Goal: Information Seeking & Learning: Learn about a topic

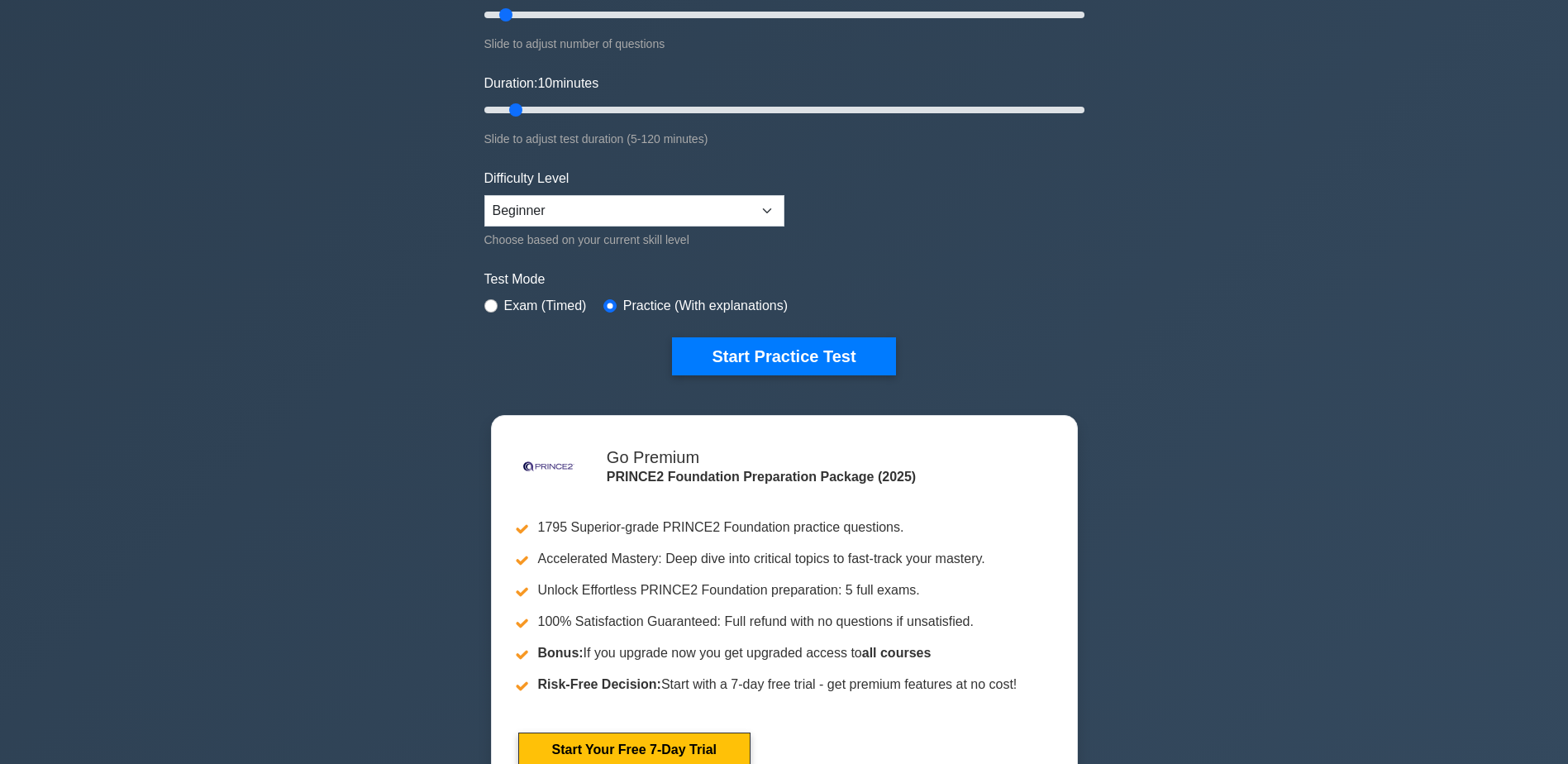
drag, startPoint x: 737, startPoint y: 351, endPoint x: 680, endPoint y: 213, distance: 149.3
click at [681, 225] on form "Topics Introduction to PRINCE2 PRINCE2 Principles Organization Theme Business C…" at bounding box center [785, 120] width 601 height 511
click at [680, 213] on select "Beginner Intermediate Expert" at bounding box center [635, 211] width 300 height 32
select select "intermediate"
click at [485, 195] on select "Beginner Intermediate Expert" at bounding box center [635, 211] width 300 height 32
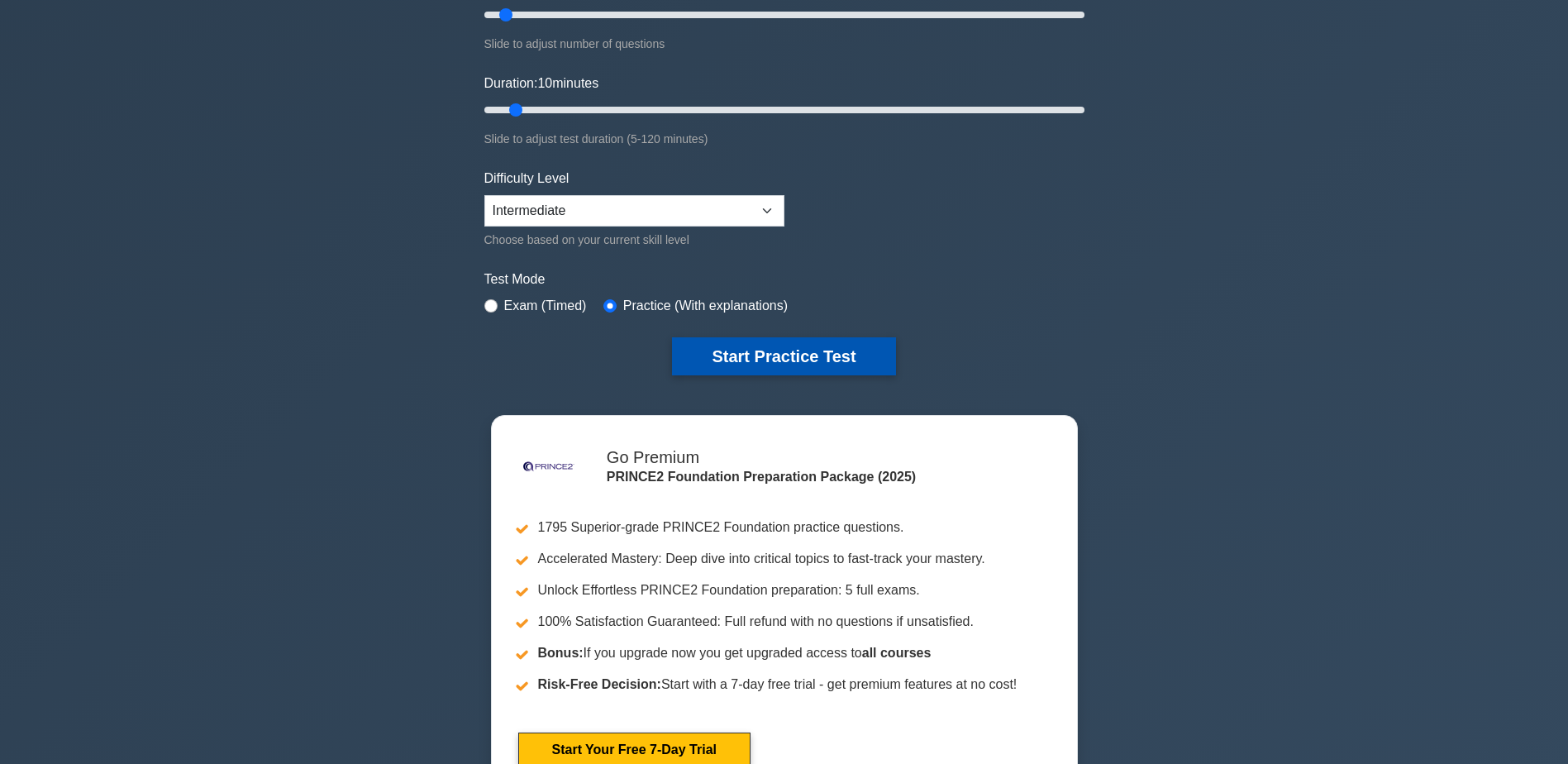
click at [746, 353] on button "Start Practice Test" at bounding box center [784, 356] width 224 height 38
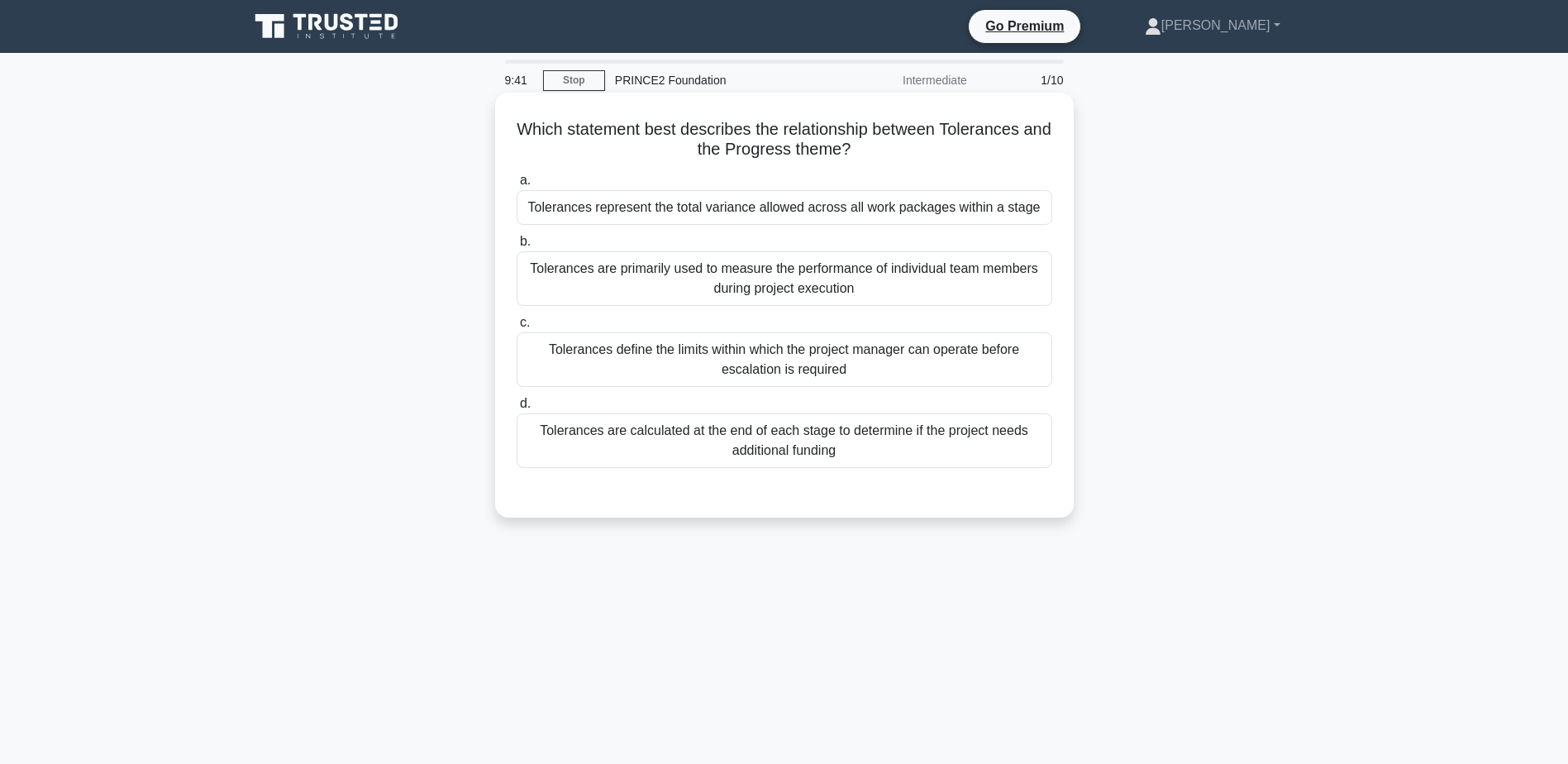
click at [718, 350] on div "Tolerances define the limits within which the project manager can operate befor…" at bounding box center [785, 360] width 536 height 55
click at [517, 329] on input "c. Tolerances define the limits within which the project manager can operate be…" at bounding box center [517, 323] width 0 height 11
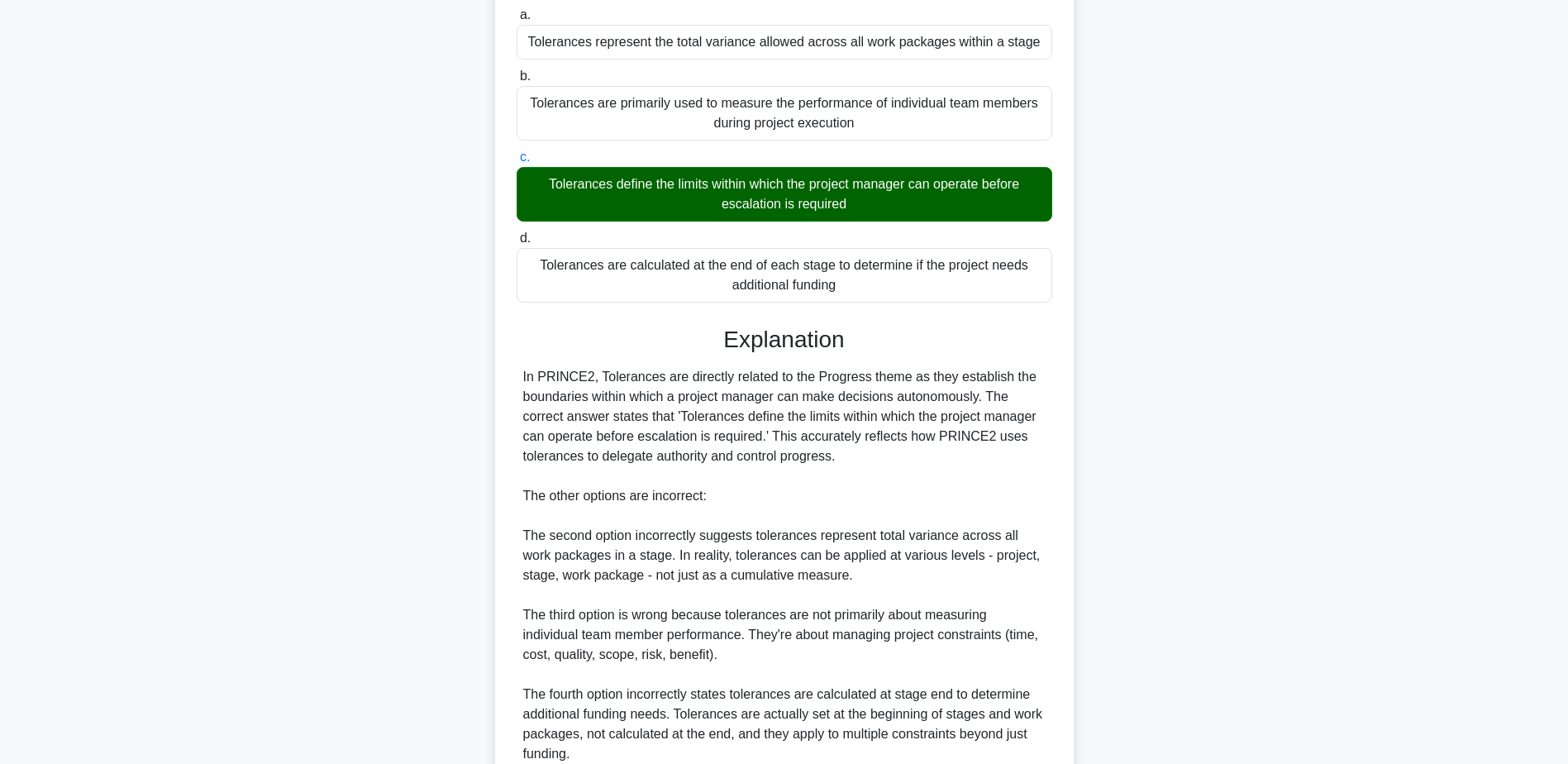
scroll to position [316, 0]
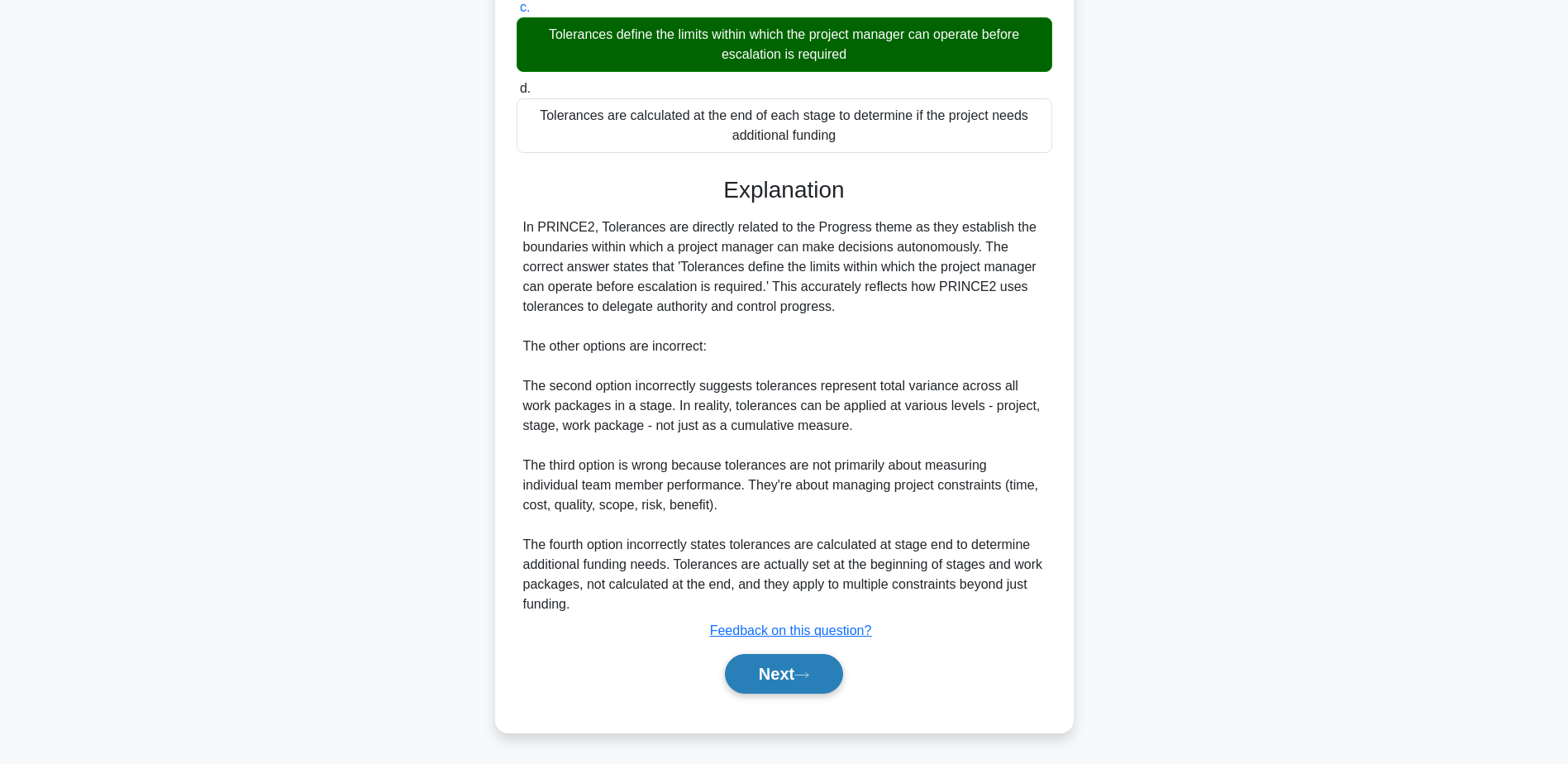
click at [781, 674] on button "Next" at bounding box center [784, 674] width 119 height 40
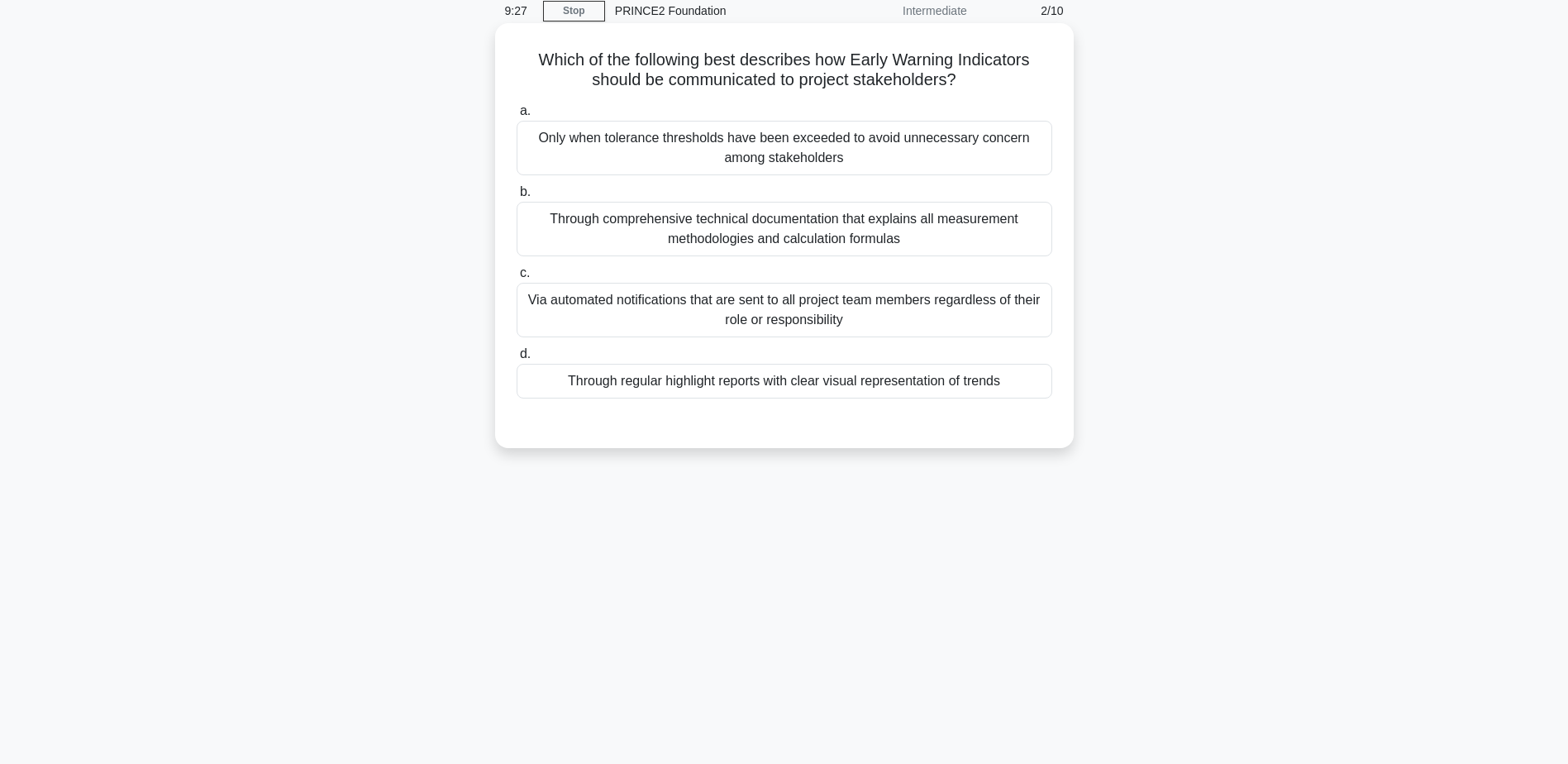
scroll to position [0, 0]
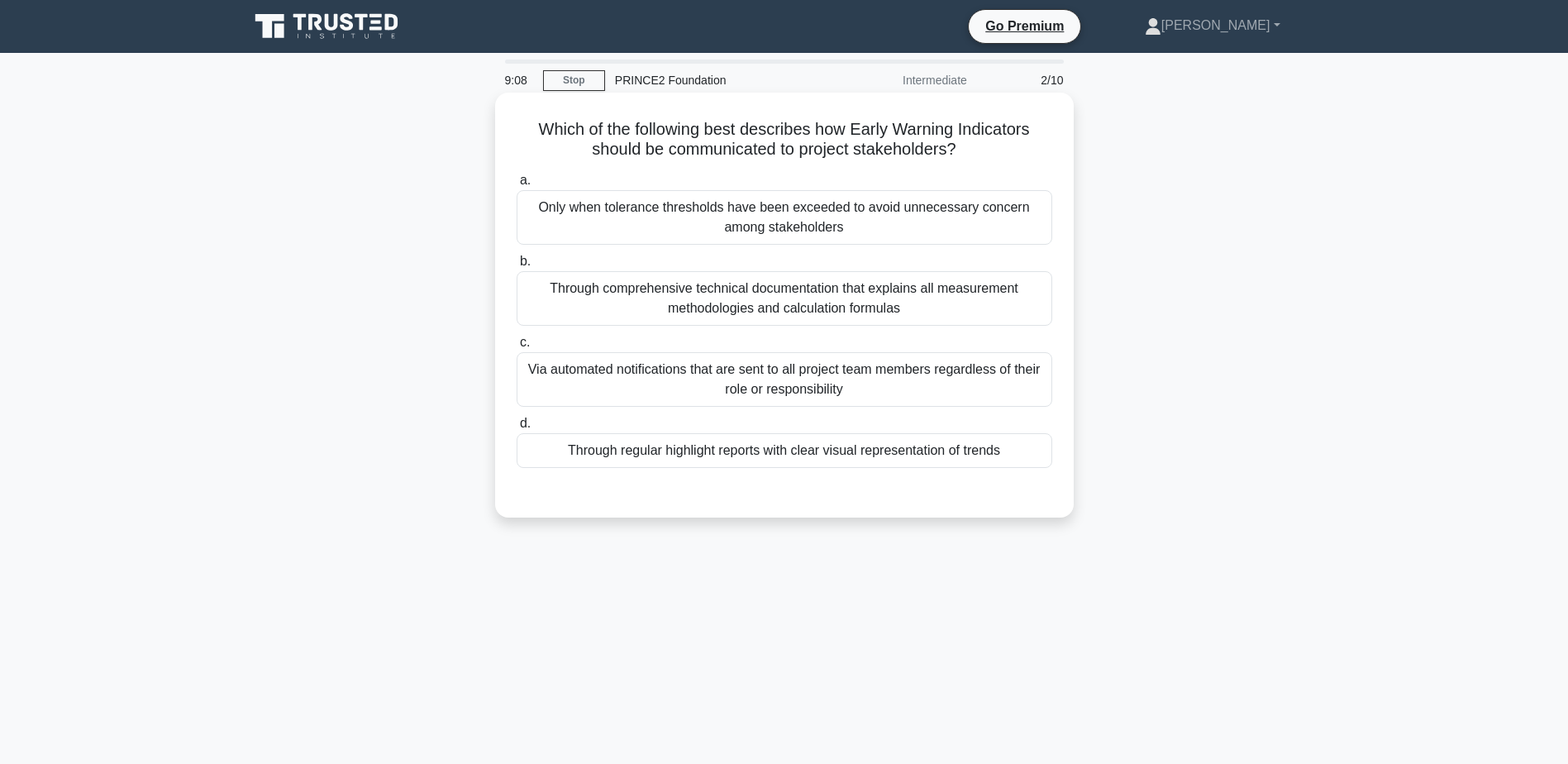
click at [829, 453] on div "Through regular highlight reports with clear visual representation of trends" at bounding box center [785, 451] width 536 height 35
click at [517, 429] on input "d. Through regular highlight reports with clear visual representation of trends" at bounding box center [517, 423] width 0 height 11
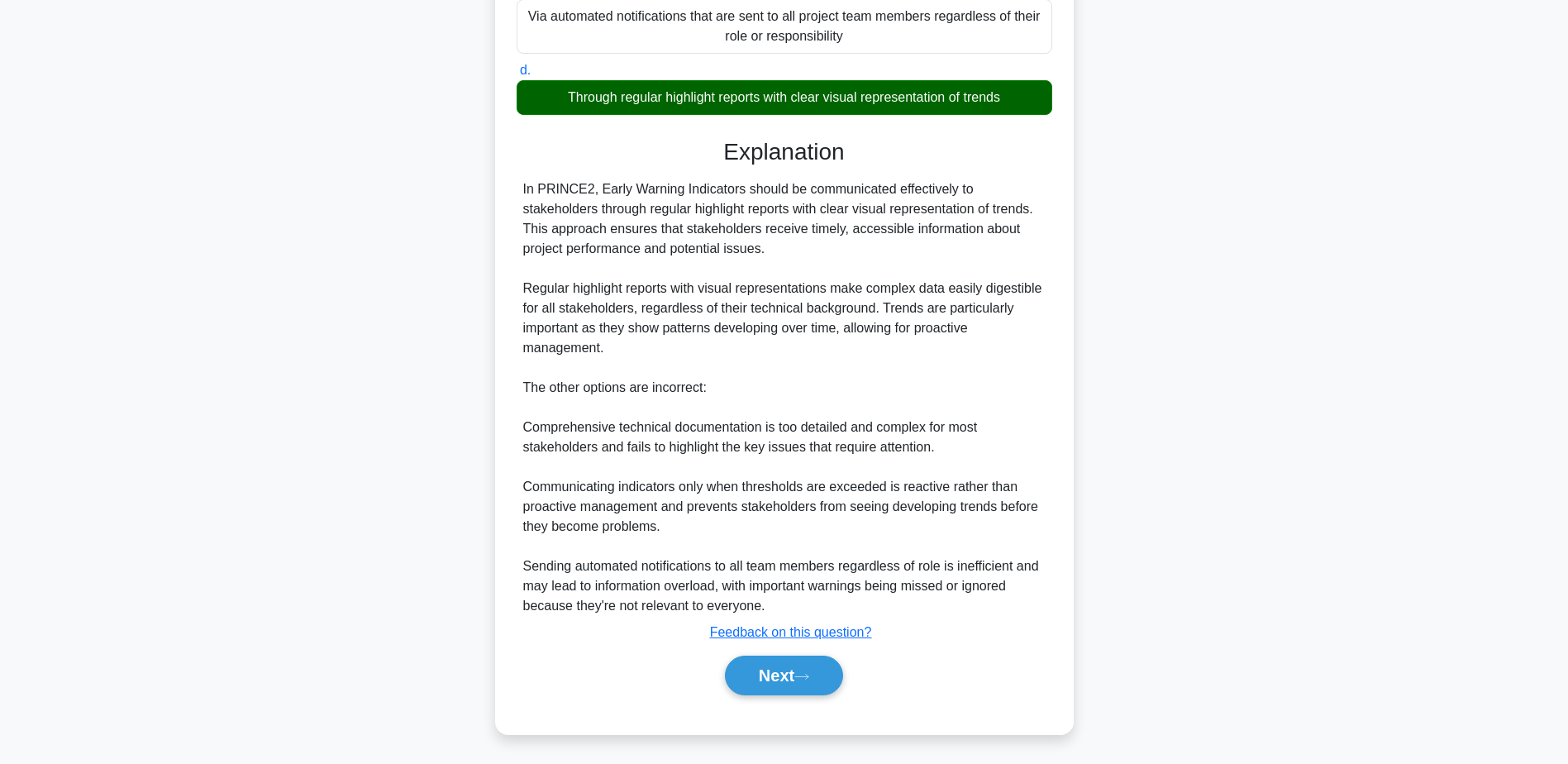
scroll to position [356, 0]
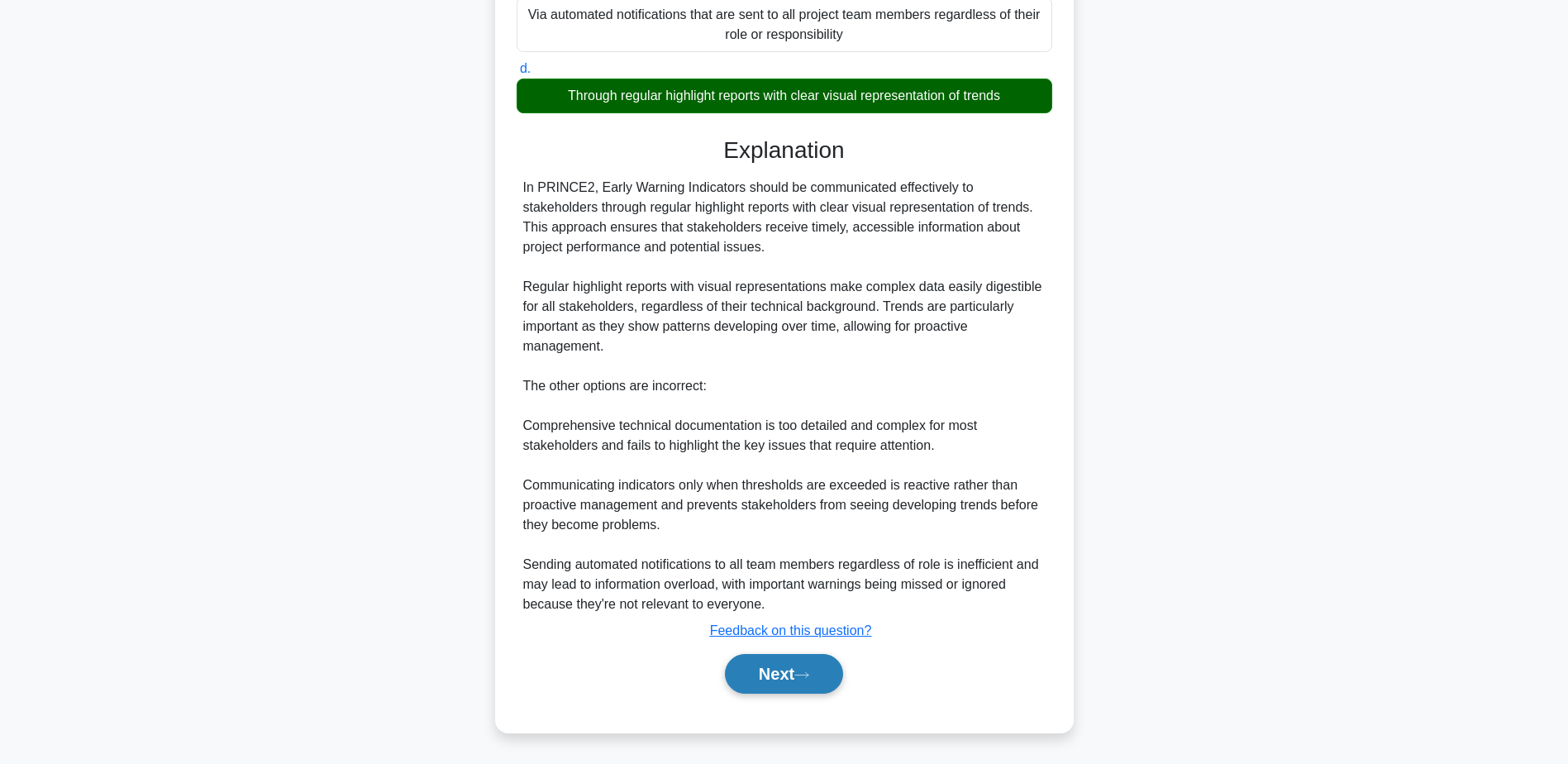
click at [781, 676] on button "Next" at bounding box center [784, 674] width 119 height 40
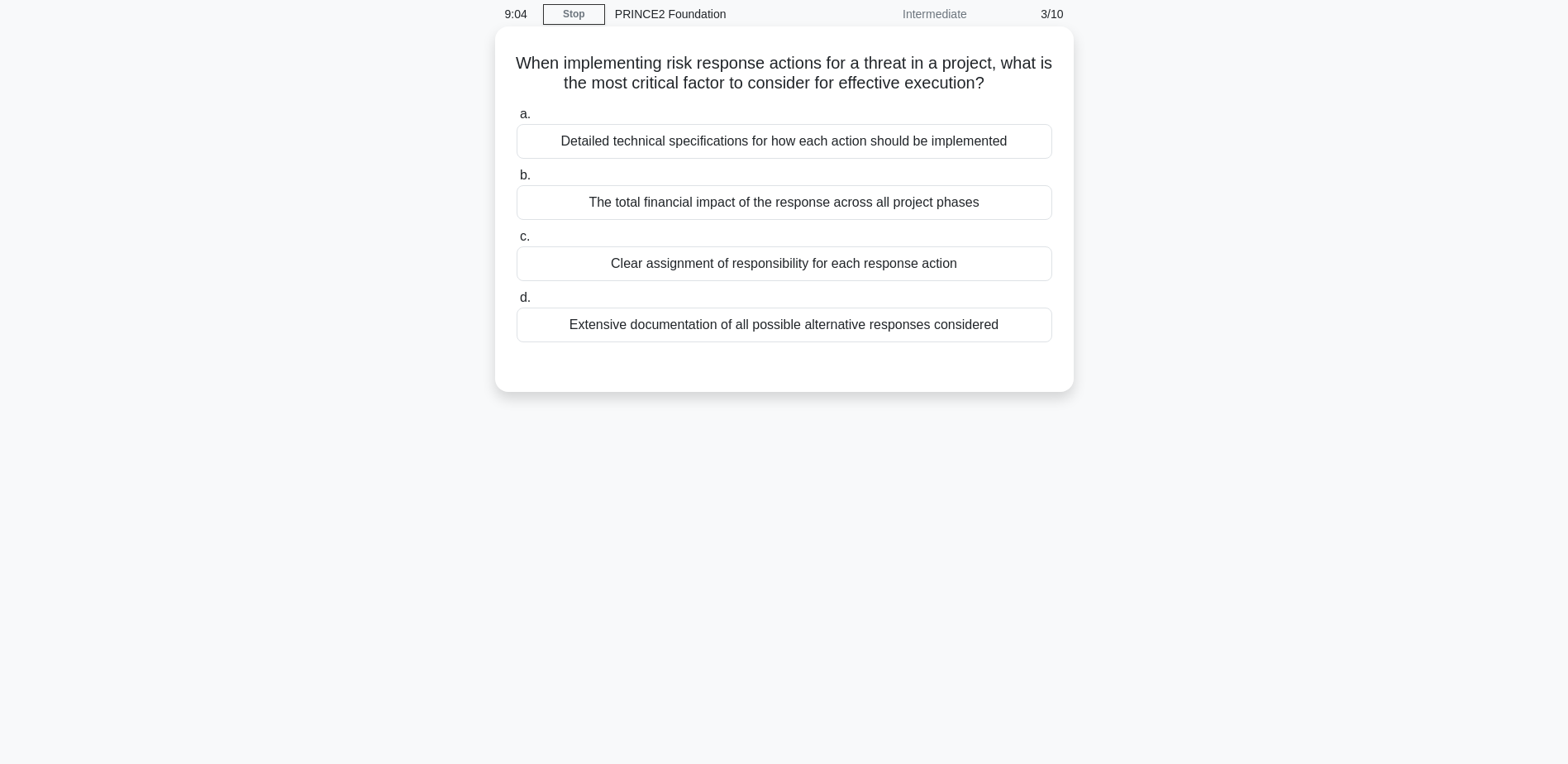
scroll to position [0, 0]
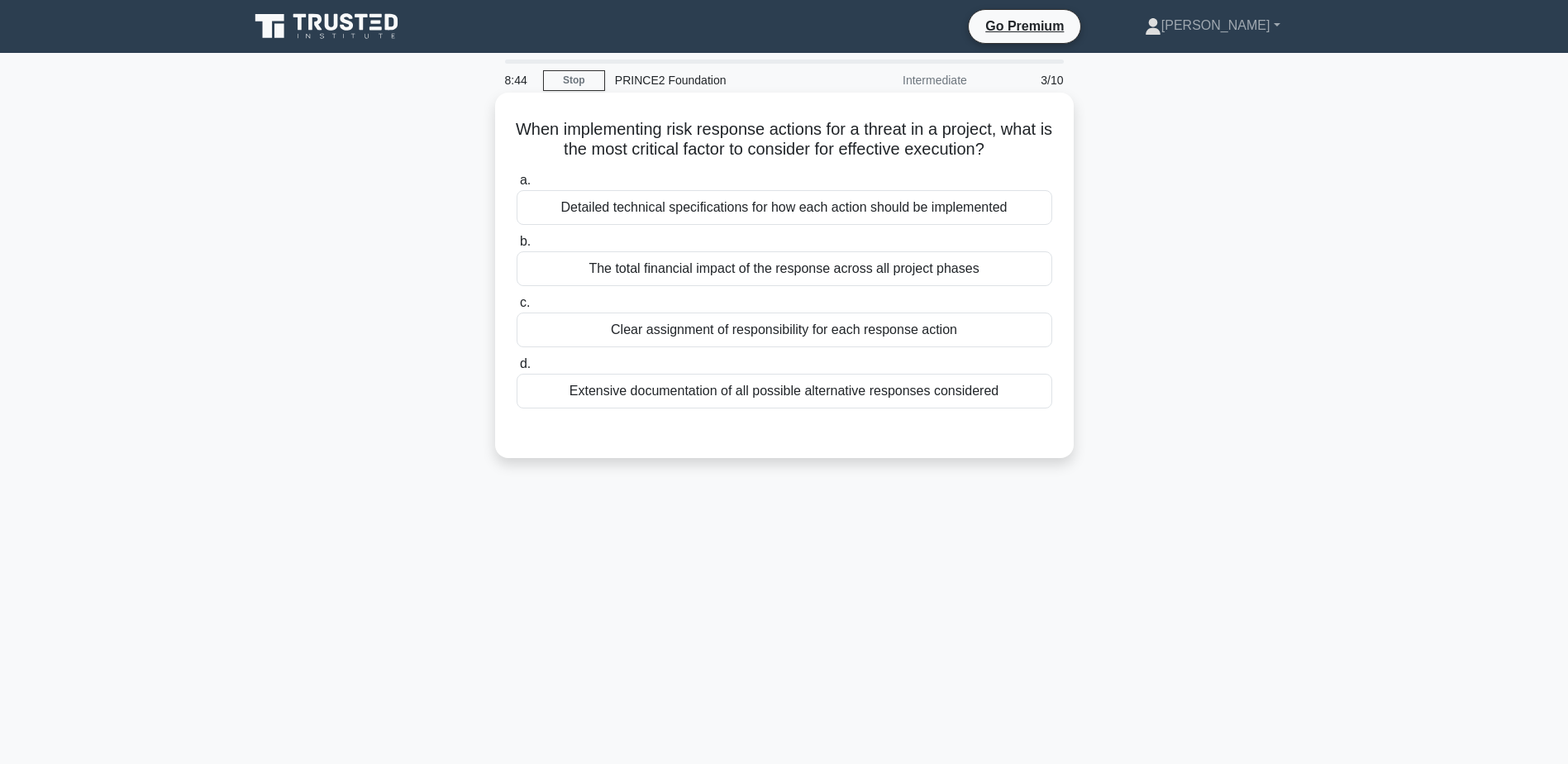
click at [665, 405] on div "Extensive documentation of all possible alternative responses considered" at bounding box center [785, 391] width 536 height 35
click at [517, 370] on input "d. Extensive documentation of all possible alternative responses considered" at bounding box center [517, 365] width 0 height 11
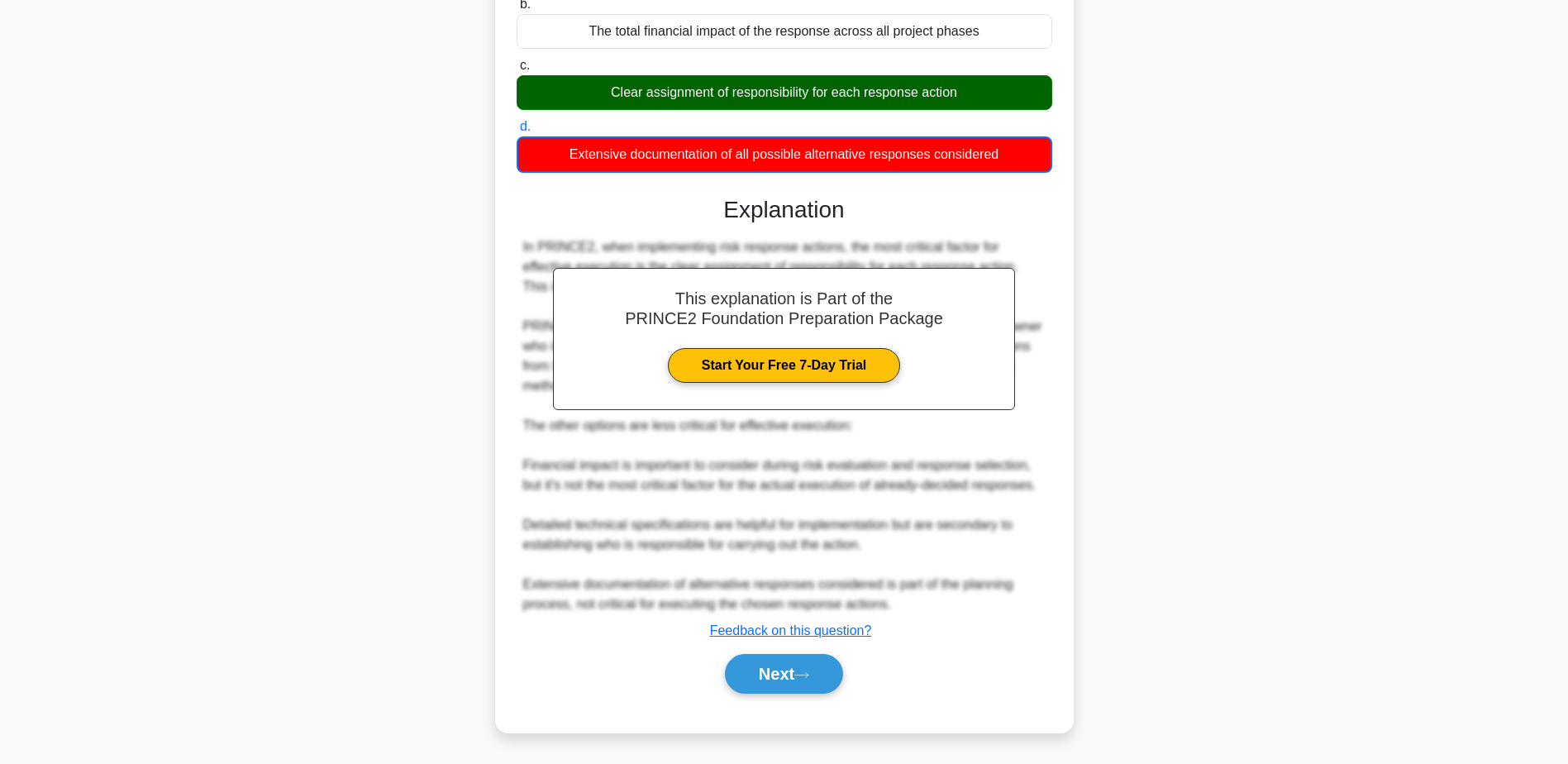
scroll to position [238, 0]
click at [779, 684] on button "Next" at bounding box center [784, 674] width 119 height 40
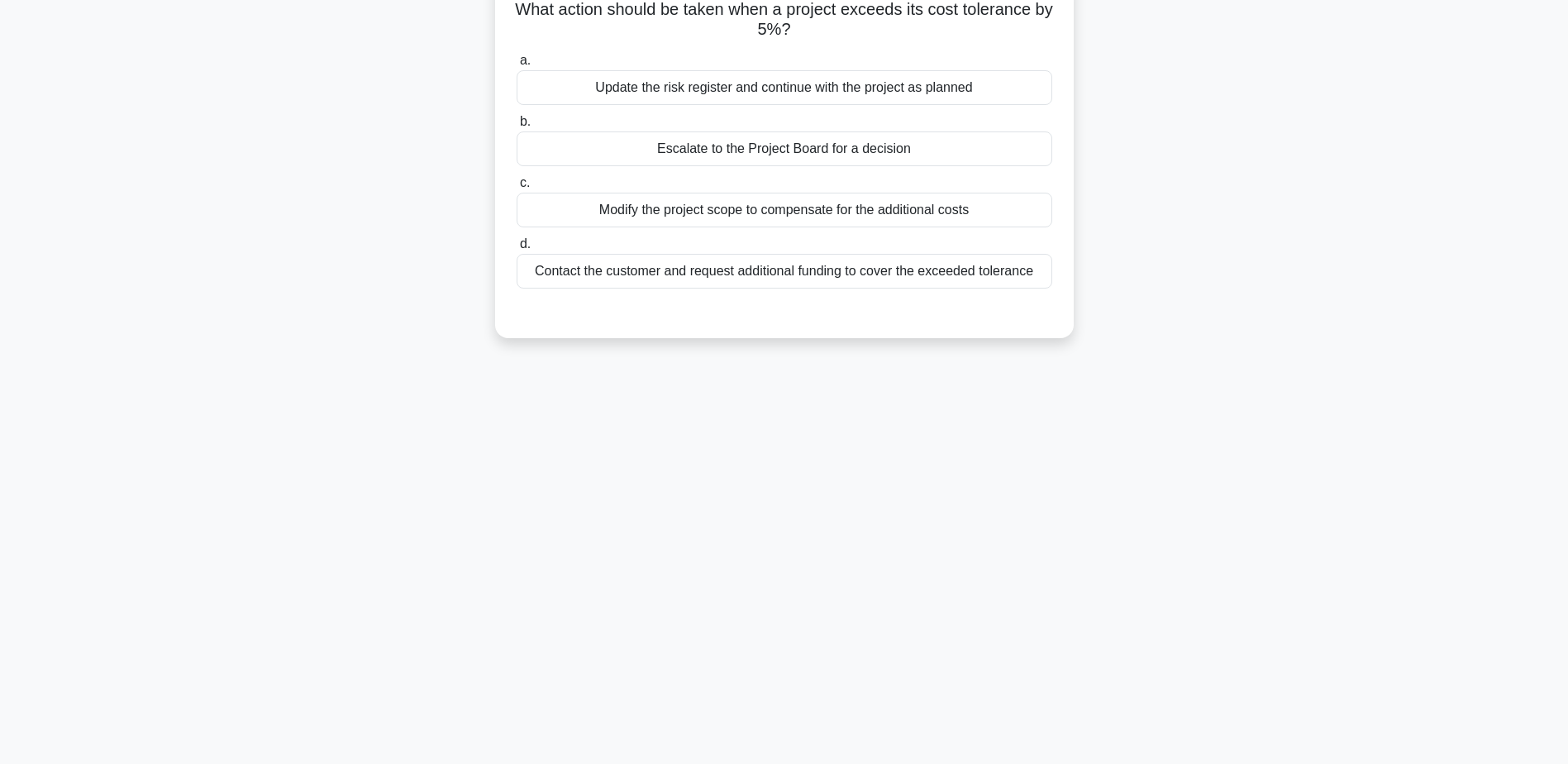
scroll to position [0, 0]
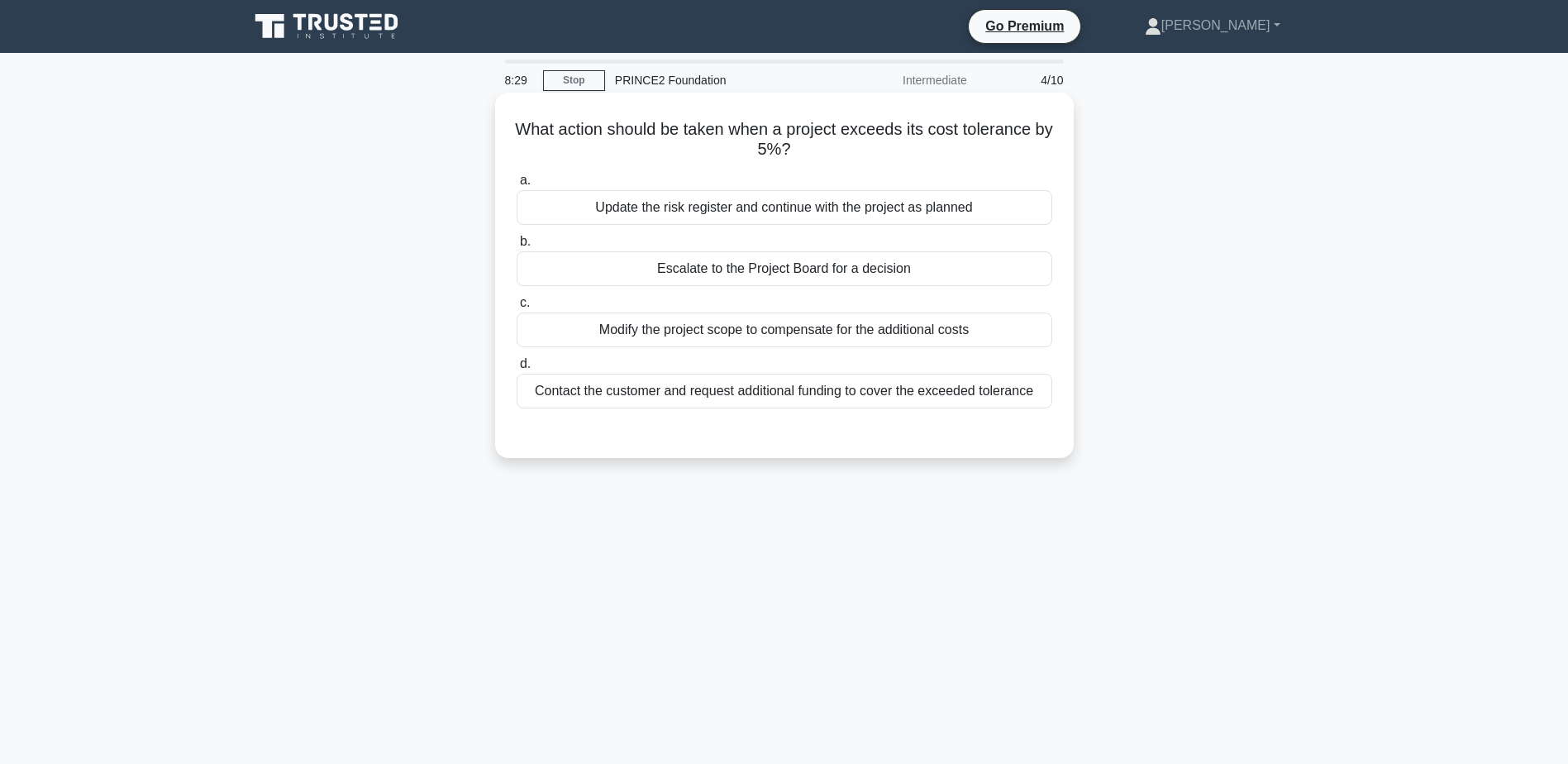
click at [907, 272] on div "Escalate to the Project Board for a decision" at bounding box center [785, 269] width 536 height 35
click at [517, 248] on input "b. Escalate to the Project Board for a decision" at bounding box center [517, 242] width 0 height 11
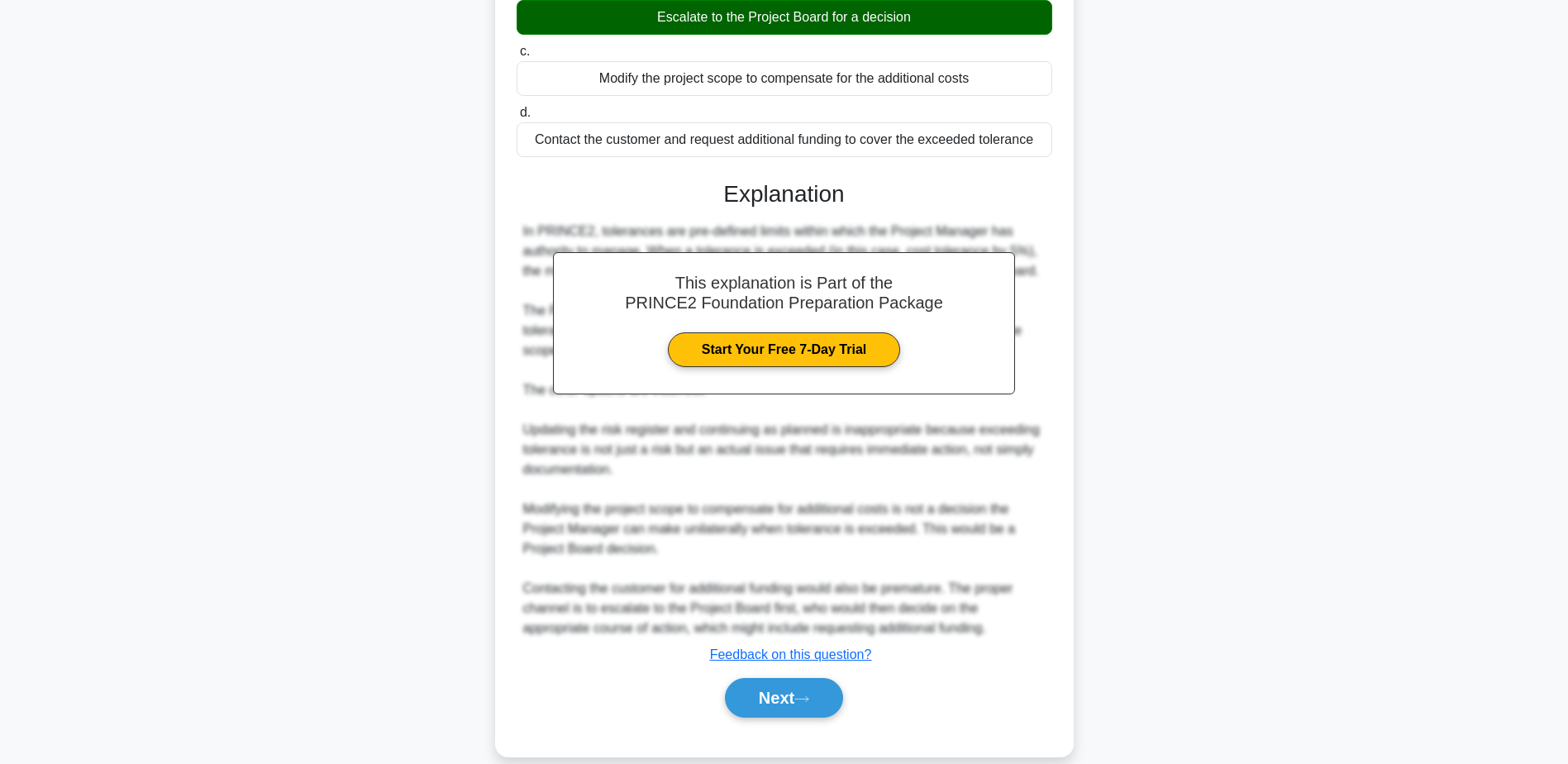
scroll to position [277, 0]
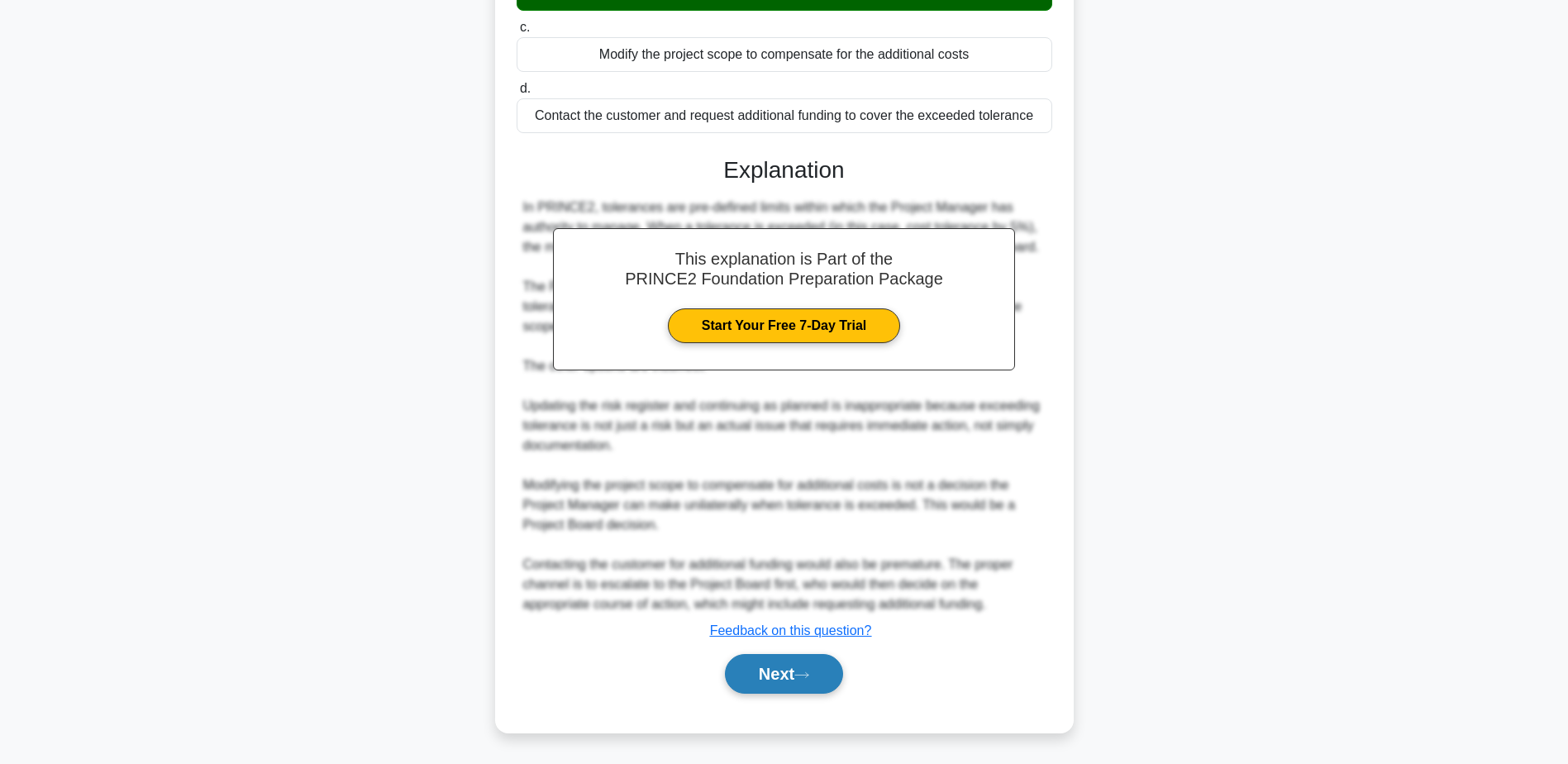
click at [810, 673] on icon at bounding box center [801, 675] width 15 height 9
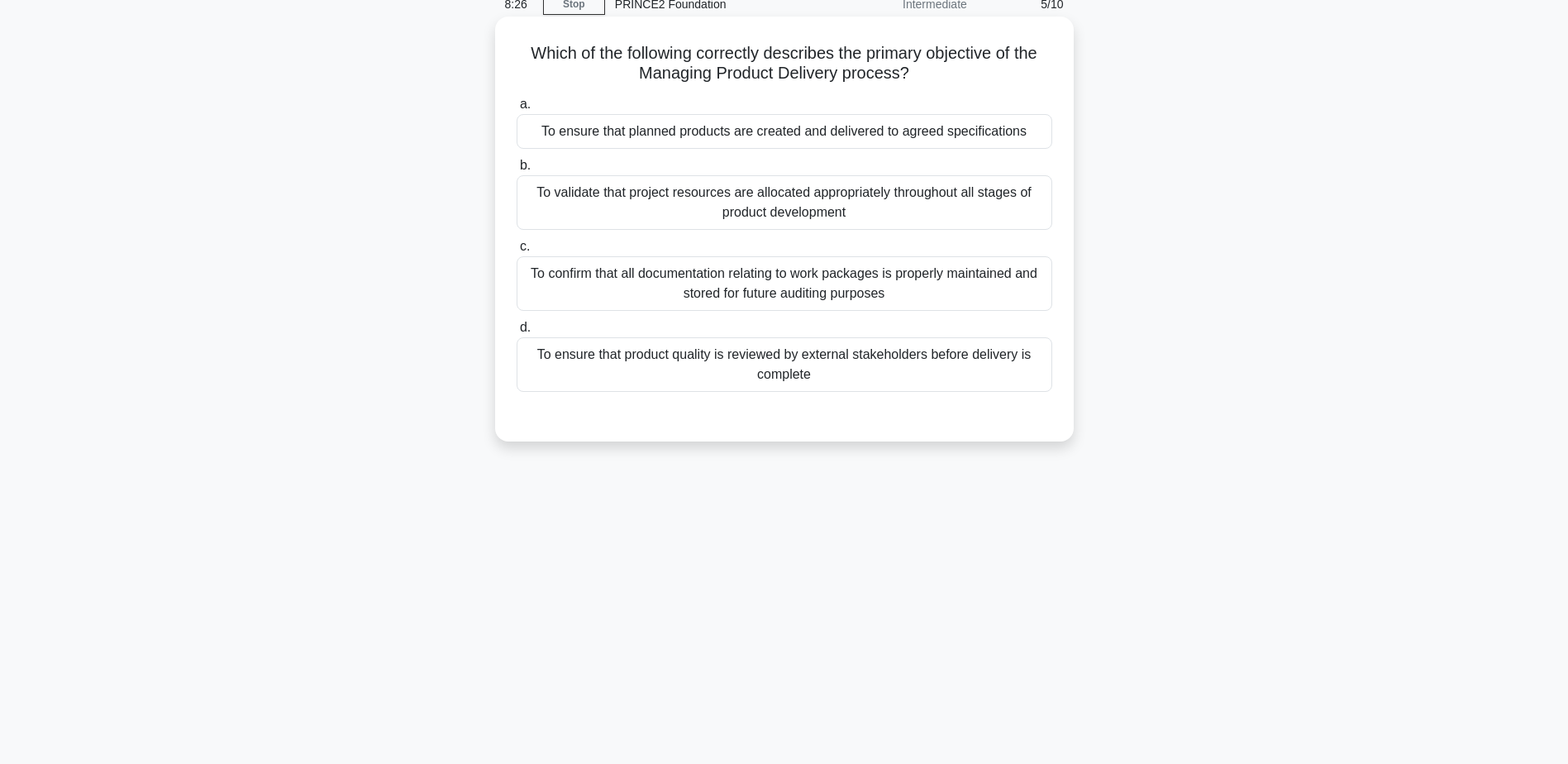
scroll to position [0, 0]
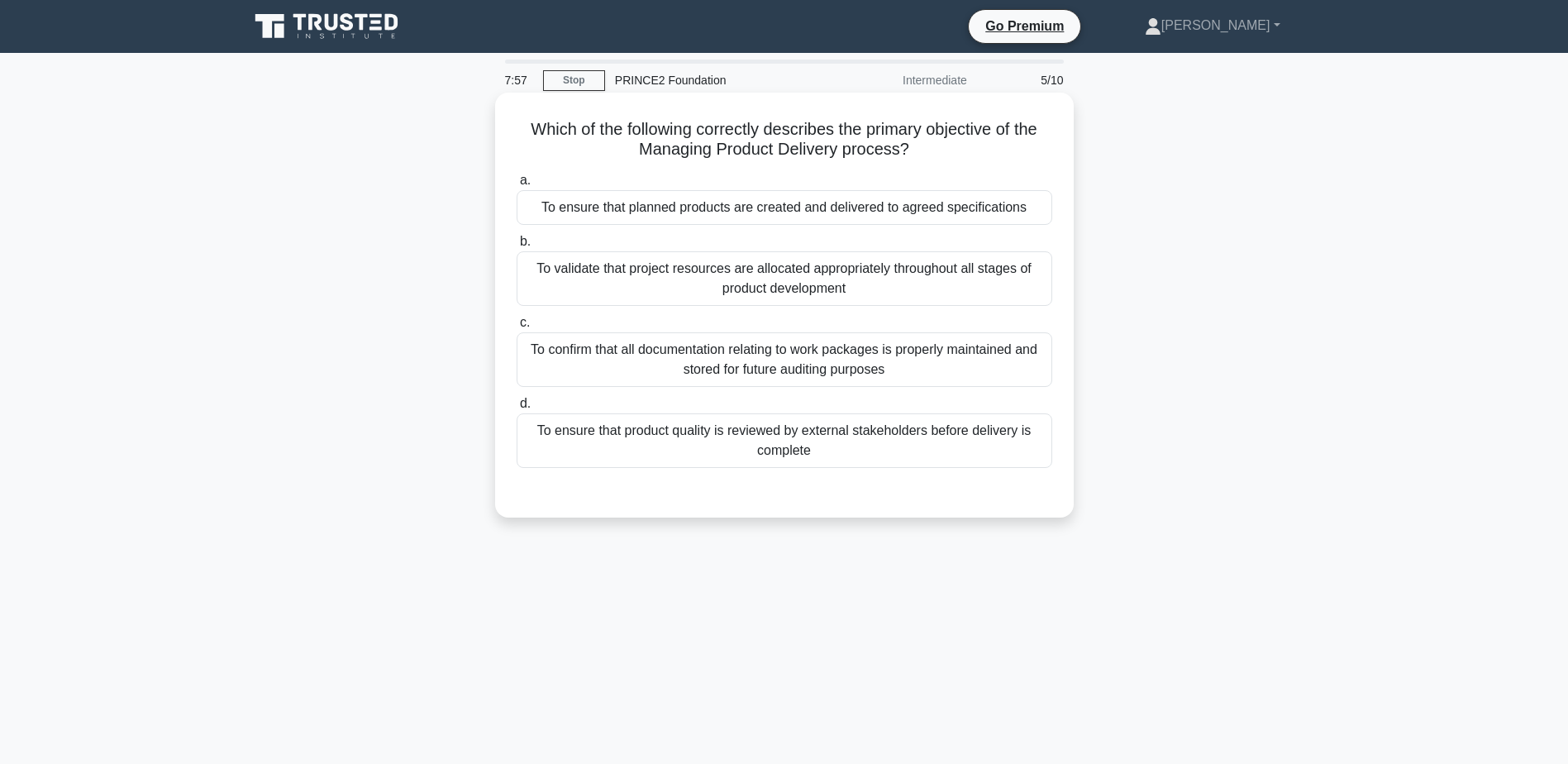
click at [617, 361] on div "To confirm that all documentation relating to work packages is properly maintai…" at bounding box center [785, 360] width 536 height 55
click at [517, 329] on input "c. To confirm that all documentation relating to work packages is properly main…" at bounding box center [517, 323] width 0 height 11
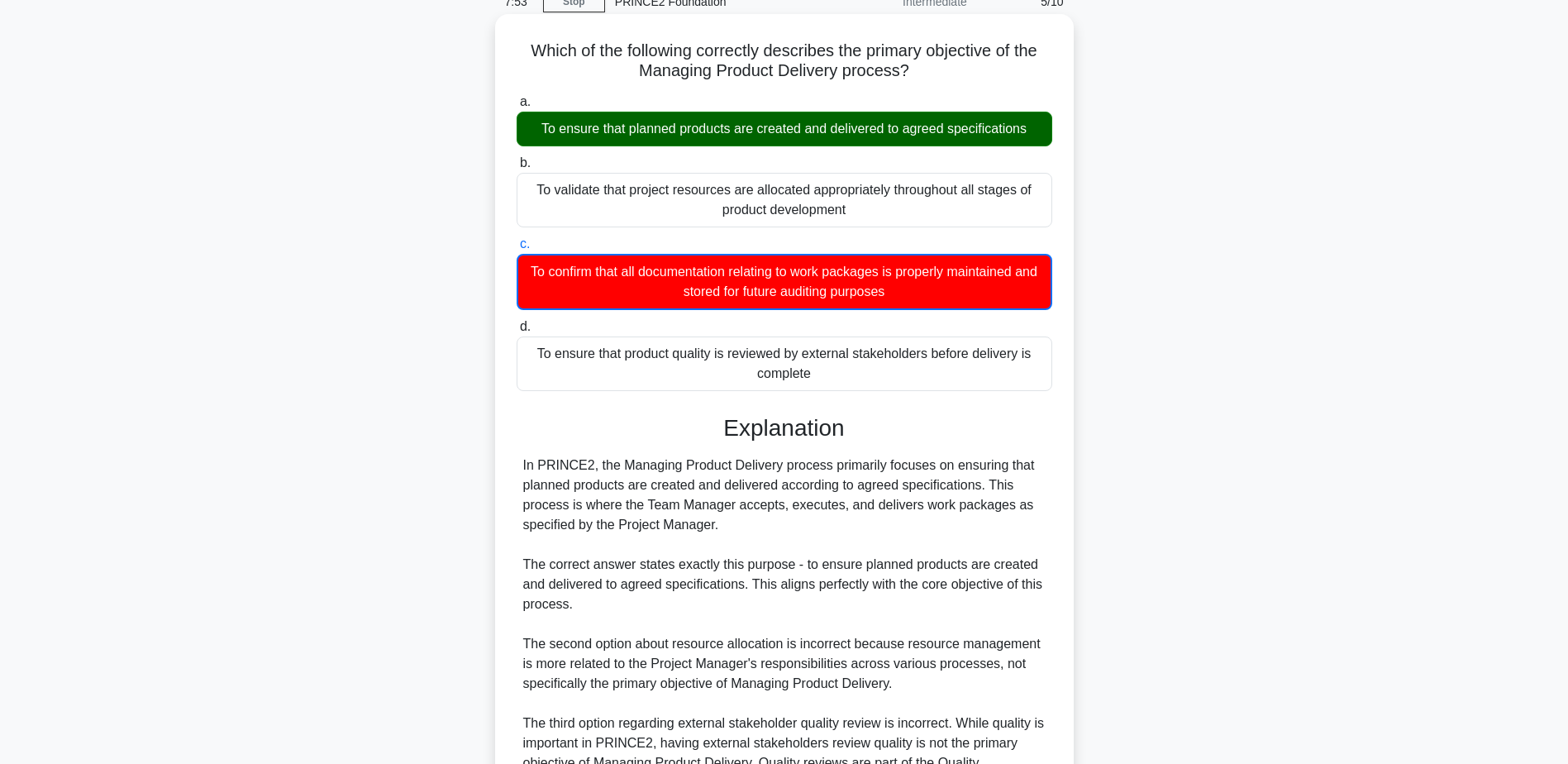
scroll to position [331, 0]
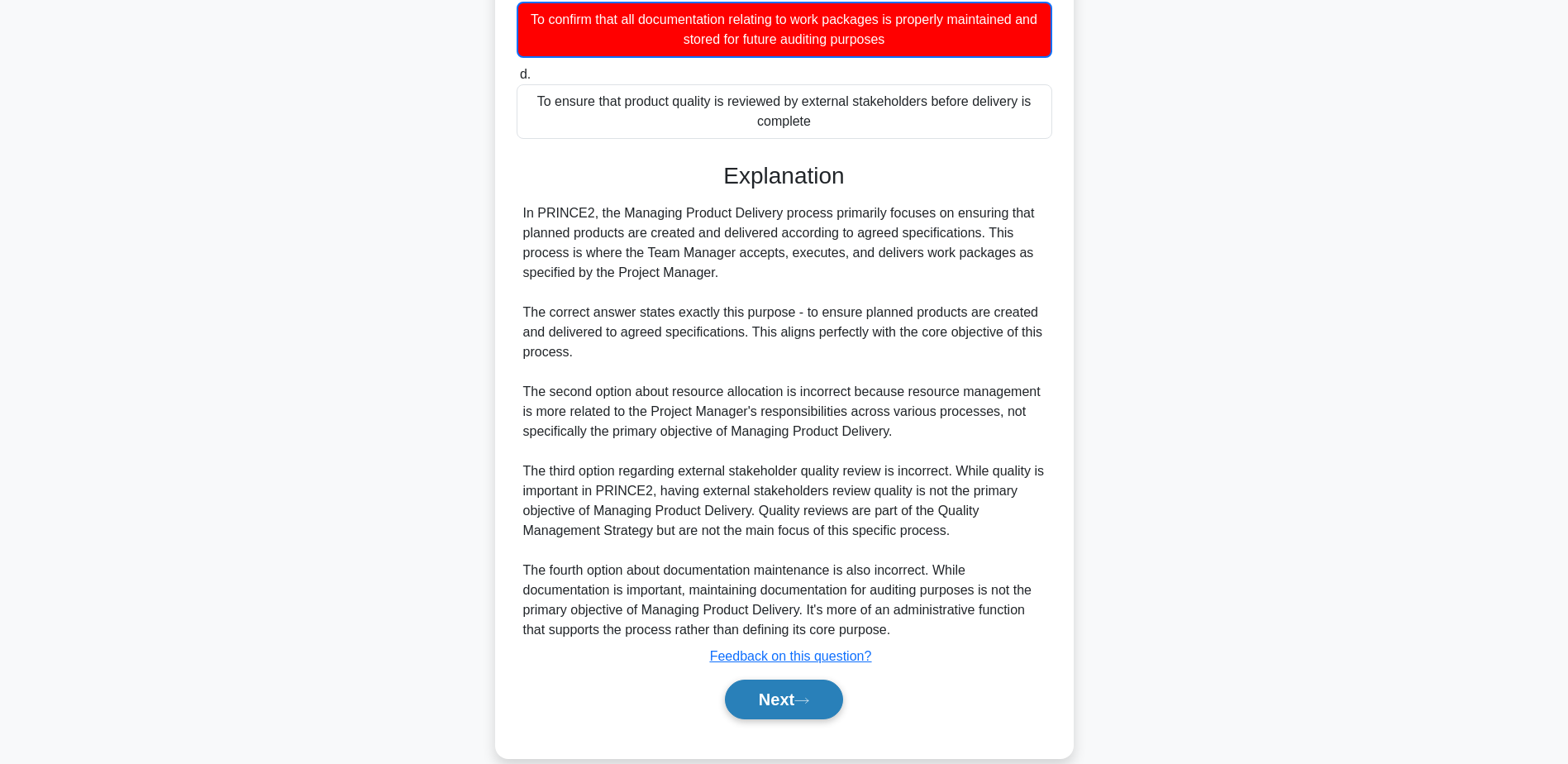
click at [786, 699] on button "Next" at bounding box center [784, 700] width 119 height 40
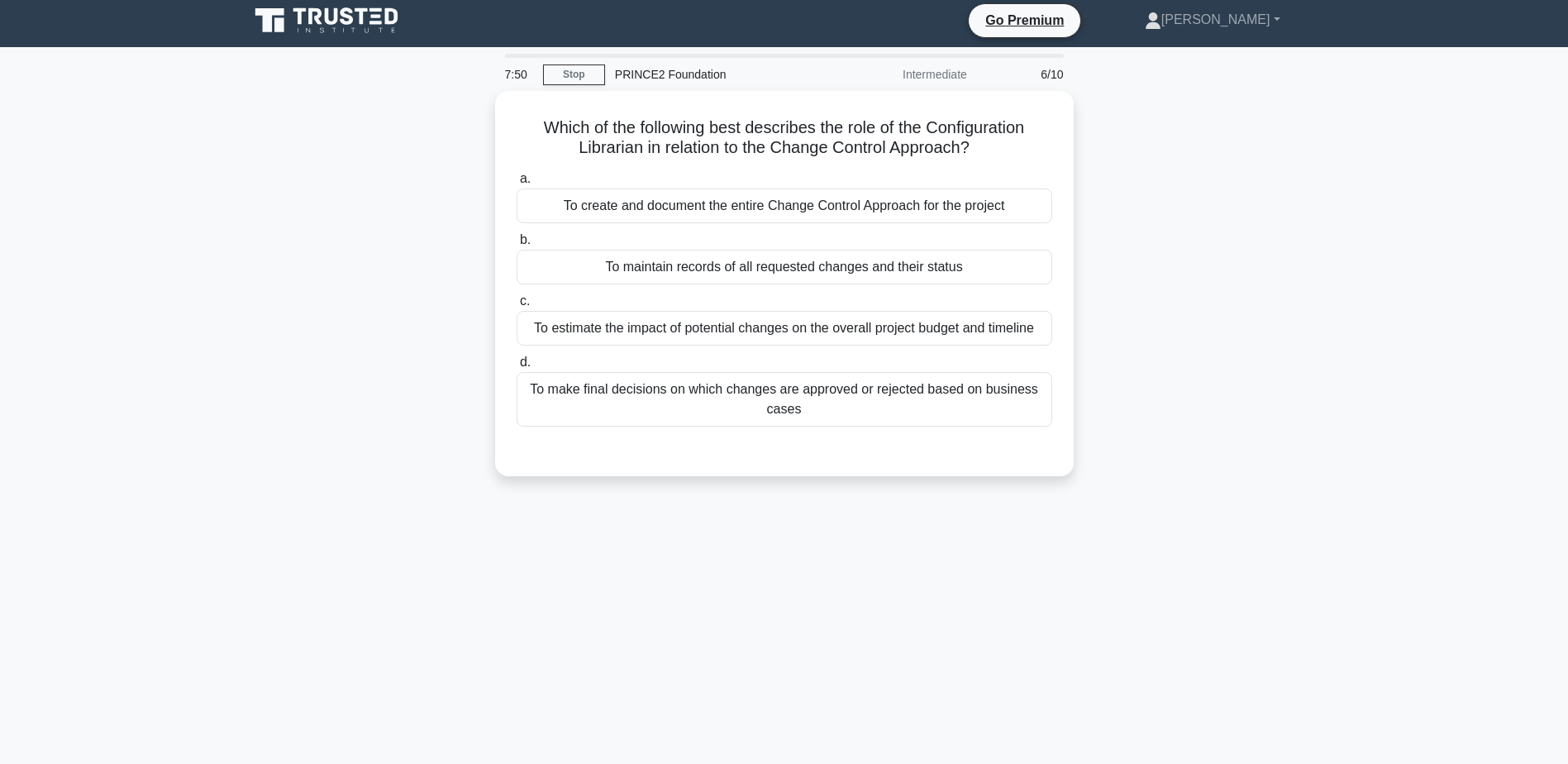
scroll to position [0, 0]
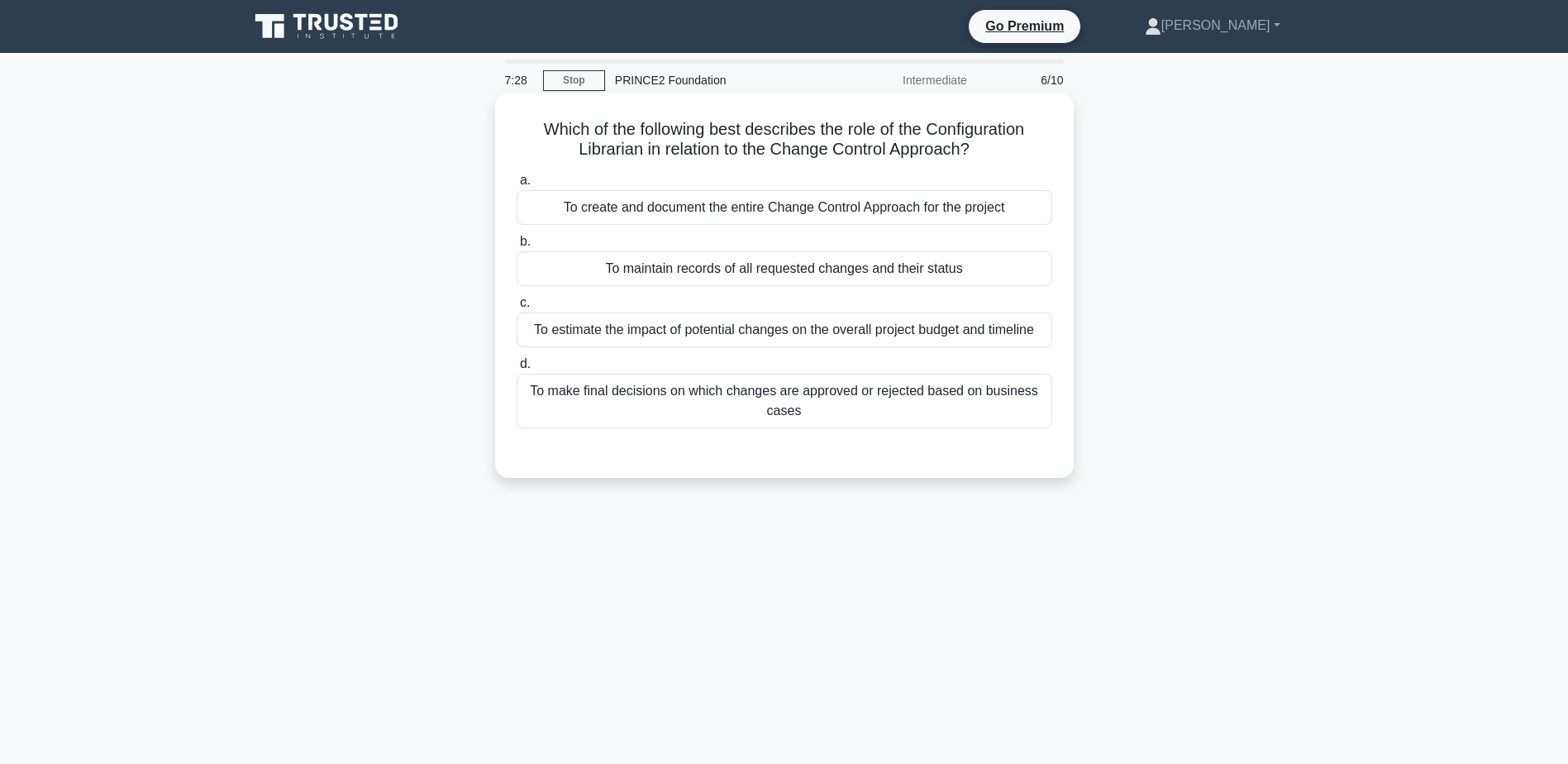
click at [723, 278] on div "To maintain records of all requested changes and their status" at bounding box center [785, 269] width 536 height 35
click at [517, 248] on input "b. To maintain records of all requested changes and their status" at bounding box center [517, 242] width 0 height 11
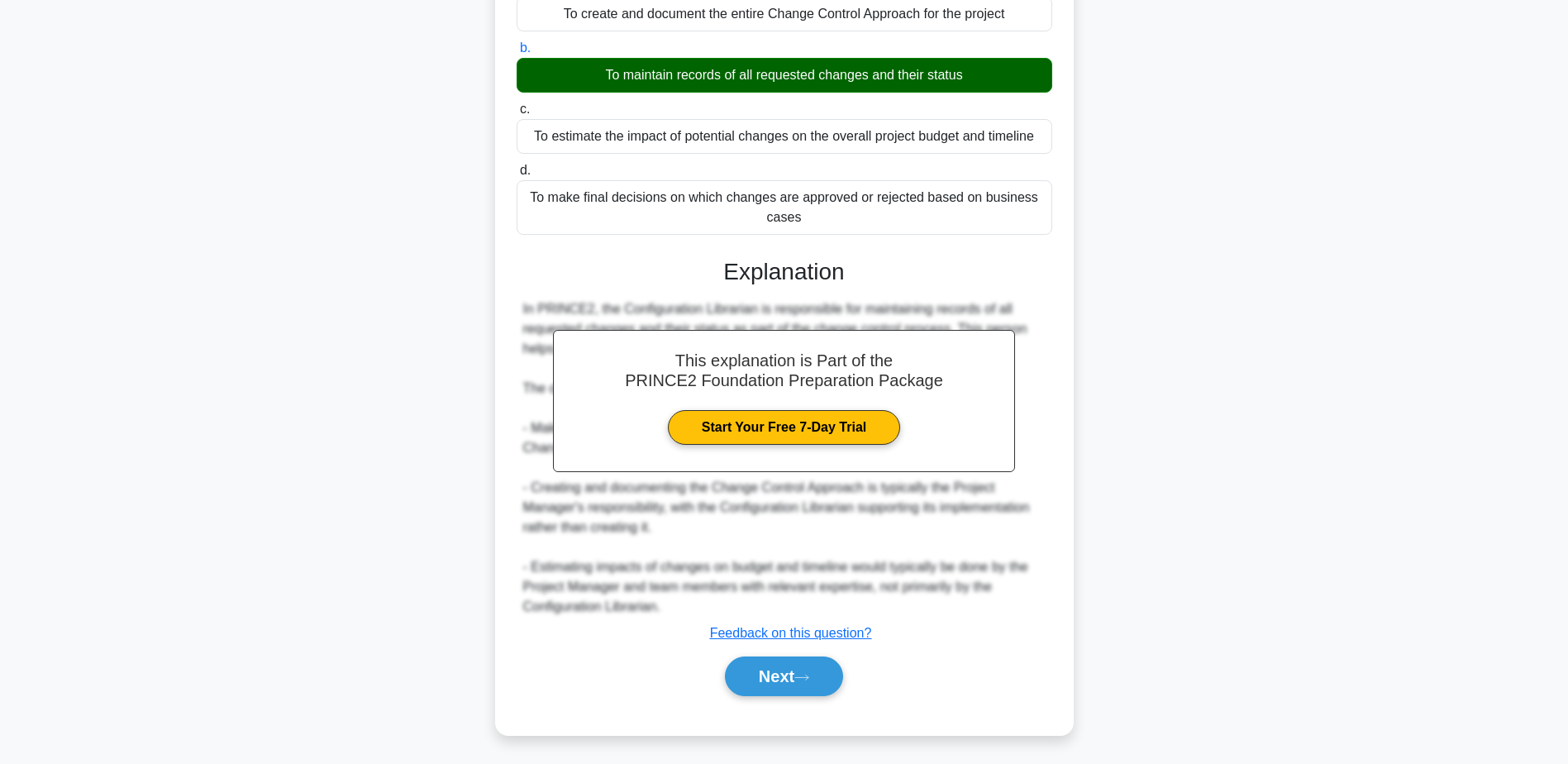
scroll to position [197, 0]
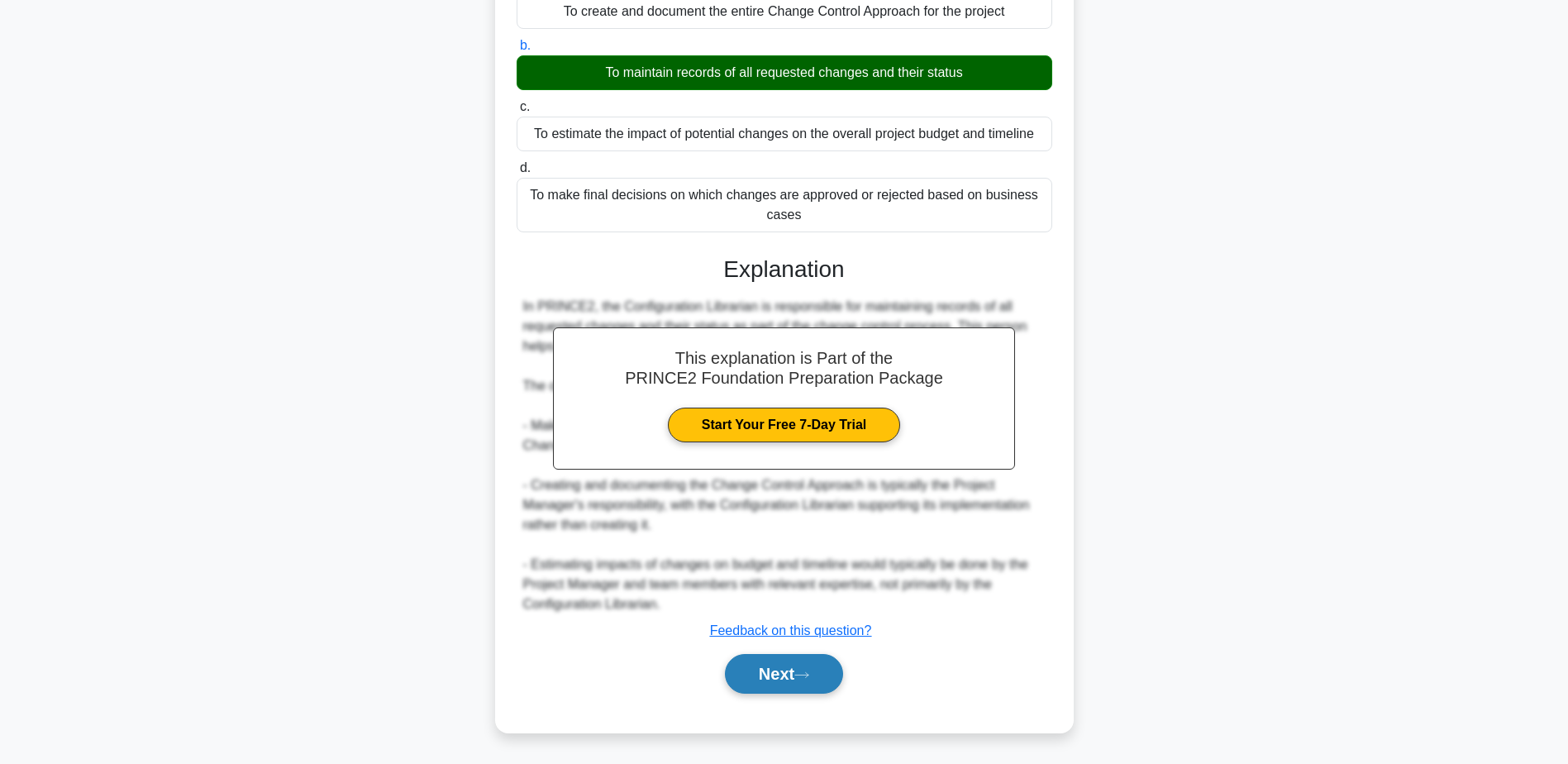
click at [754, 672] on button "Next" at bounding box center [784, 674] width 119 height 40
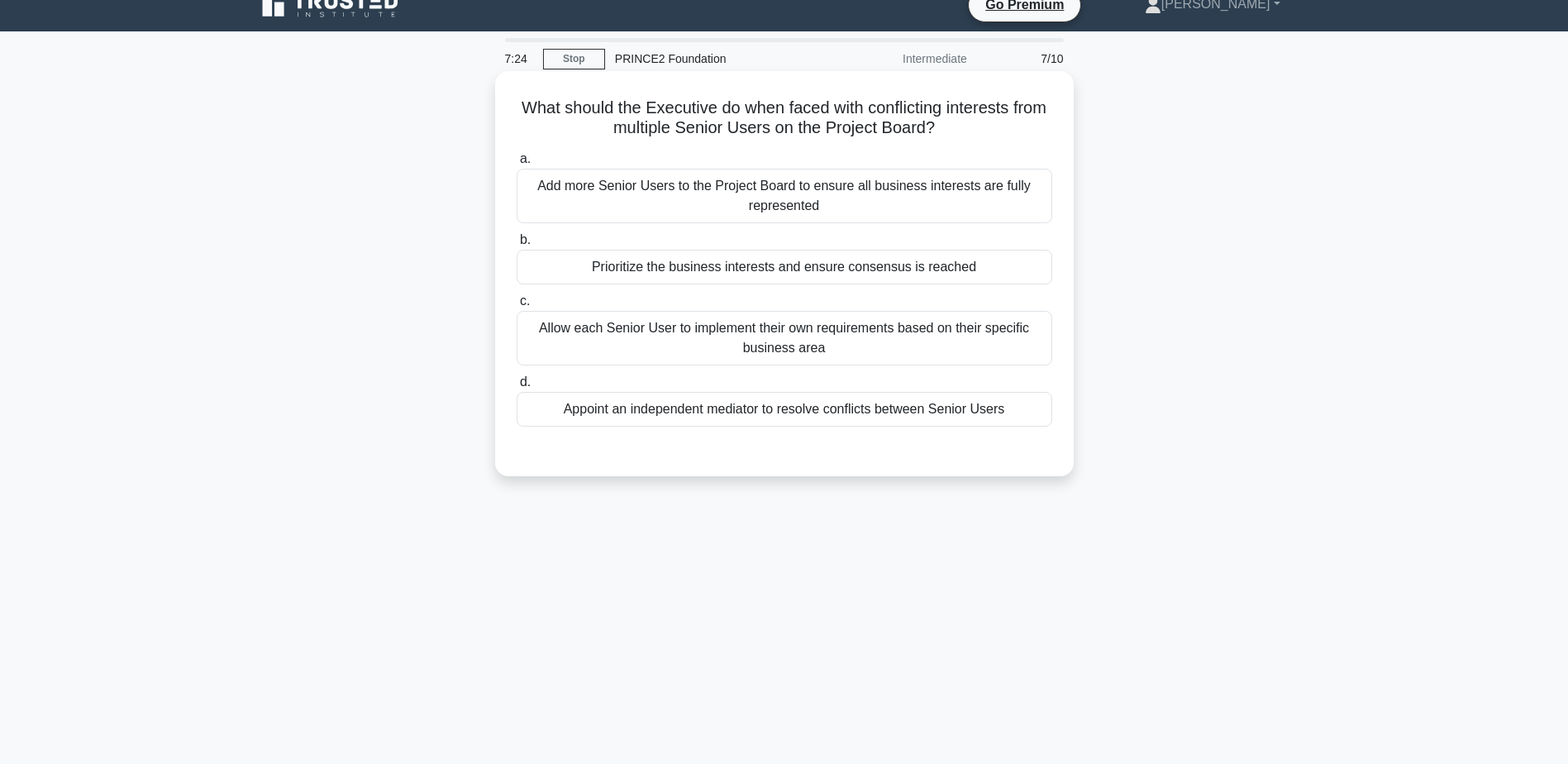
scroll to position [0, 0]
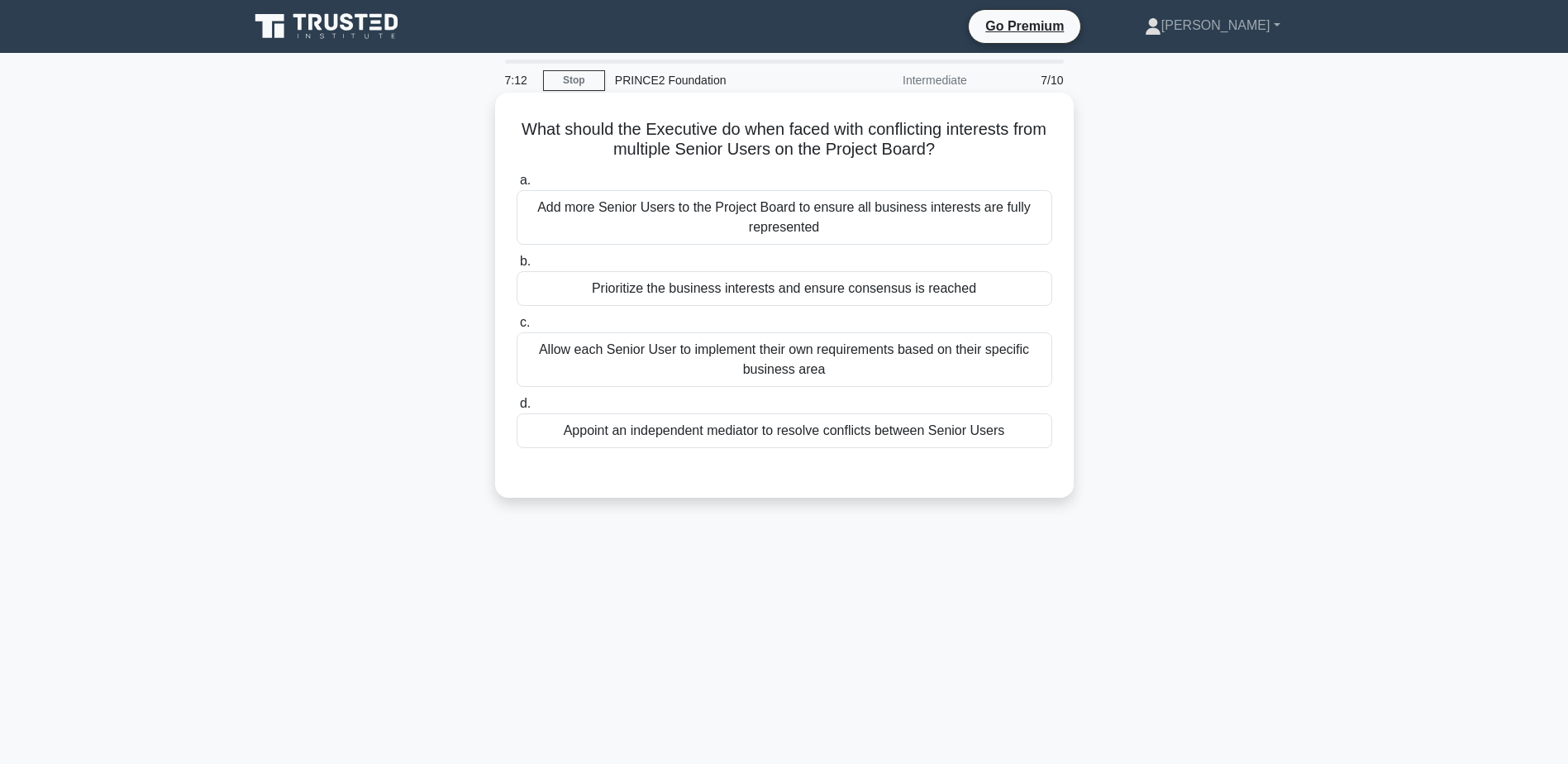
click at [750, 433] on div "Appoint an independent mediator to resolve conflicts between Senior Users" at bounding box center [785, 431] width 536 height 35
click at [517, 410] on input "d. Appoint an independent mediator to resolve conflicts between Senior Users" at bounding box center [517, 404] width 0 height 11
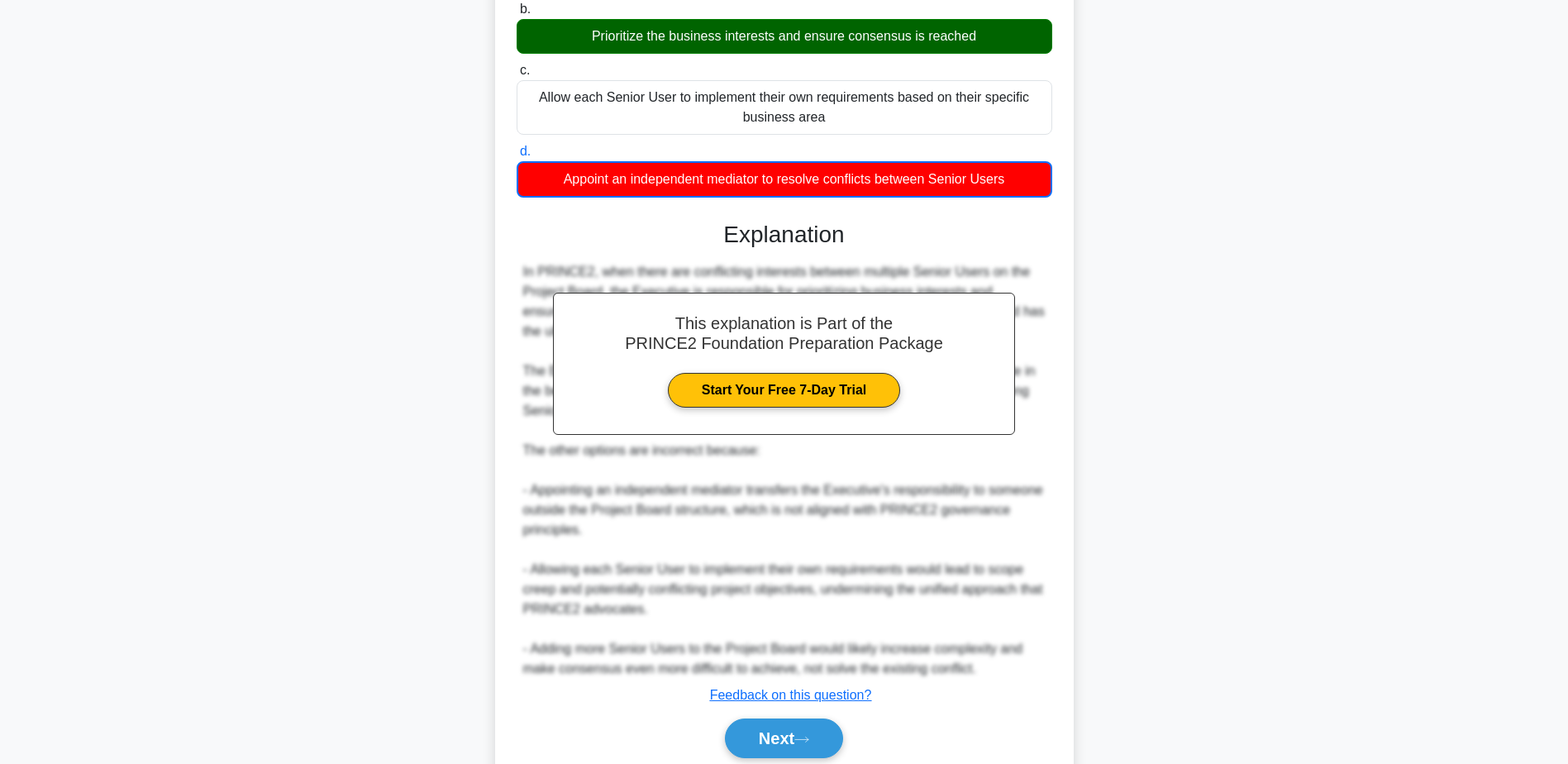
scroll to position [318, 0]
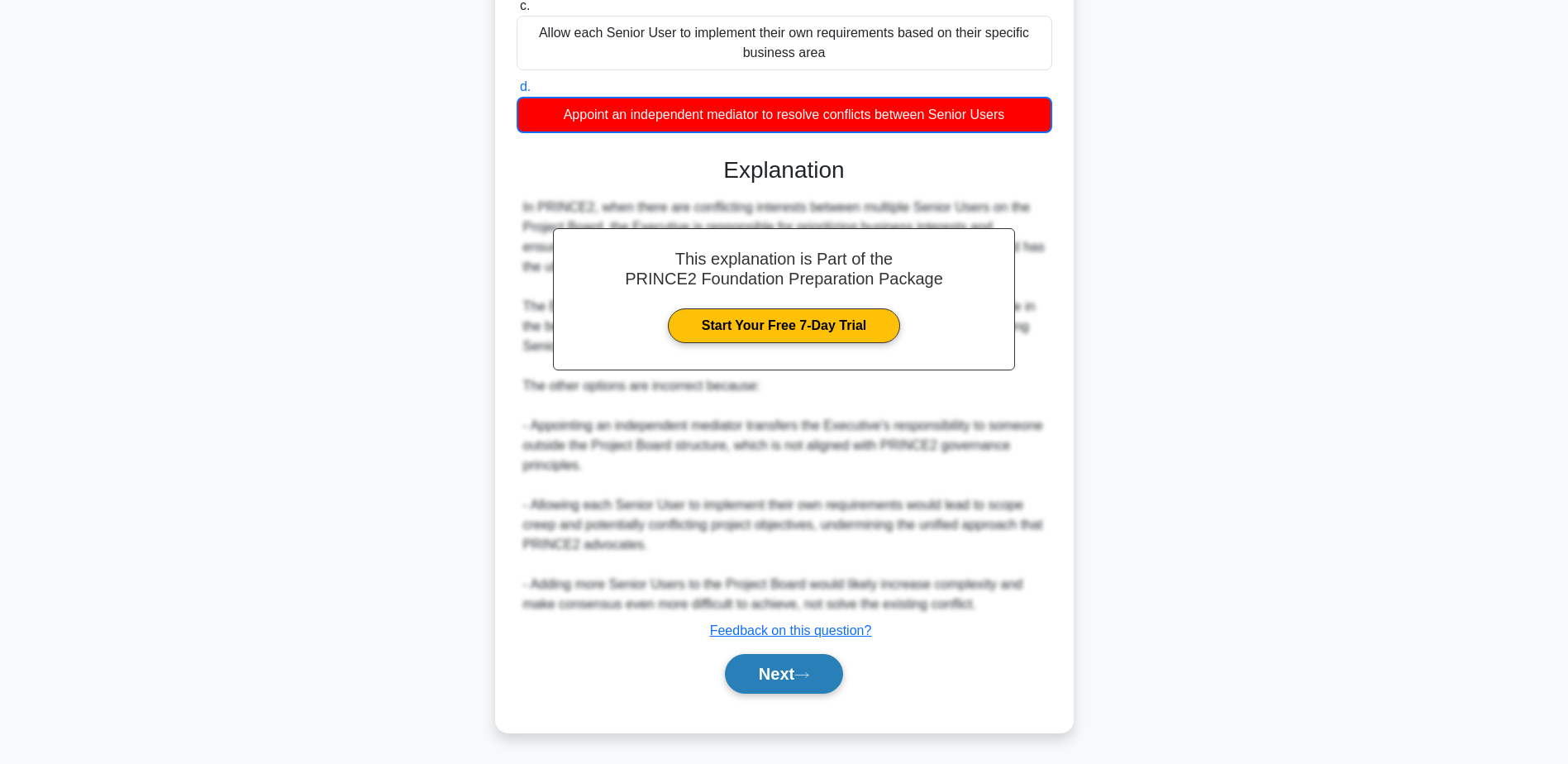
click at [783, 681] on button "Next" at bounding box center [784, 674] width 119 height 40
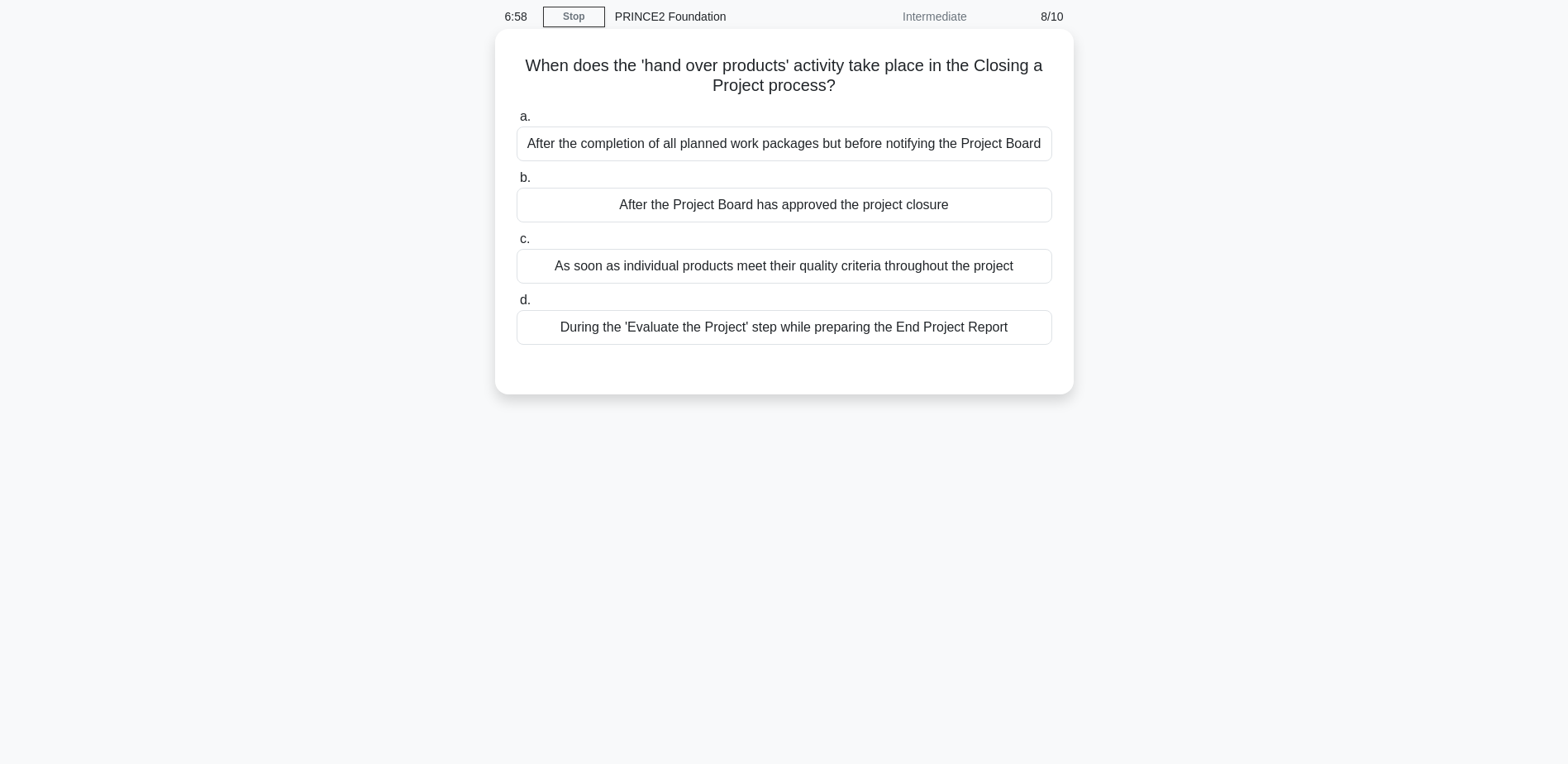
scroll to position [0, 0]
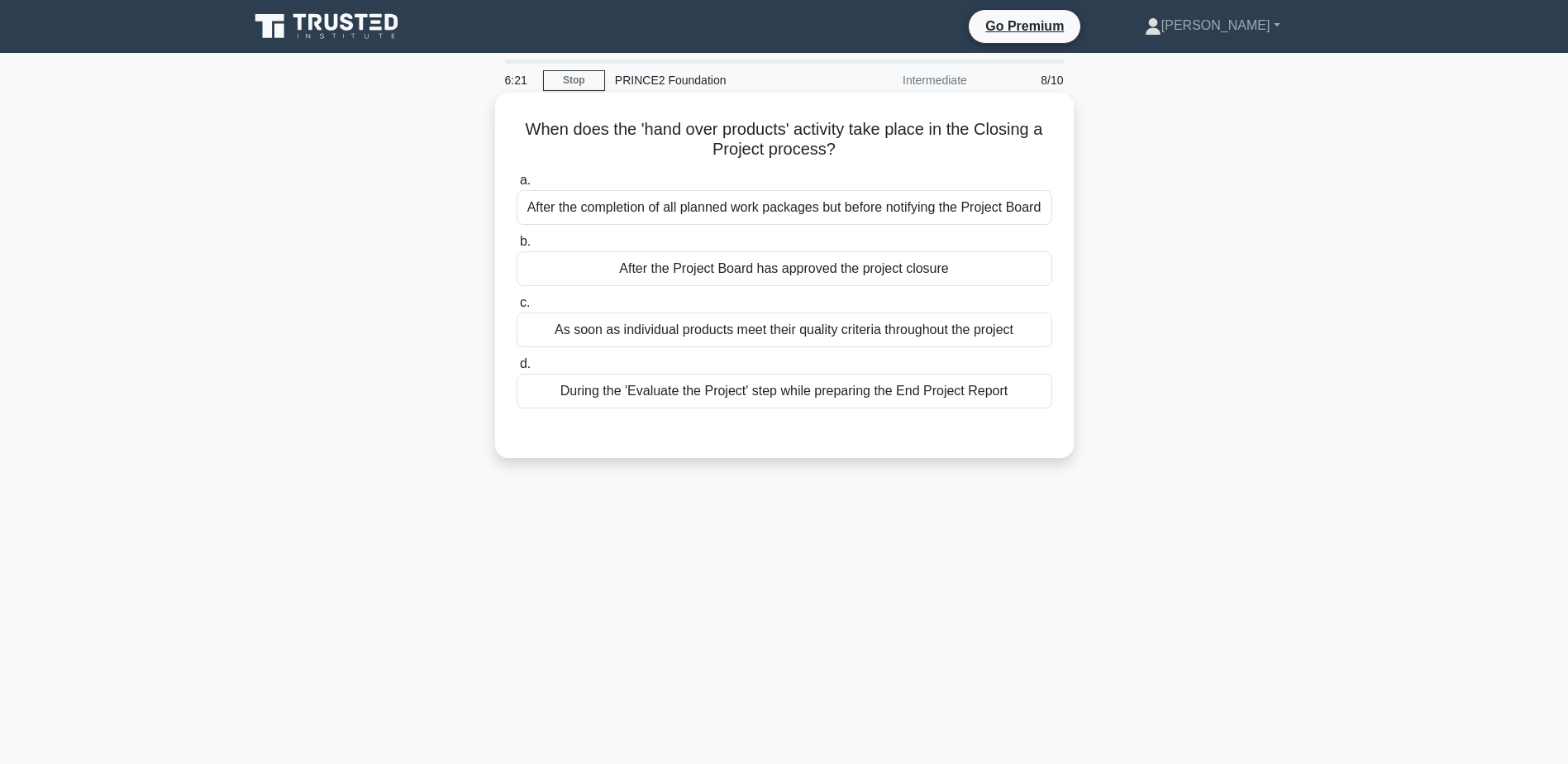
click at [864, 216] on div "After the completion of all planned work packages but before notifying the Proj…" at bounding box center [785, 207] width 536 height 35
click at [517, 186] on input "a. After the completion of all planned work packages but before notifying the P…" at bounding box center [517, 180] width 0 height 11
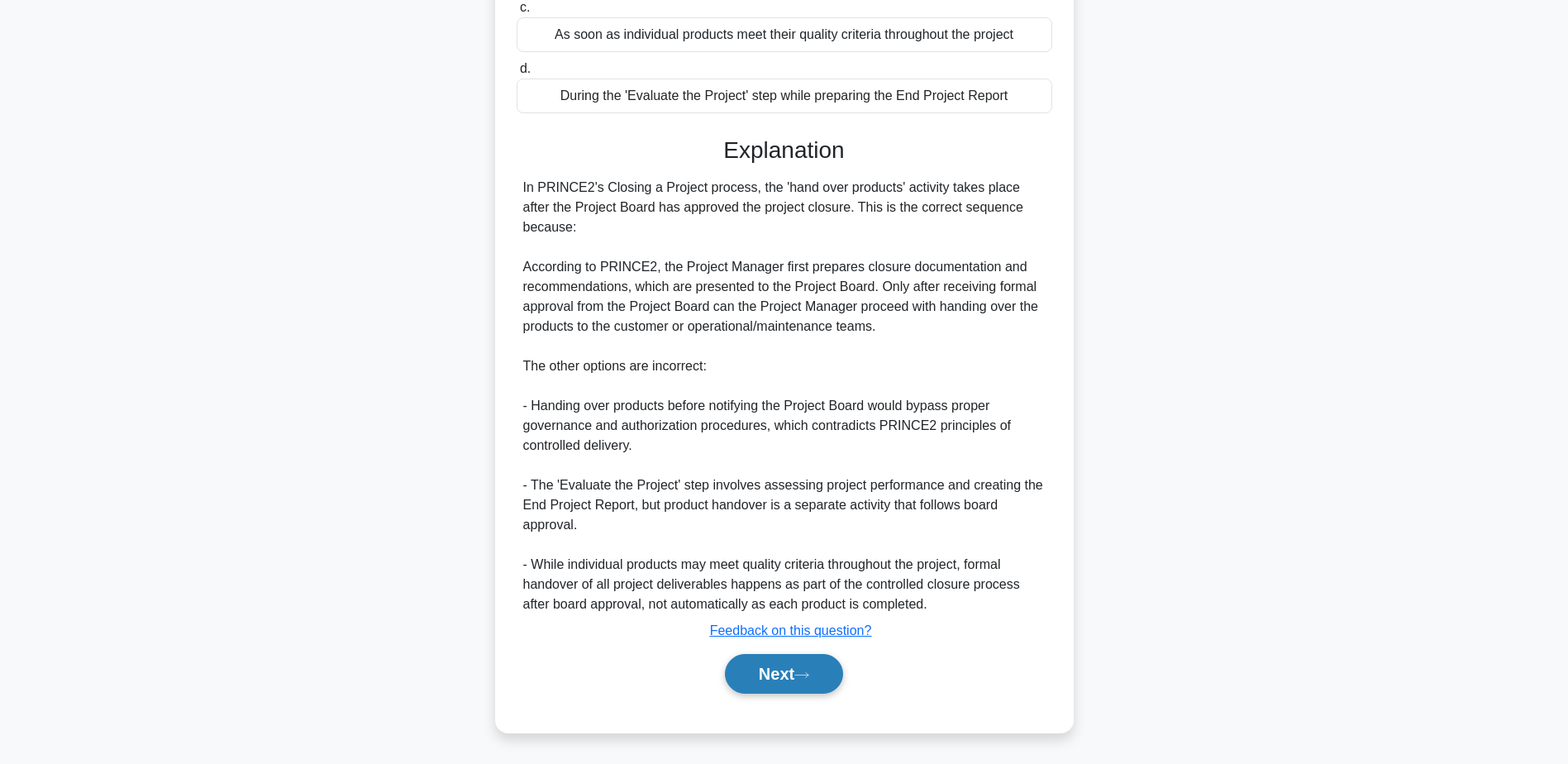
click at [764, 666] on button "Next" at bounding box center [784, 674] width 119 height 40
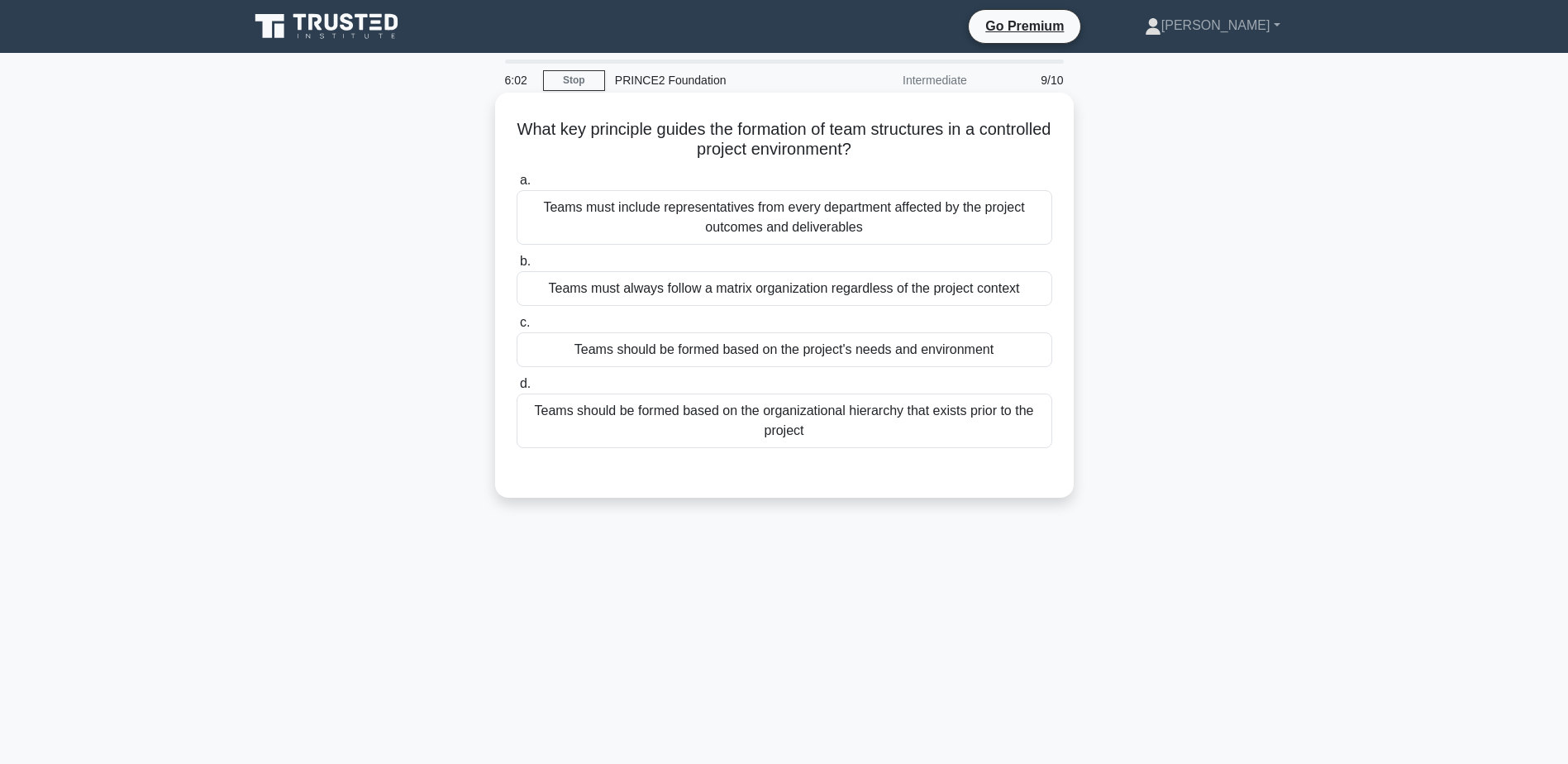
click at [800, 353] on div "Teams should be formed based on the project's needs and environment" at bounding box center [785, 350] width 536 height 35
click at [517, 329] on input "c. Teams should be formed based on the project's needs and environment" at bounding box center [517, 323] width 0 height 11
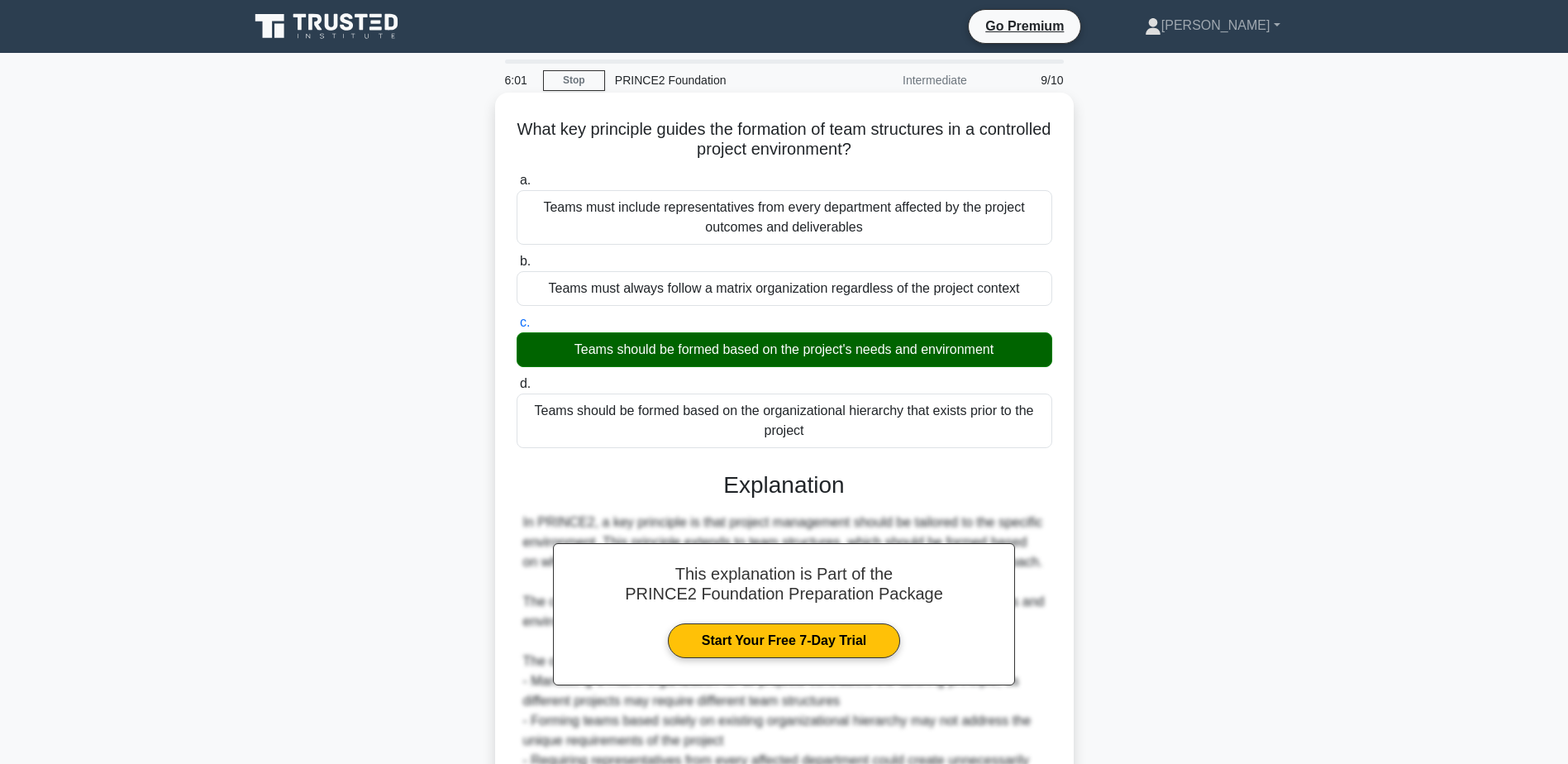
scroll to position [177, 0]
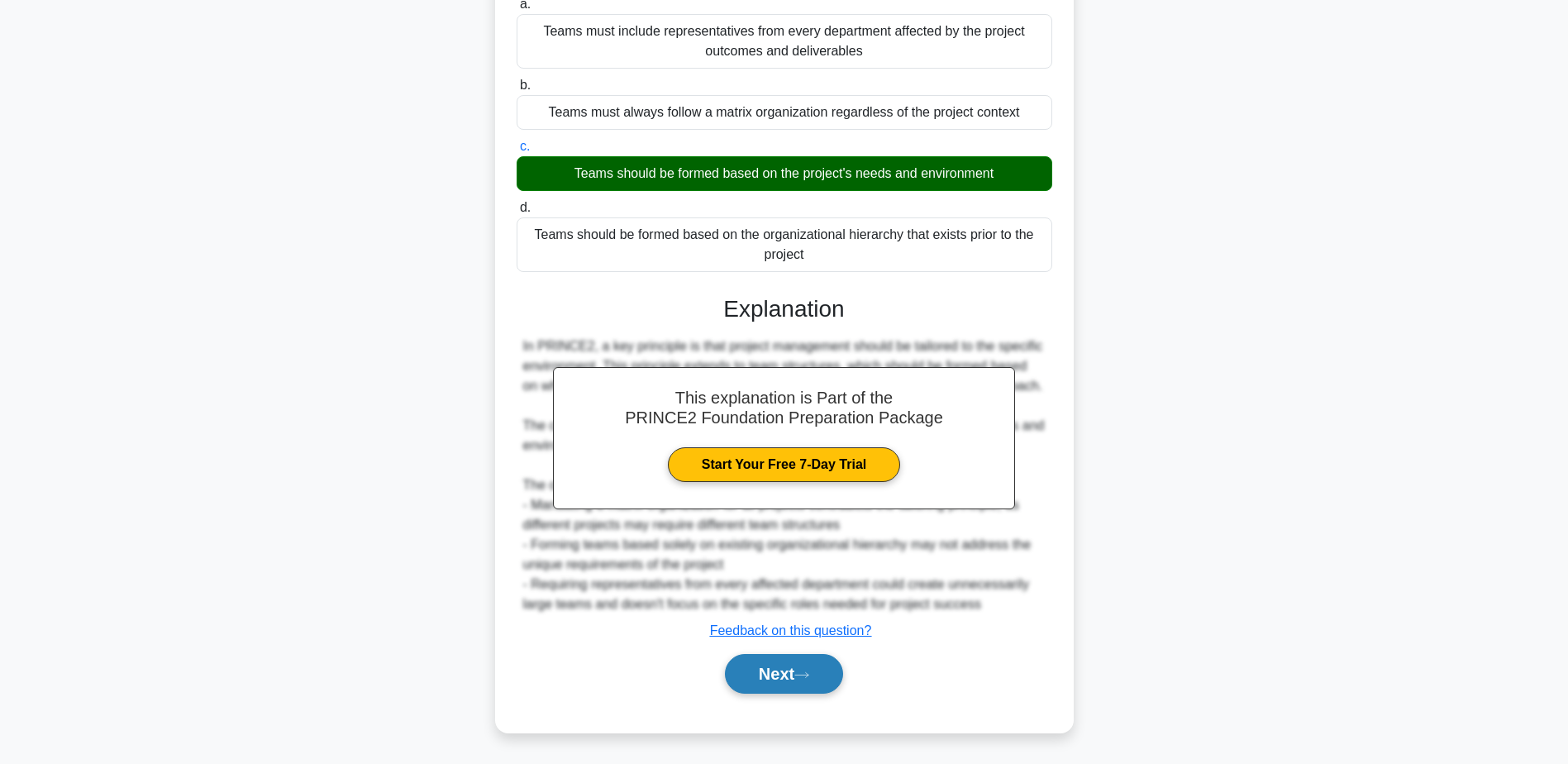
click at [792, 673] on button "Next" at bounding box center [784, 674] width 119 height 40
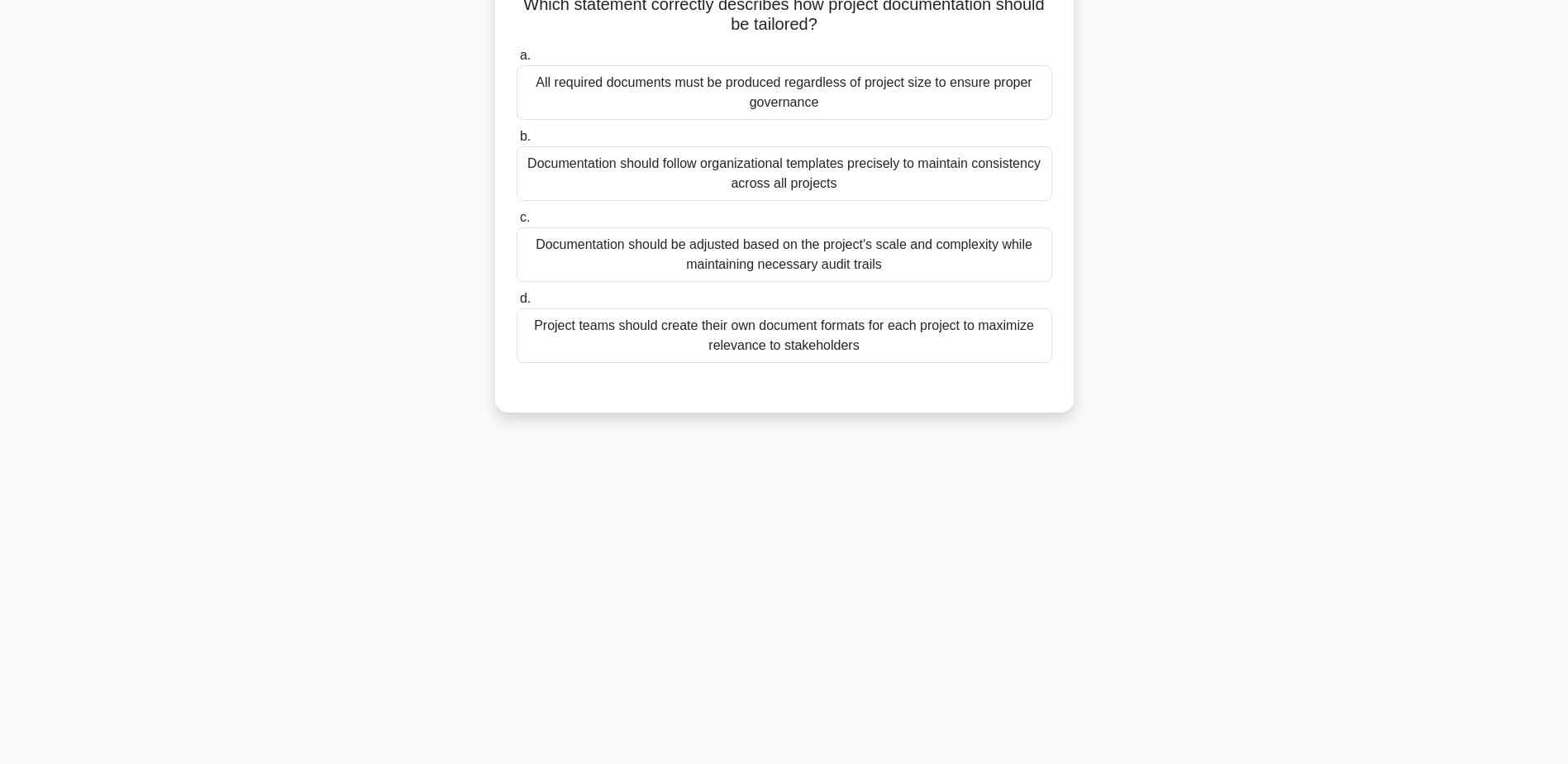
scroll to position [0, 0]
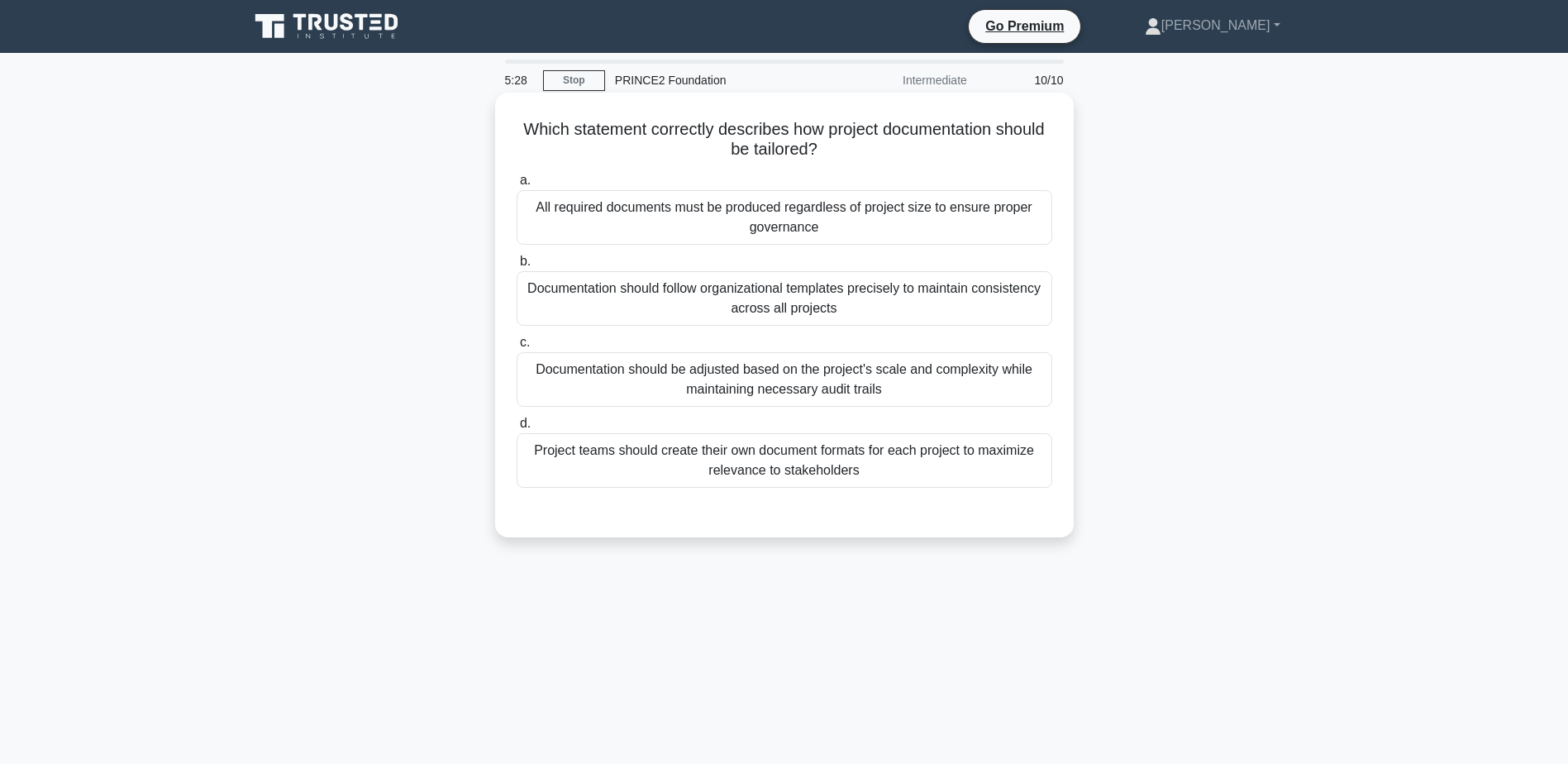
click at [628, 365] on div "Documentation should be adjusted based on the project's scale and complexity wh…" at bounding box center [785, 380] width 536 height 55
click at [517, 348] on input "c. Documentation should be adjusted based on the project's scale and complexity…" at bounding box center [517, 342] width 0 height 11
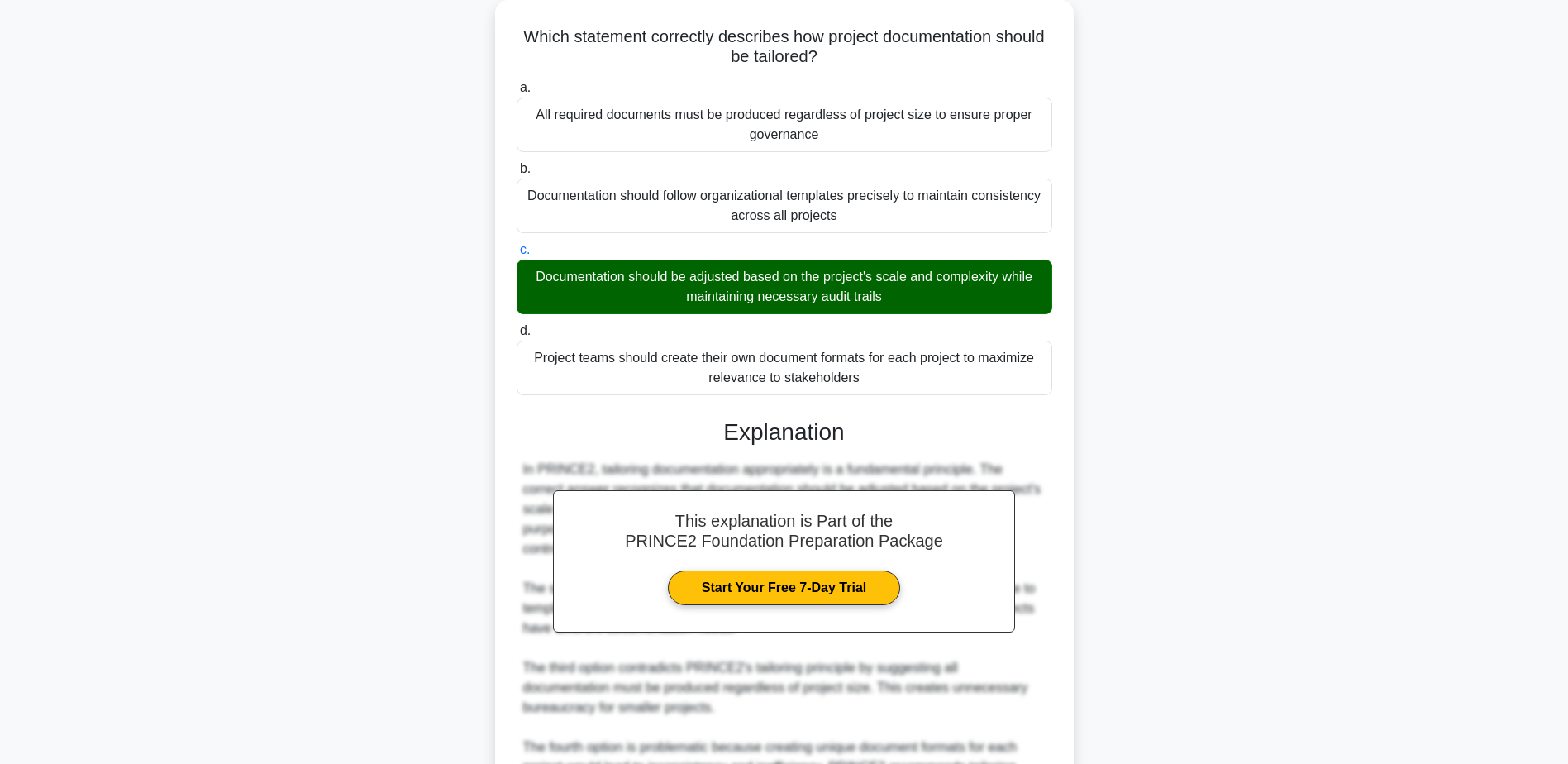
scroll to position [248, 0]
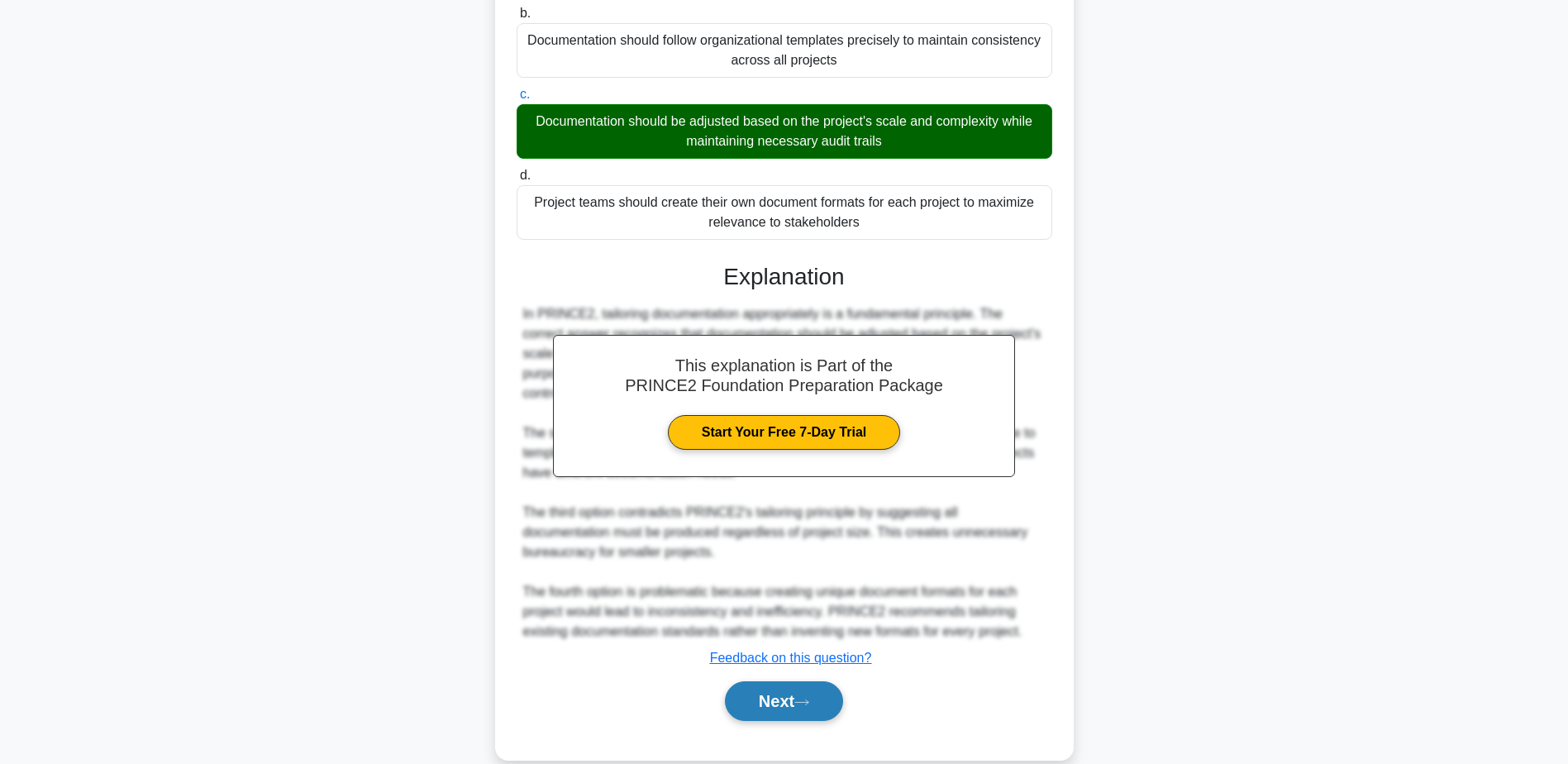
click at [798, 681] on button "Next" at bounding box center [784, 701] width 119 height 40
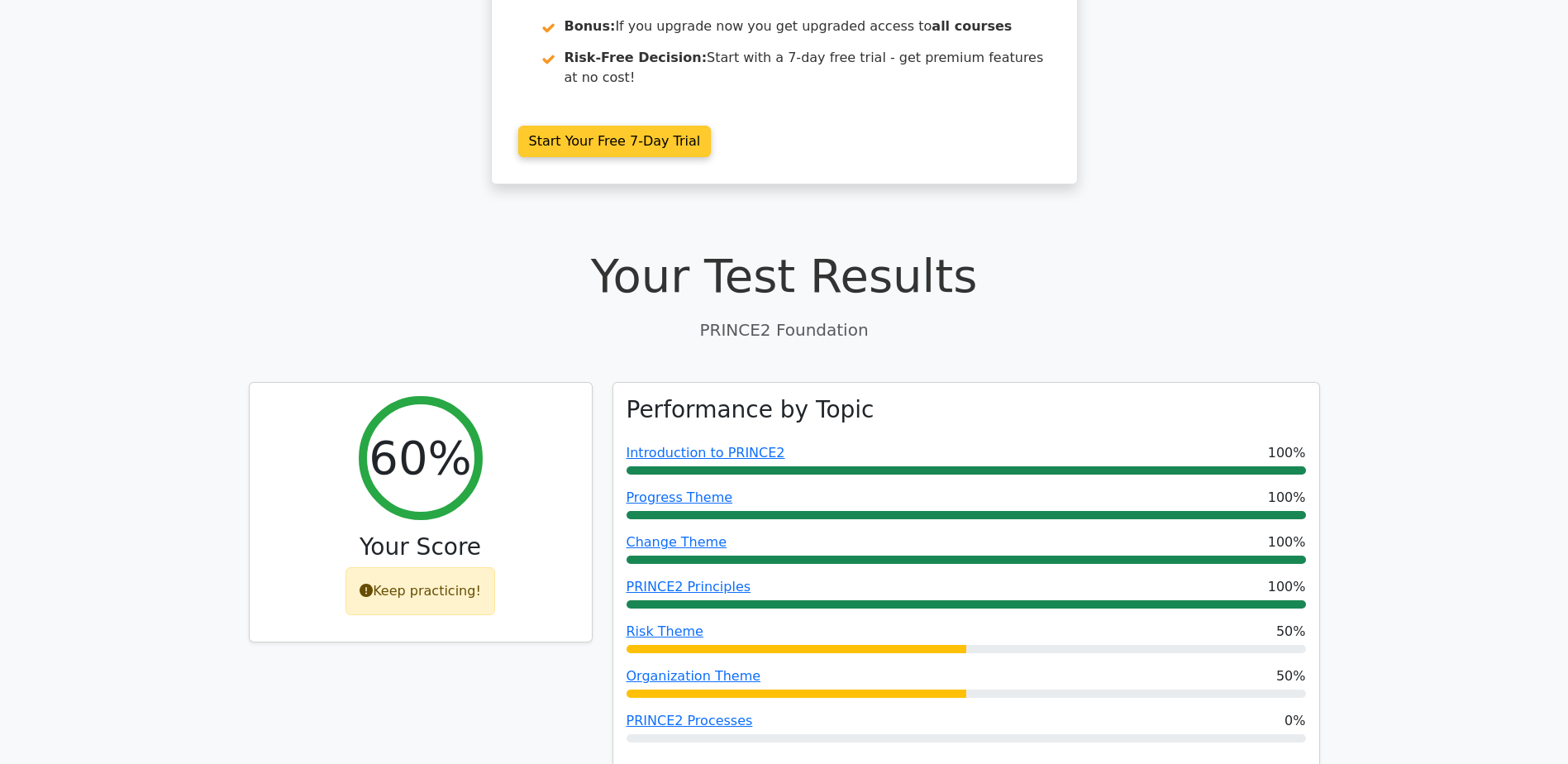
scroll to position [331, 0]
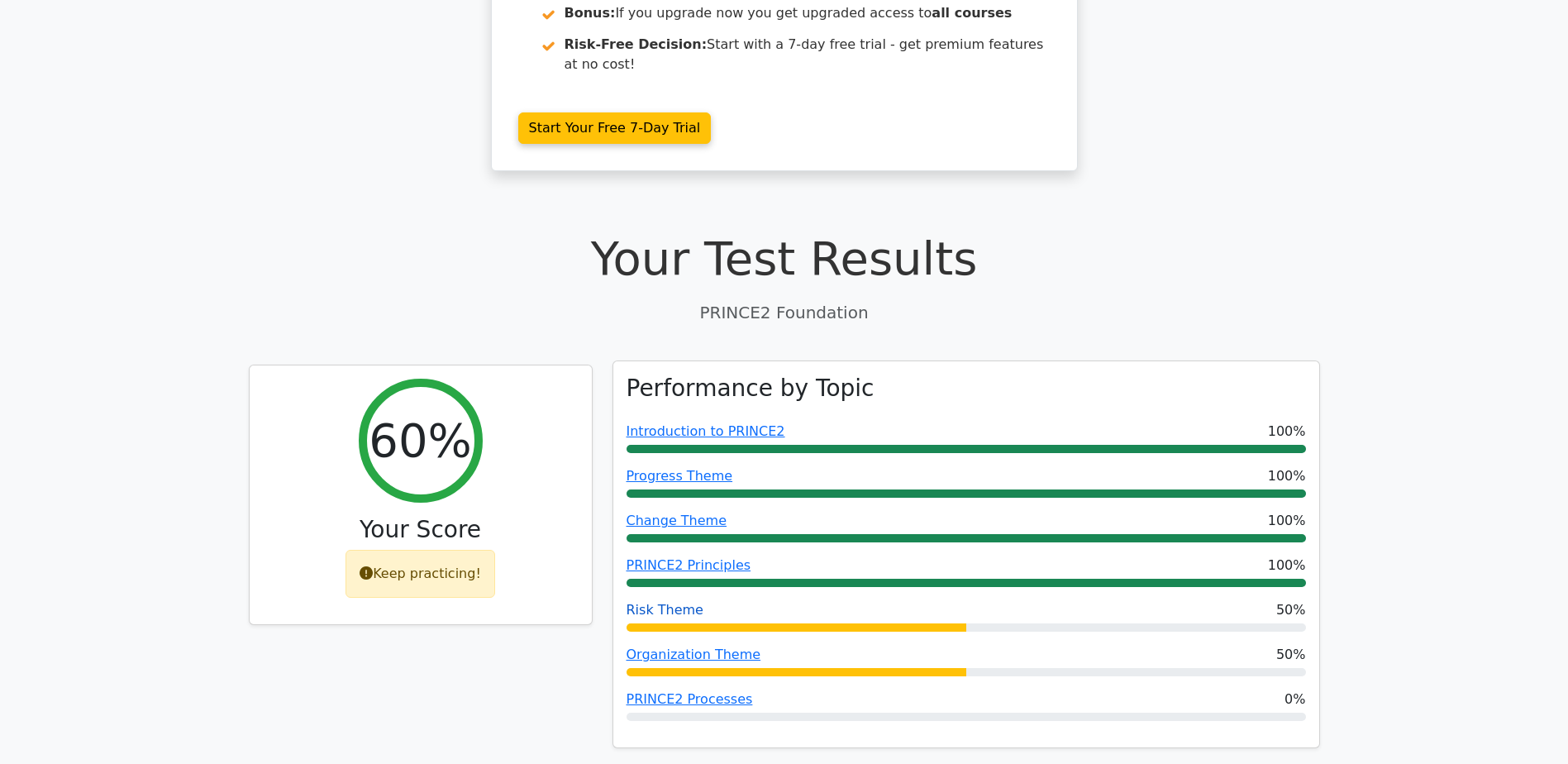
click at [662, 602] on link "Risk Theme" at bounding box center [665, 609] width 77 height 15
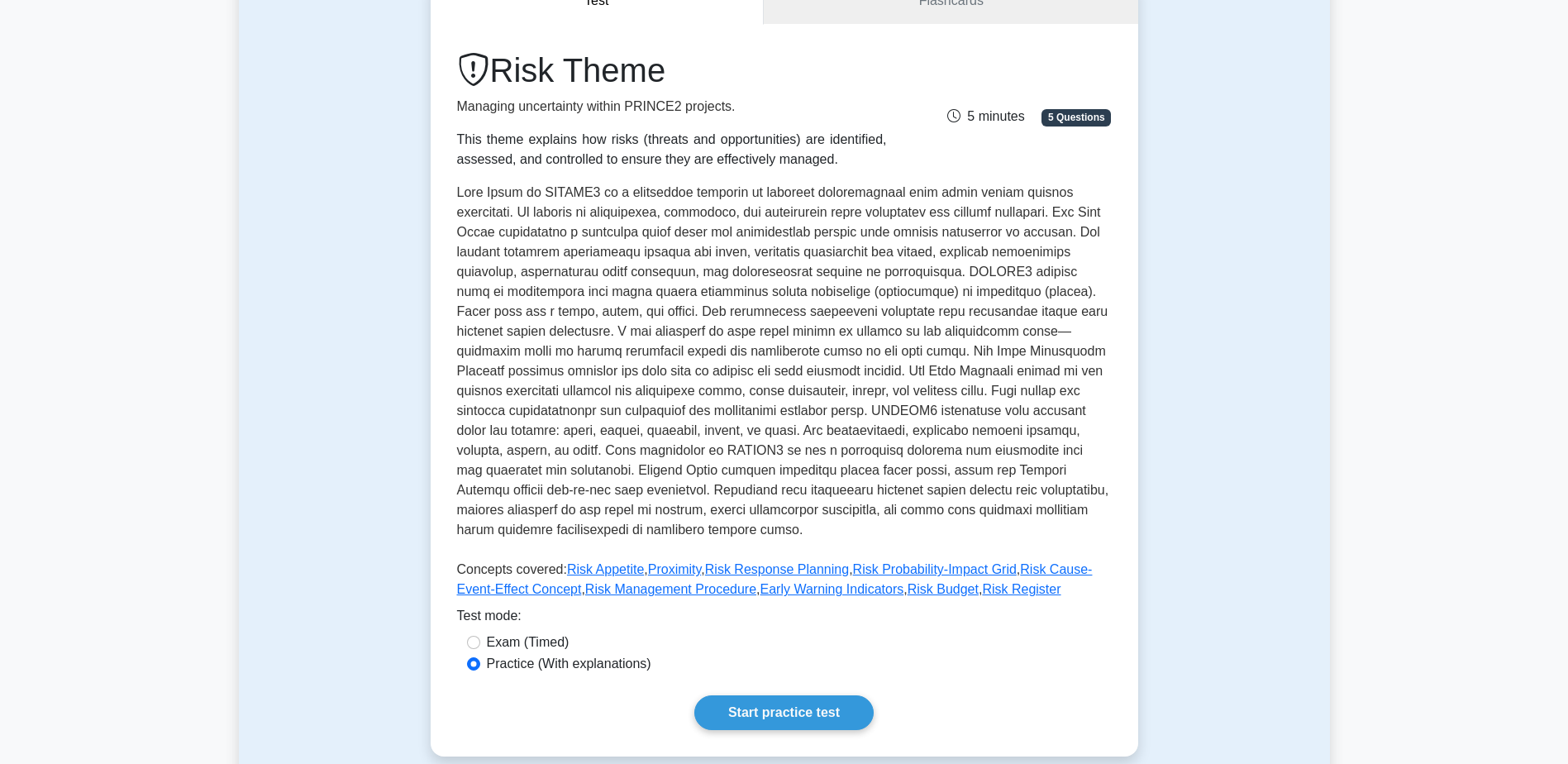
scroll to position [166, 0]
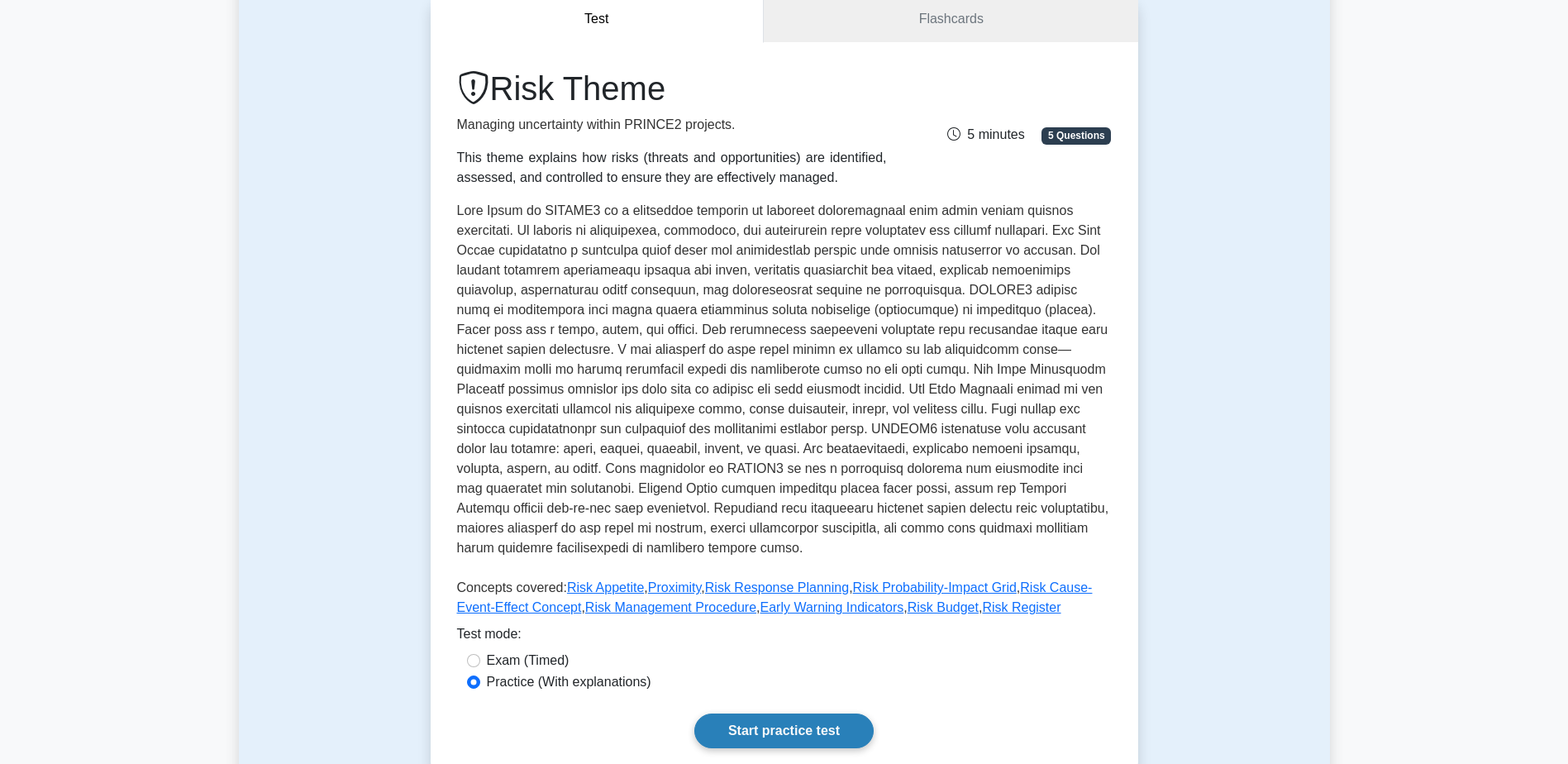
click at [803, 714] on link "Start practice test" at bounding box center [784, 731] width 179 height 35
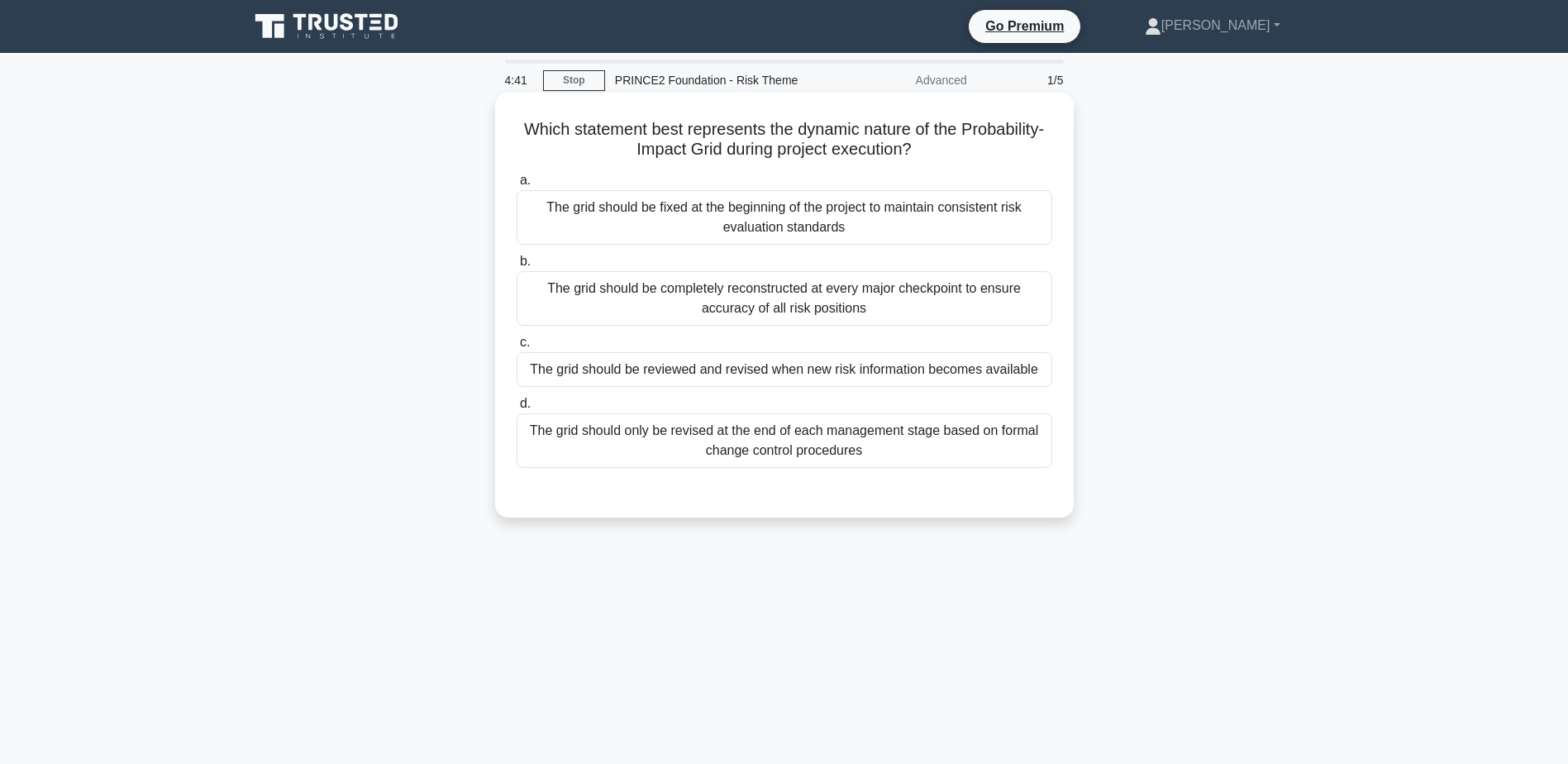
click at [696, 373] on div "The grid should be reviewed and revised when new risk information becomes avail…" at bounding box center [785, 370] width 536 height 35
click at [517, 348] on input "c. The grid should be reviewed and revised when new risk information becomes av…" at bounding box center [517, 342] width 0 height 11
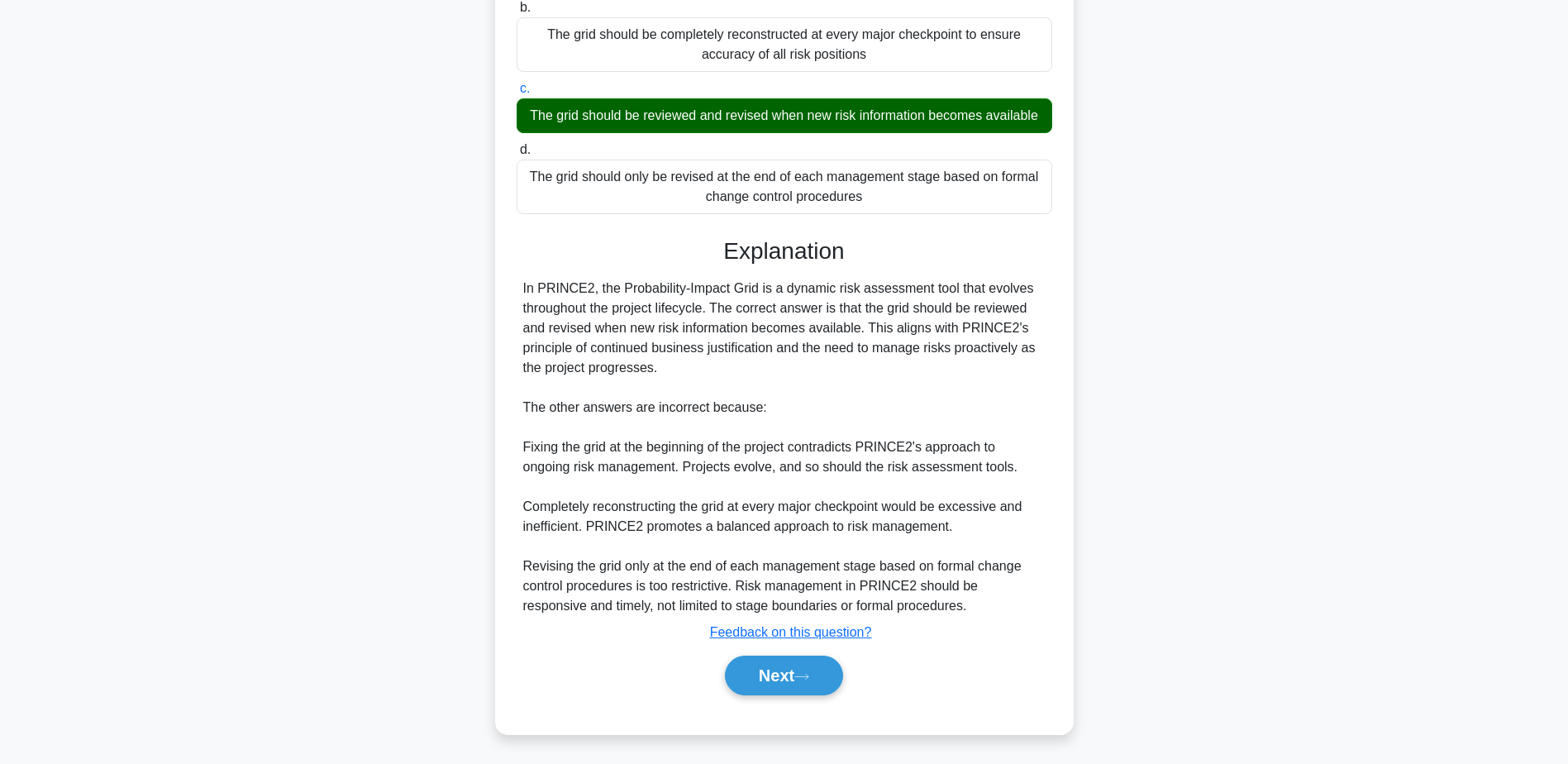
scroll to position [256, 0]
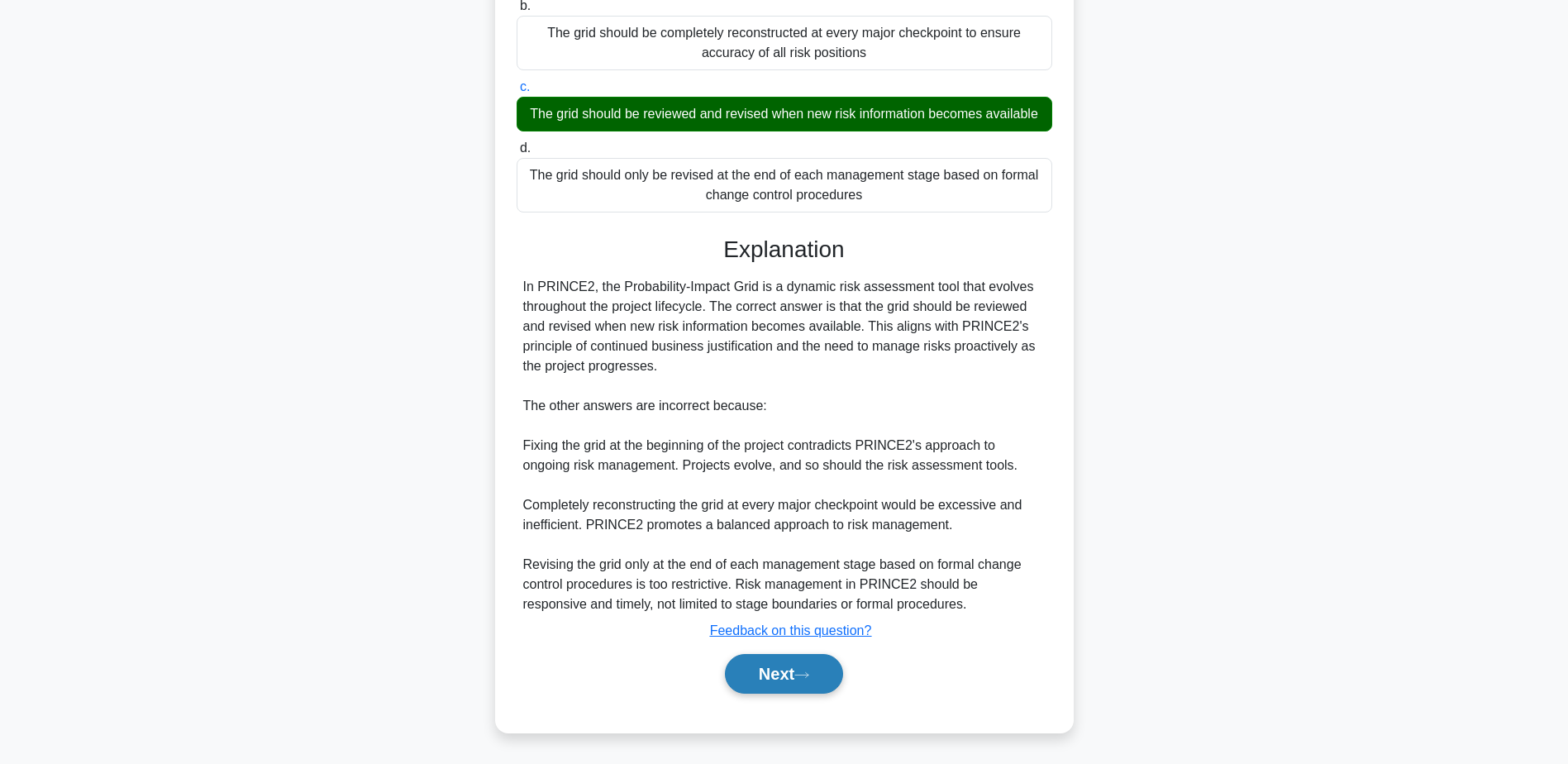
click at [804, 668] on button "Next" at bounding box center [784, 674] width 119 height 40
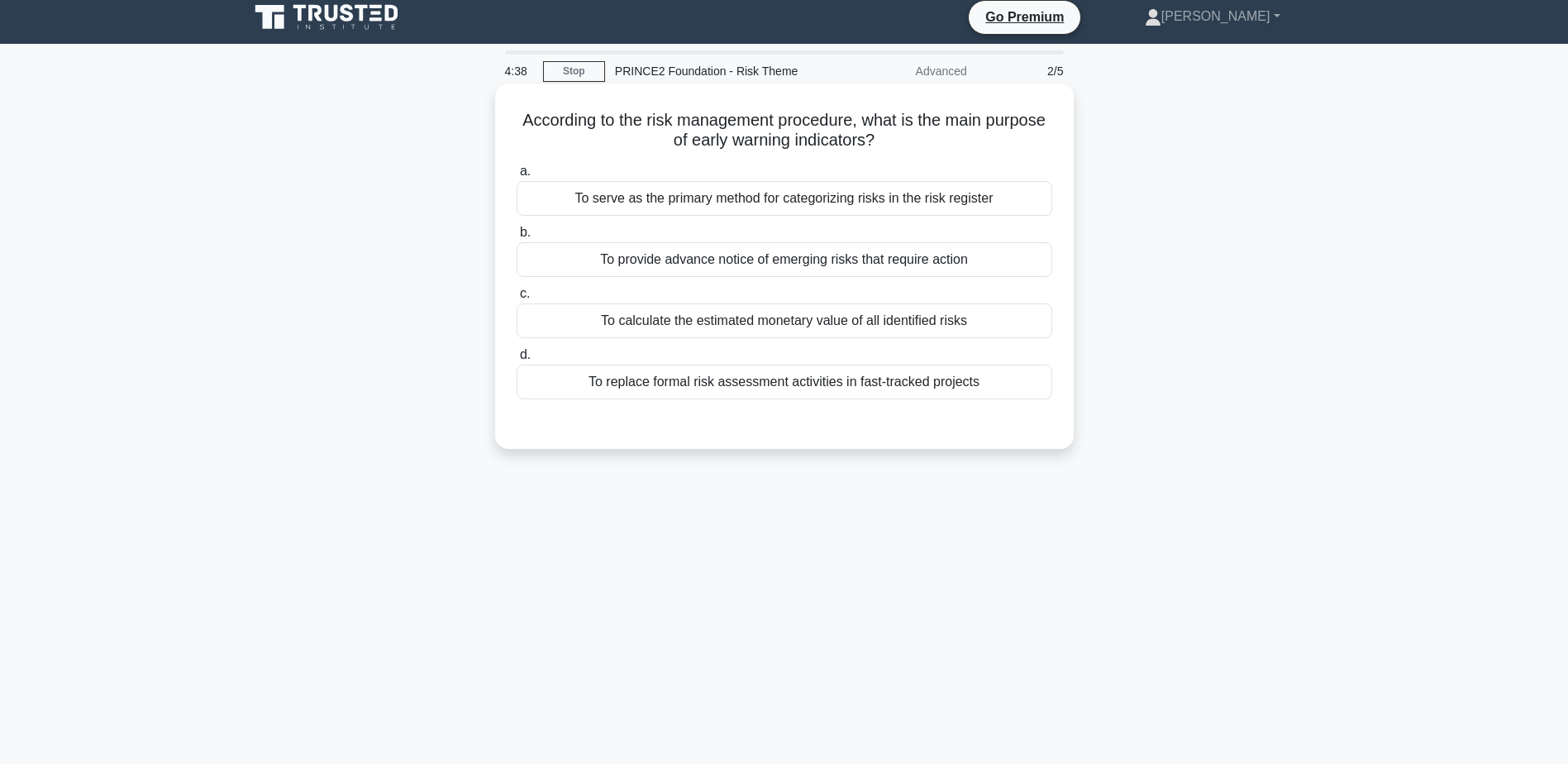
scroll to position [0, 0]
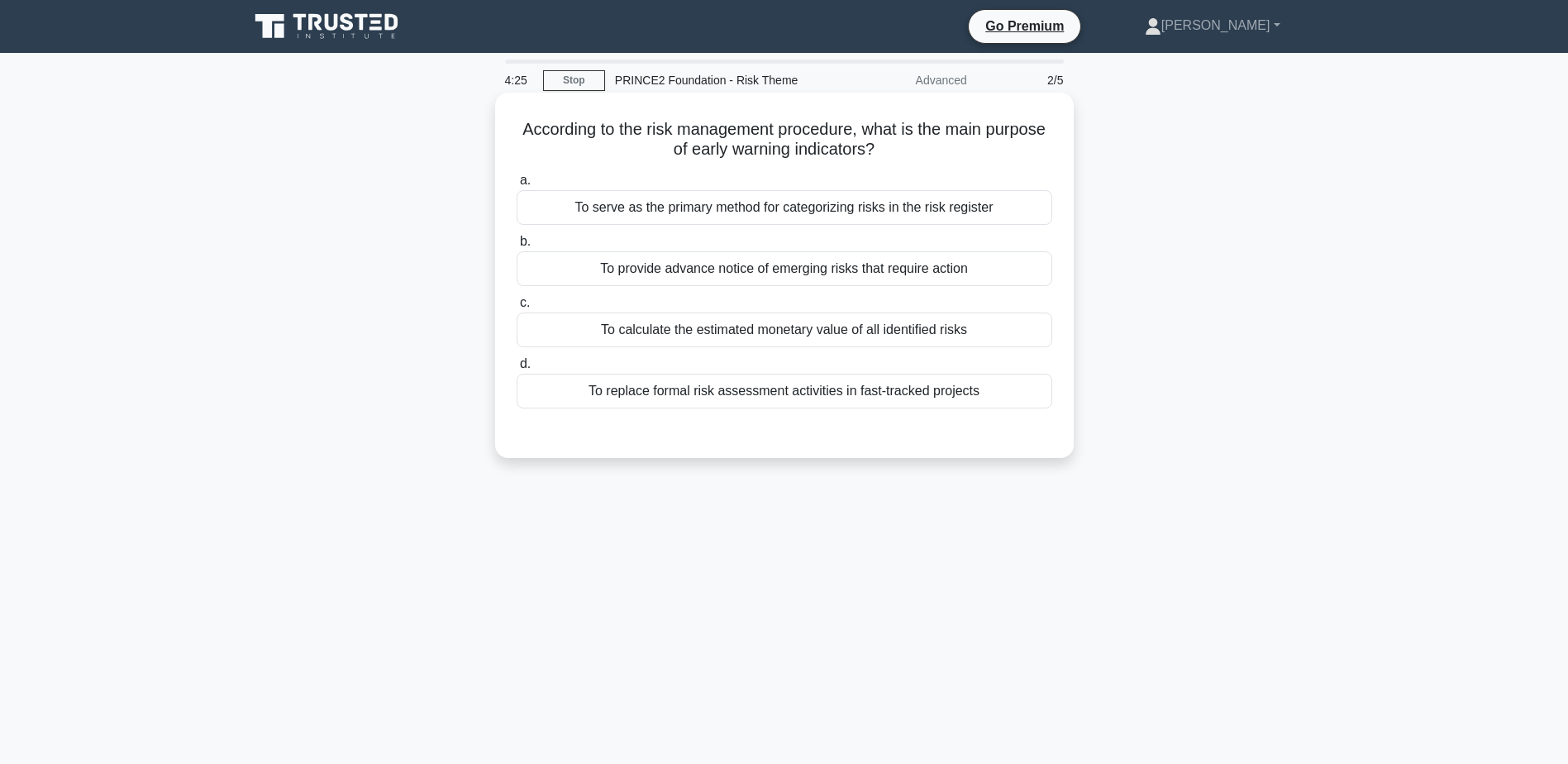
click at [635, 274] on div "To provide advance notice of emerging risks that require action" at bounding box center [785, 269] width 536 height 35
click at [517, 248] on input "b. To provide advance notice of emerging risks that require action" at bounding box center [517, 242] width 0 height 11
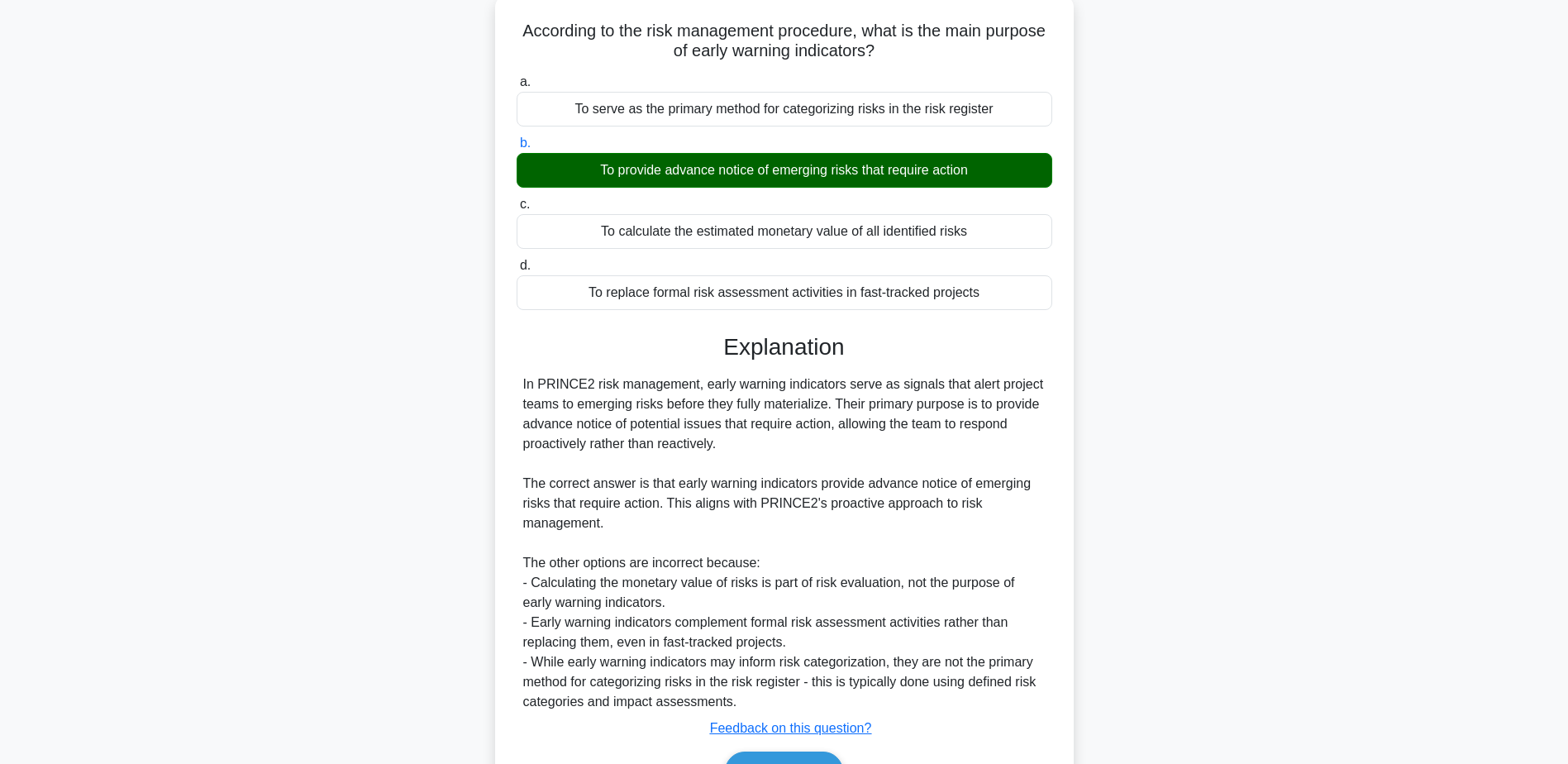
scroll to position [197, 0]
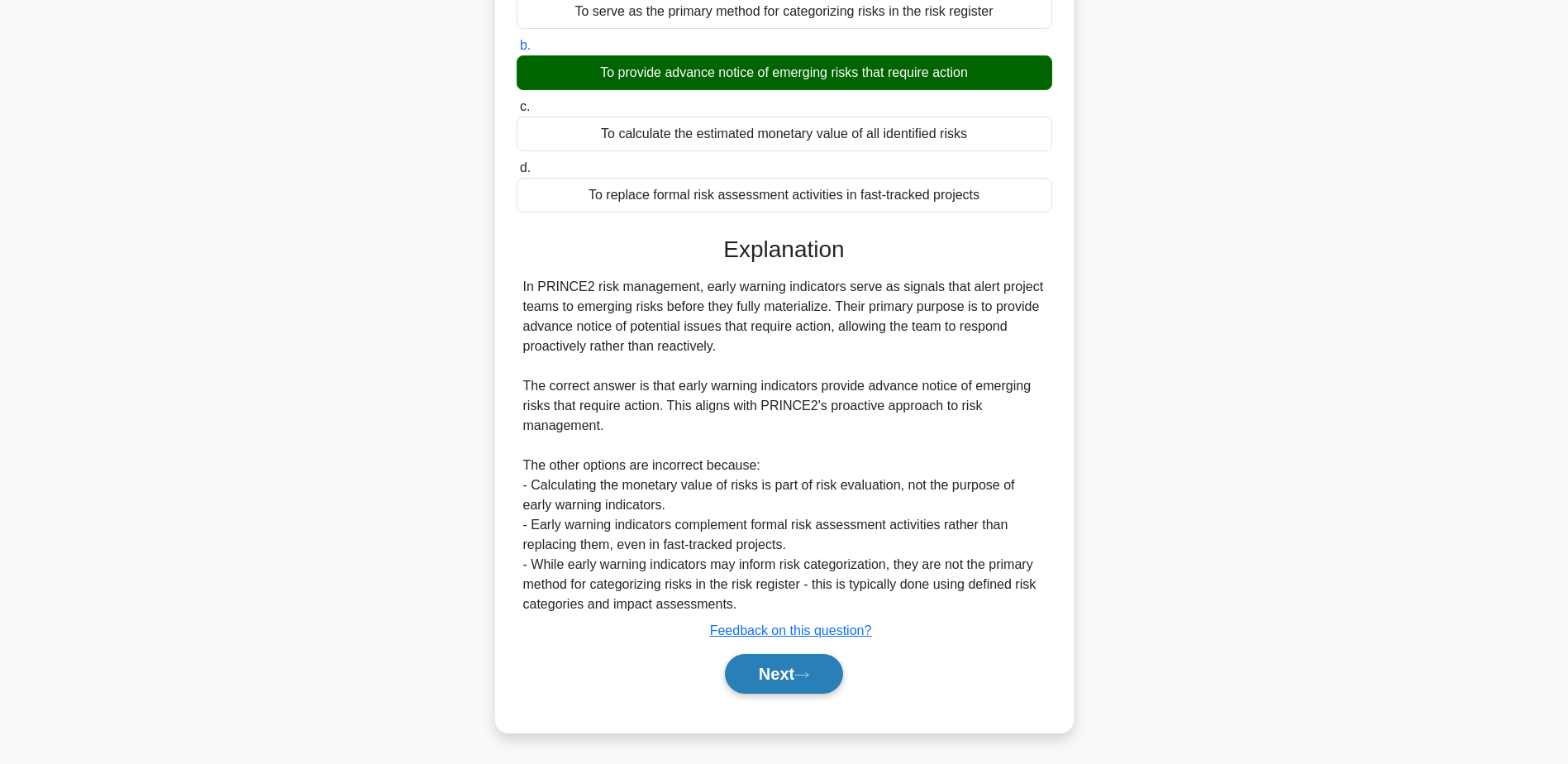
click at [807, 674] on icon at bounding box center [801, 675] width 15 height 9
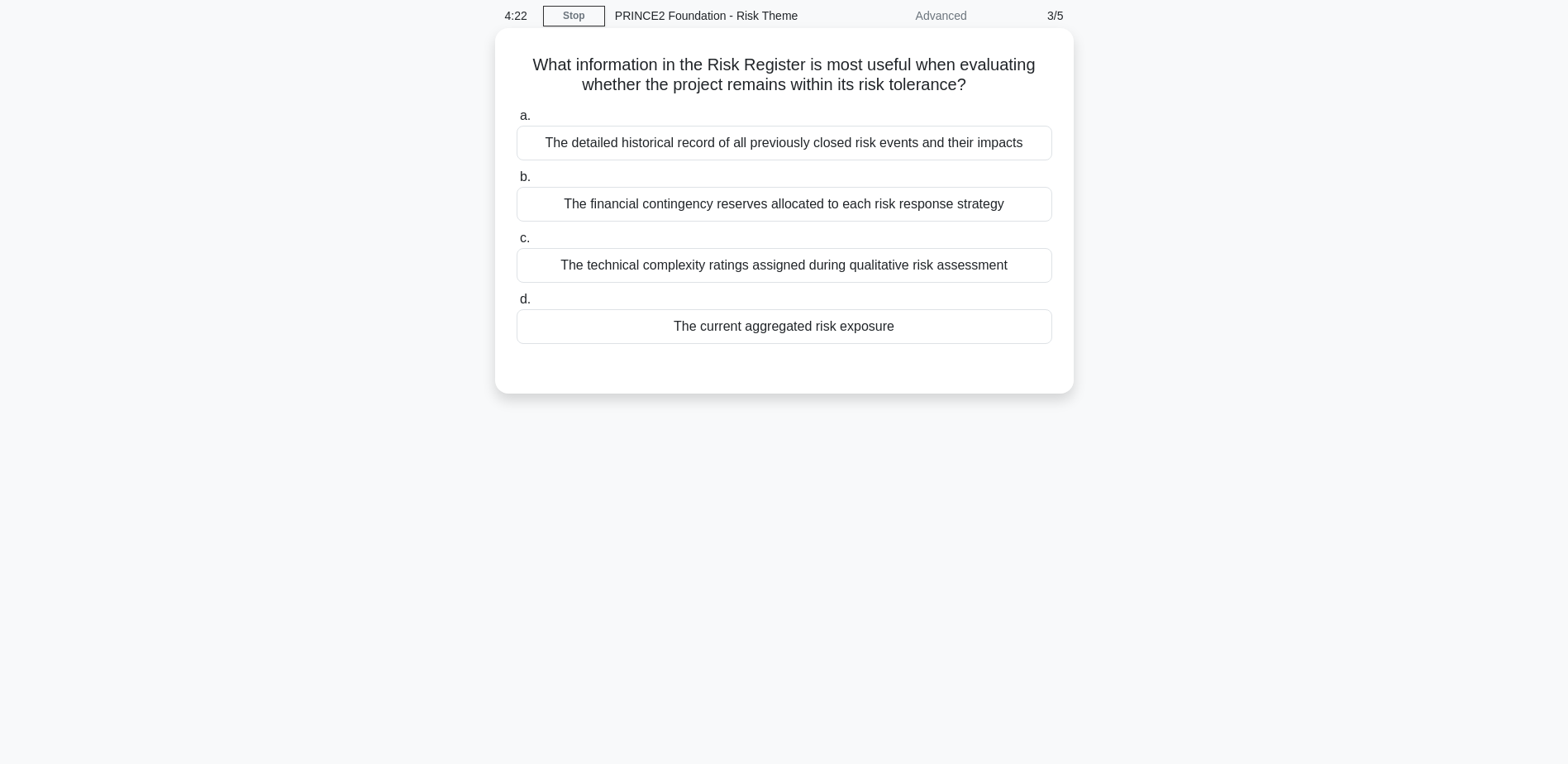
scroll to position [0, 0]
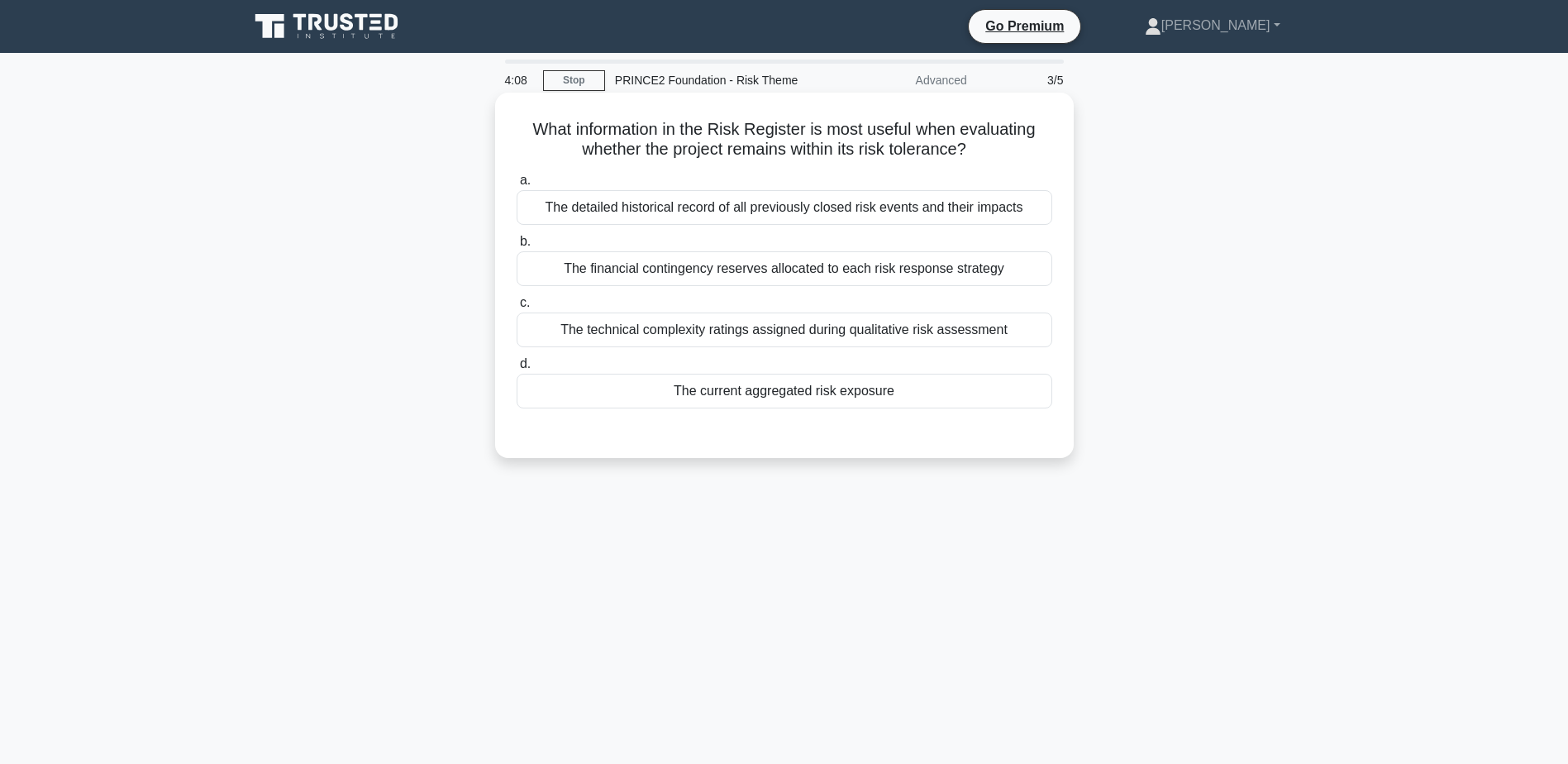
click at [786, 205] on div "The detailed historical record of all previously closed risk events and their i…" at bounding box center [785, 207] width 536 height 35
click at [517, 186] on input "a. The detailed historical record of all previously closed risk events and thei…" at bounding box center [517, 180] width 0 height 11
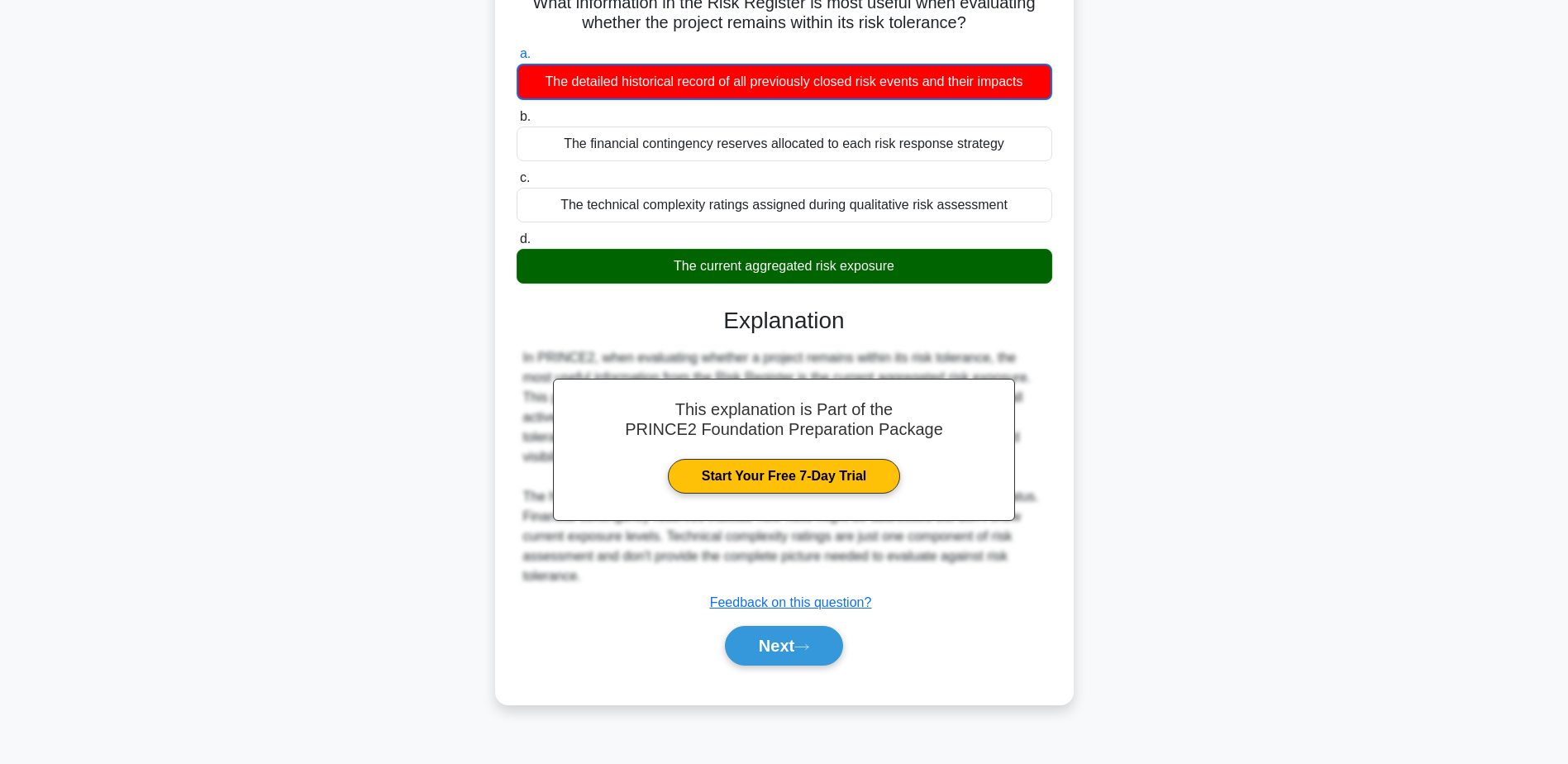
scroll to position [129, 0]
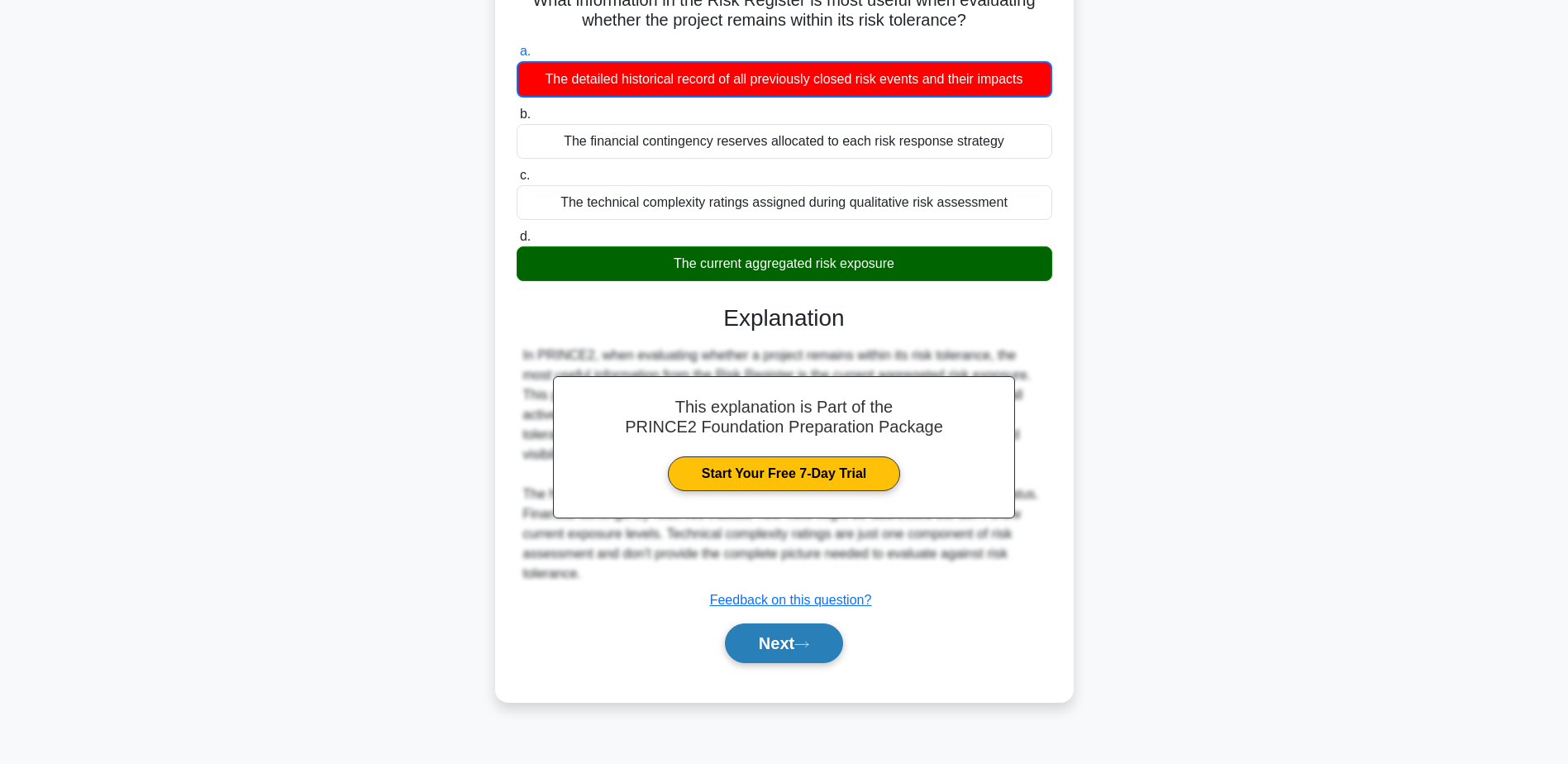
click at [810, 638] on button "Next" at bounding box center [784, 644] width 119 height 40
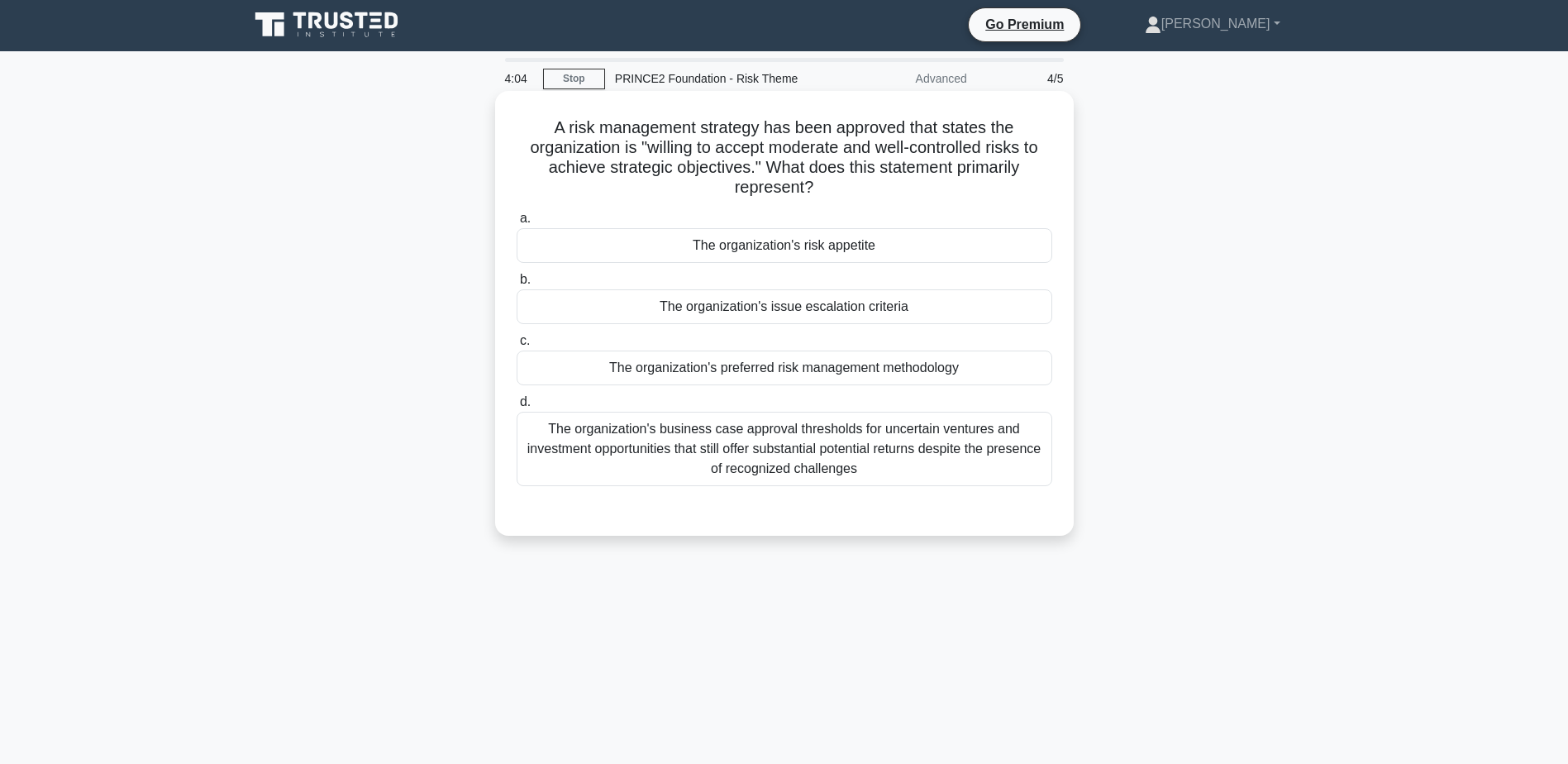
scroll to position [0, 0]
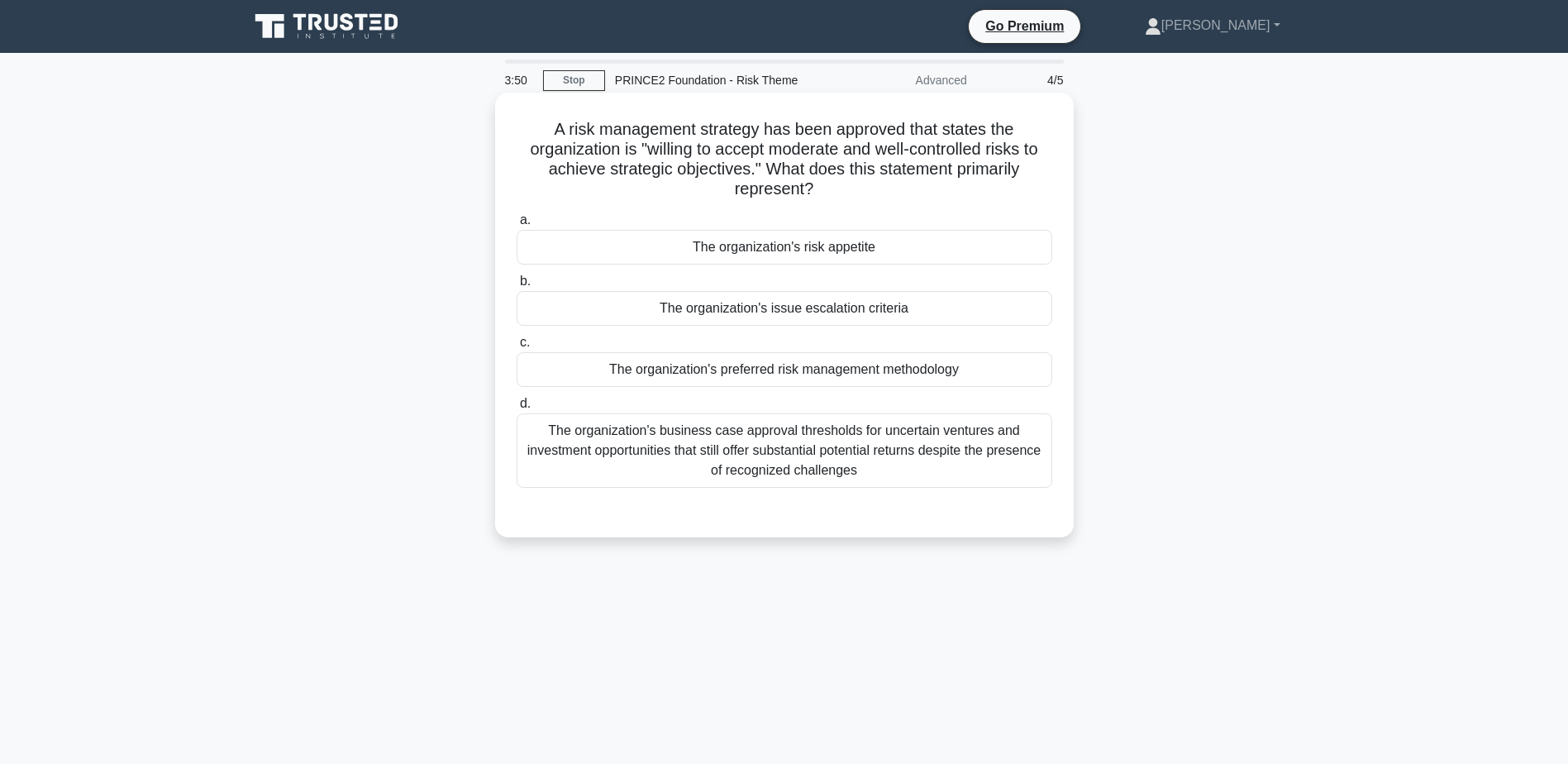
click at [709, 250] on div "The organization's risk appetite" at bounding box center [785, 247] width 536 height 35
click at [517, 226] on input "a. The organization's risk appetite" at bounding box center [517, 220] width 0 height 11
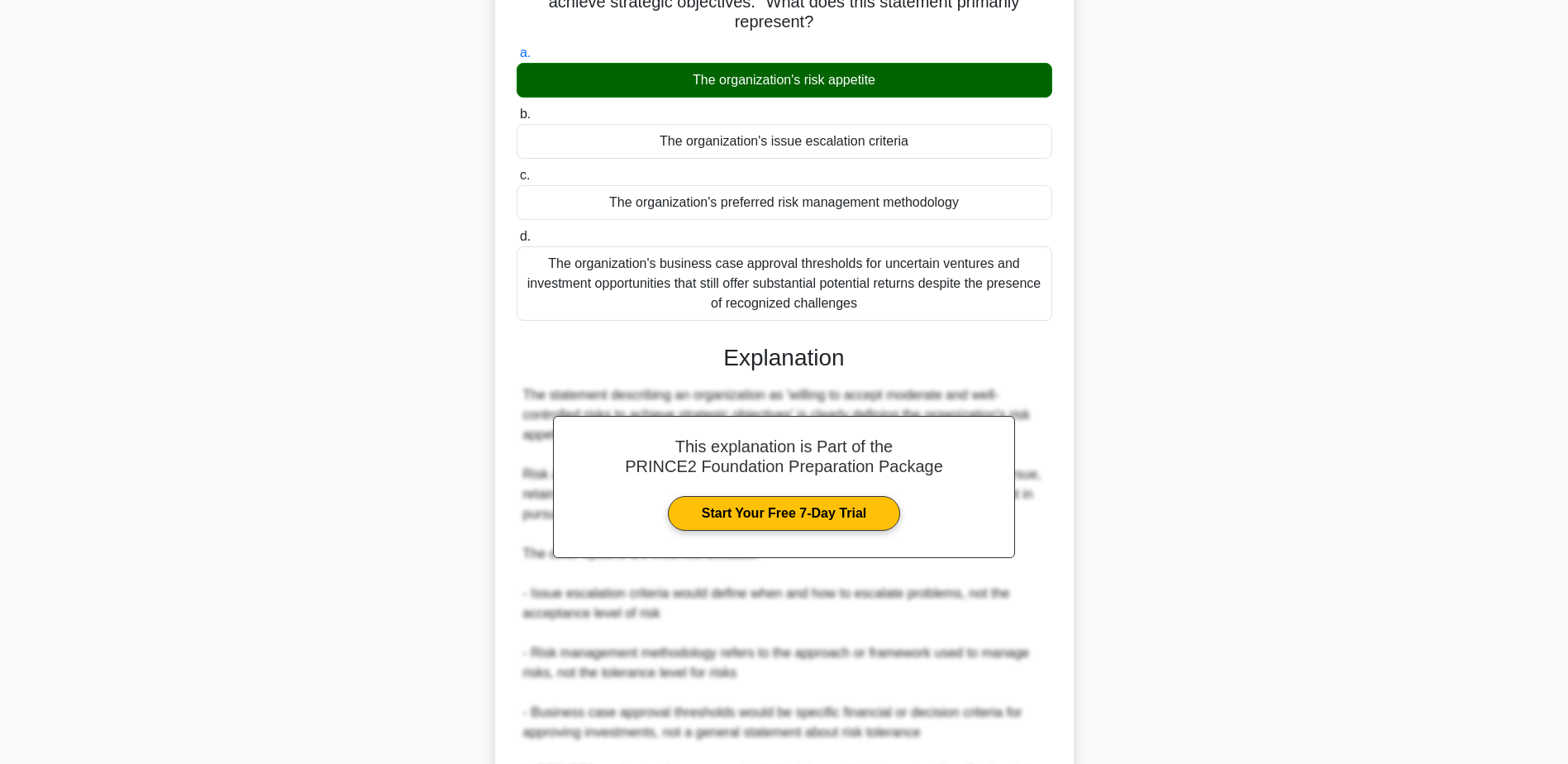
scroll to position [331, 0]
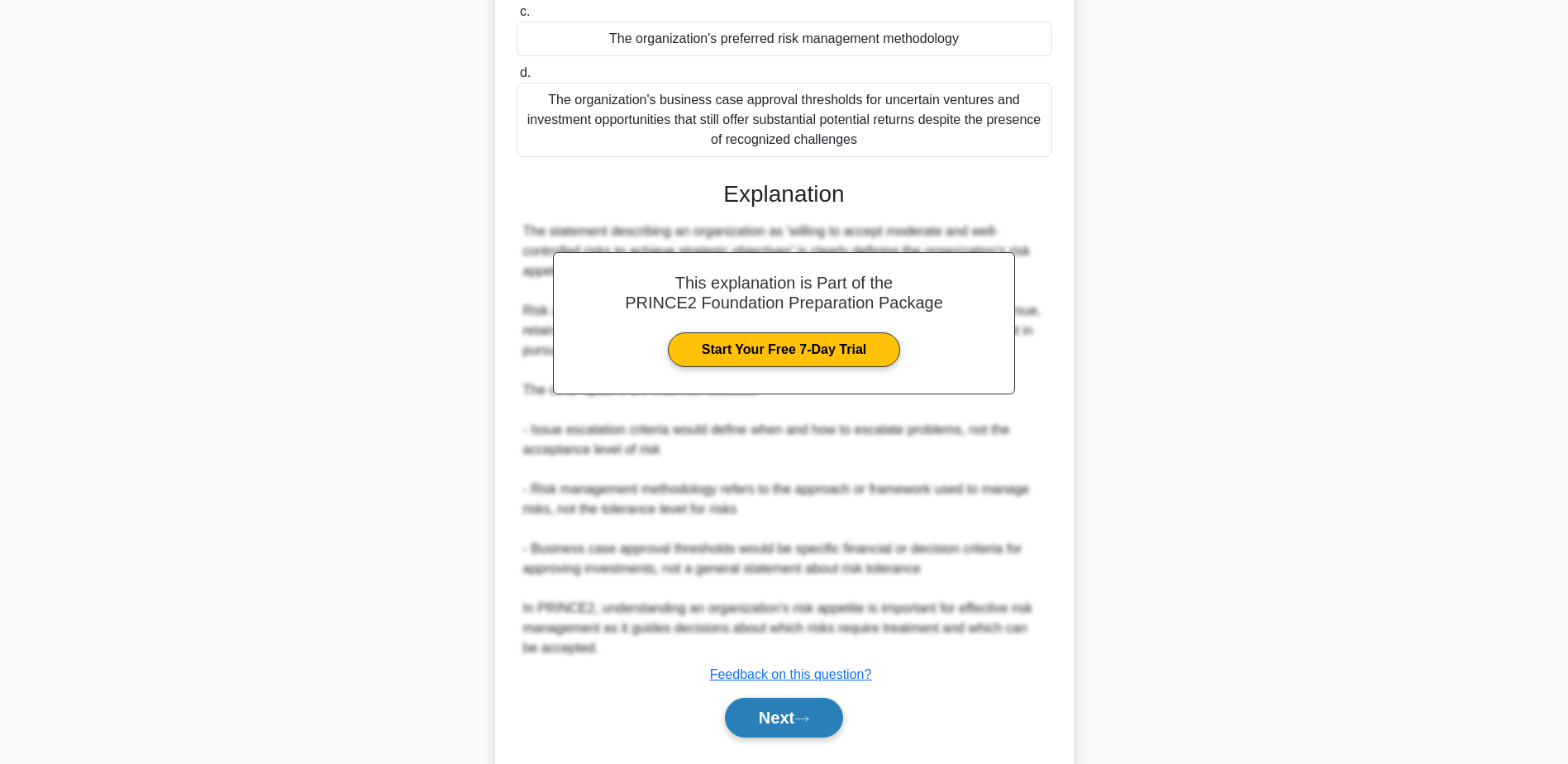
click at [804, 727] on button "Next" at bounding box center [784, 718] width 119 height 40
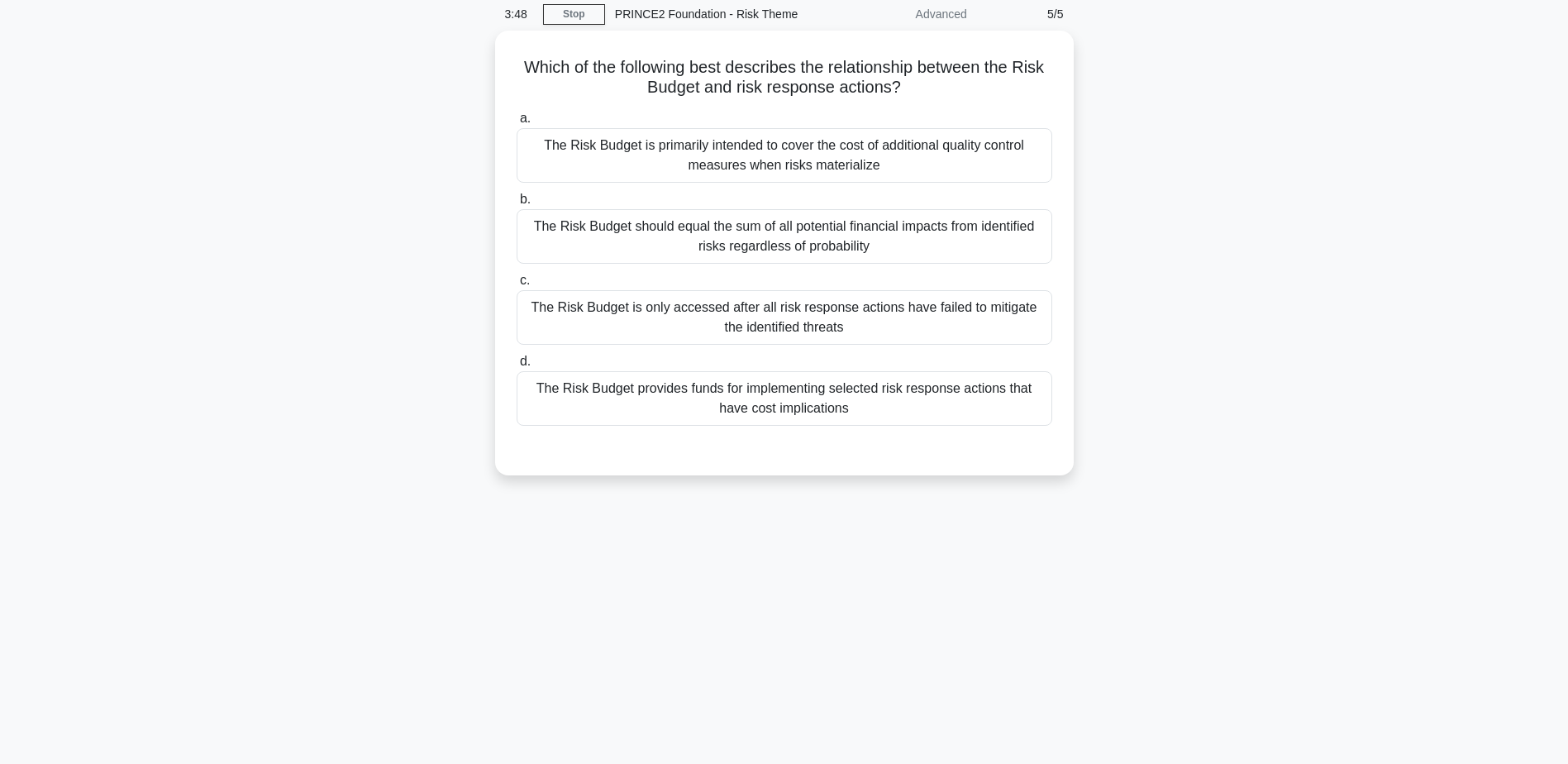
scroll to position [0, 0]
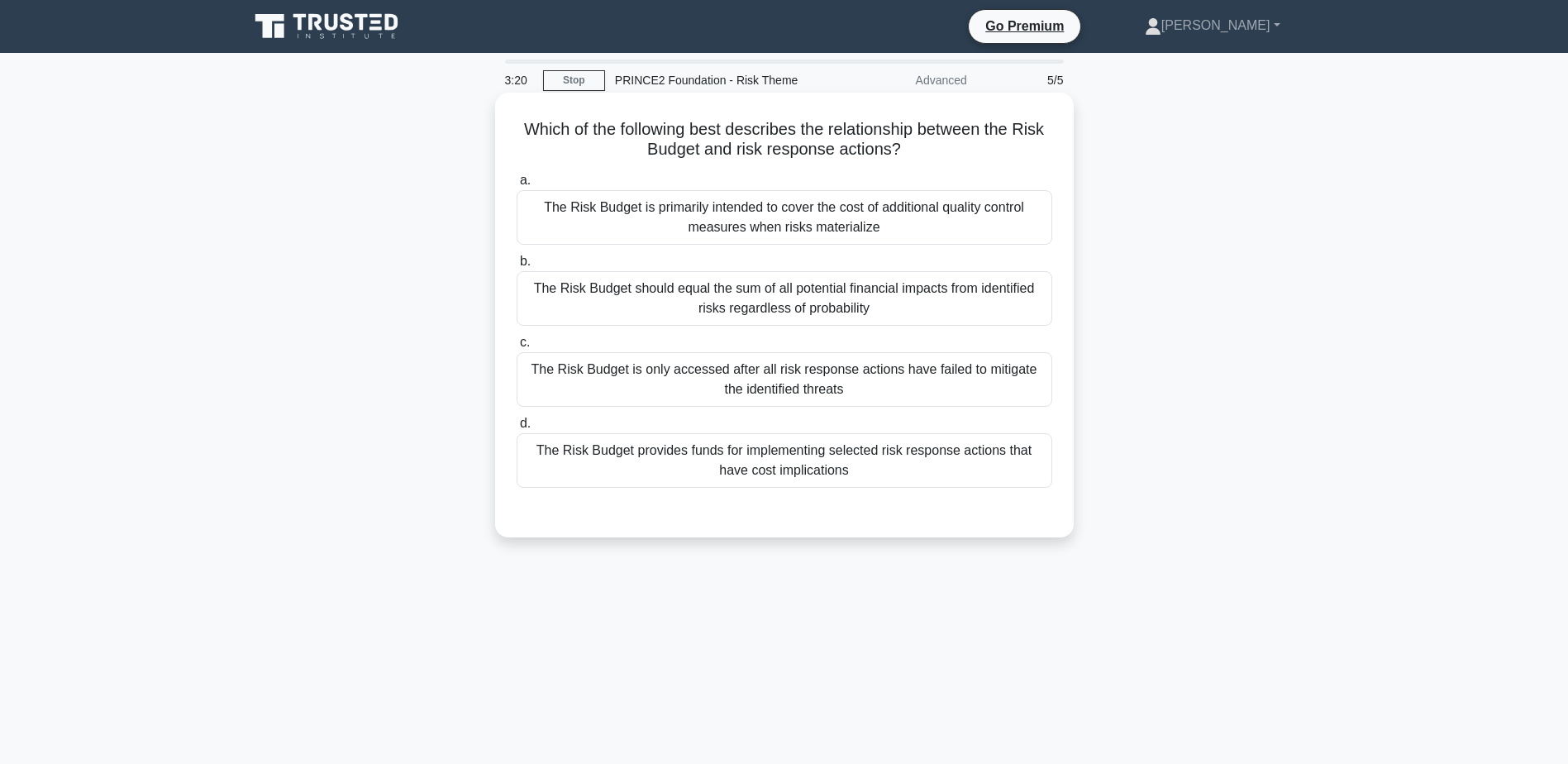
click at [736, 455] on div "The Risk Budget provides funds for implementing selected risk response actions …" at bounding box center [785, 461] width 536 height 55
click at [517, 429] on input "d. The Risk Budget provides funds for implementing selected risk response actio…" at bounding box center [517, 423] width 0 height 11
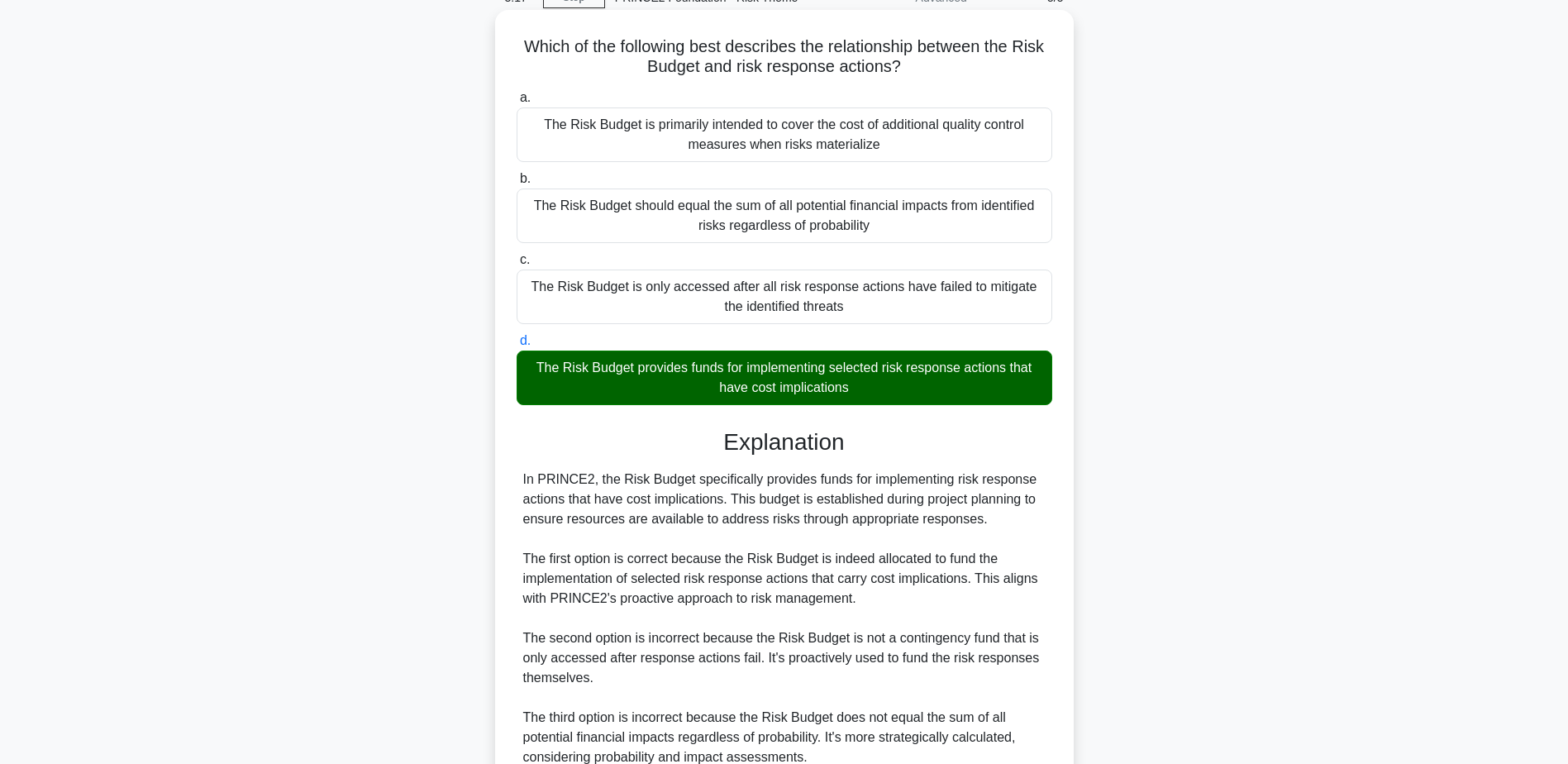
scroll to position [316, 0]
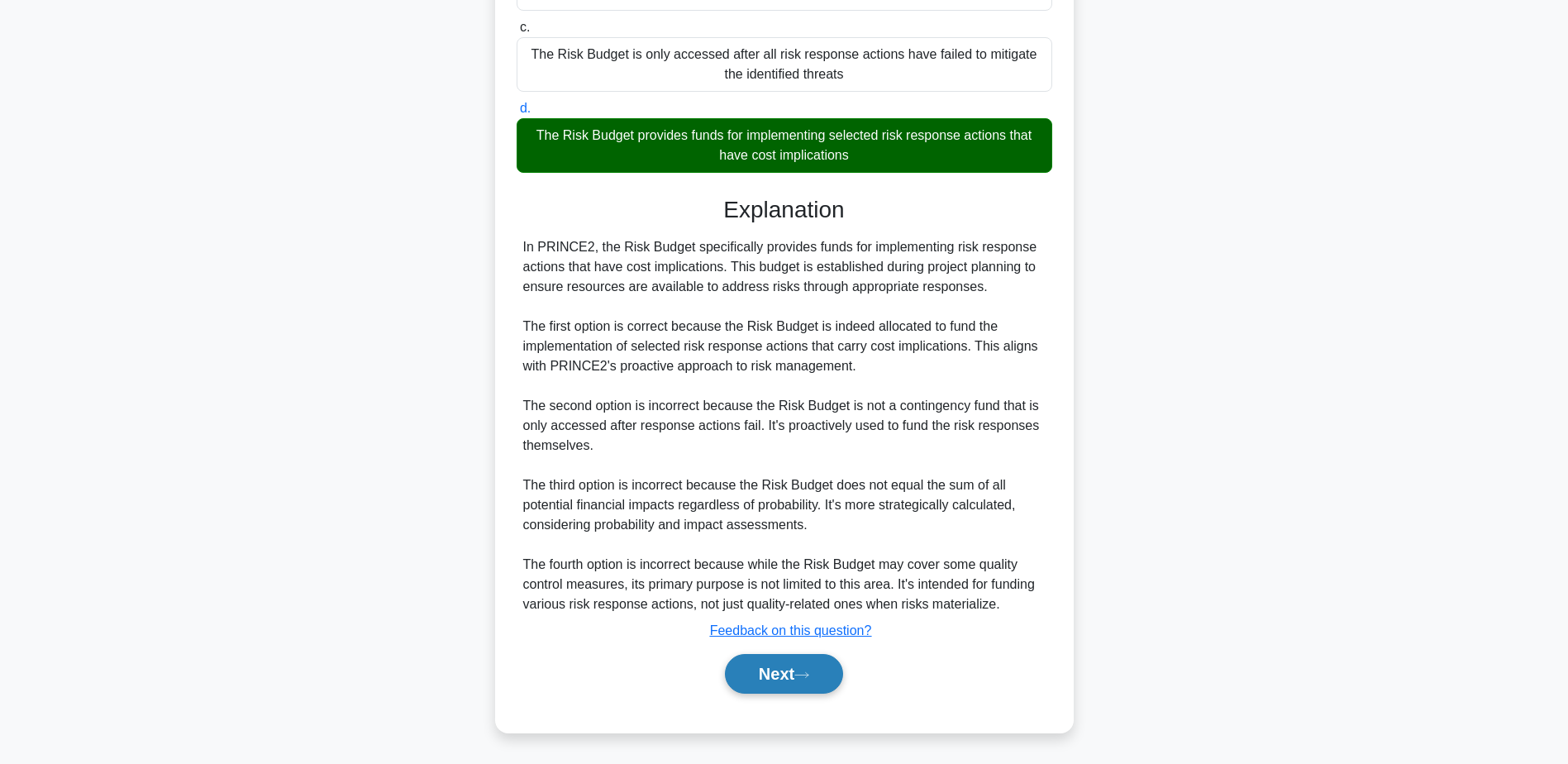
click at [789, 678] on button "Next" at bounding box center [784, 674] width 119 height 40
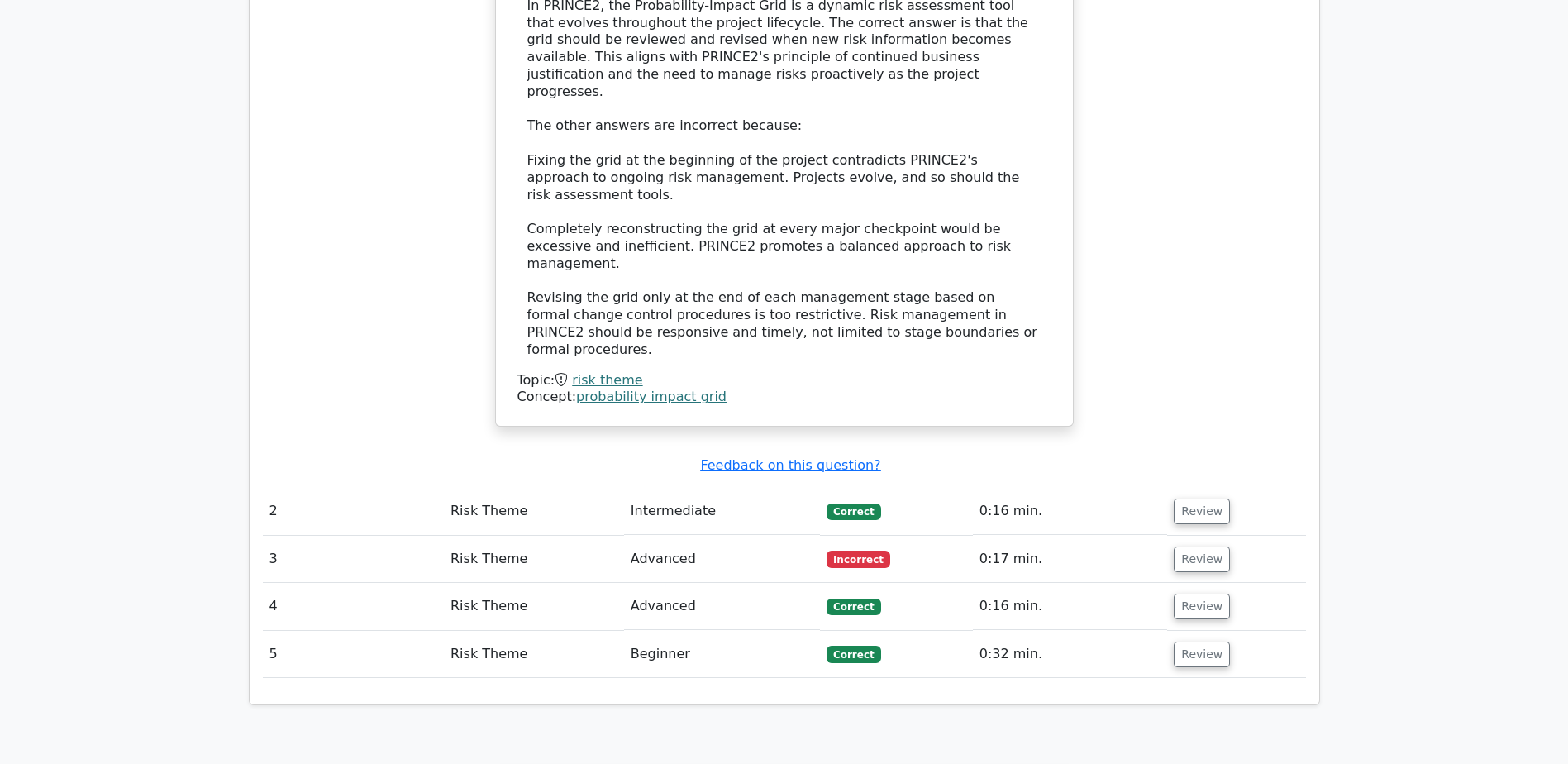
scroll to position [2068, 0]
